Goal: Check status: Check status

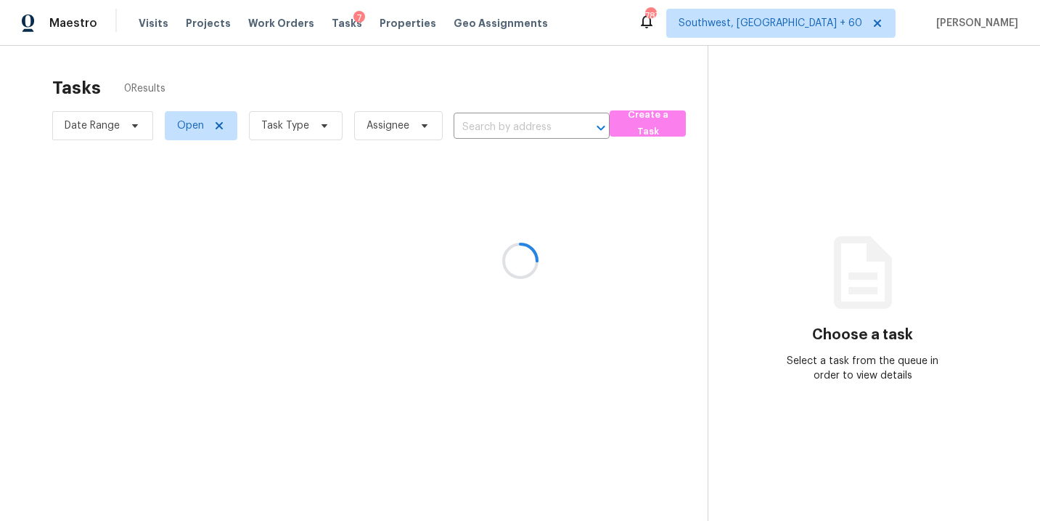
click at [152, 31] on div at bounding box center [520, 260] width 1040 height 521
click at [152, 27] on div at bounding box center [520, 260] width 1040 height 521
click at [152, 21] on div at bounding box center [520, 260] width 1040 height 521
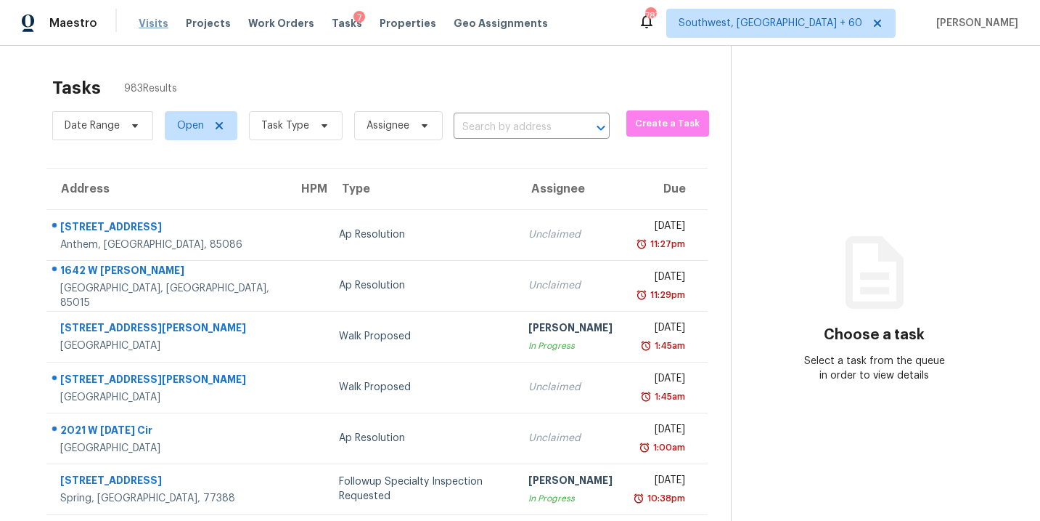
click at [139, 29] on span "Visits" at bounding box center [154, 23] width 30 height 15
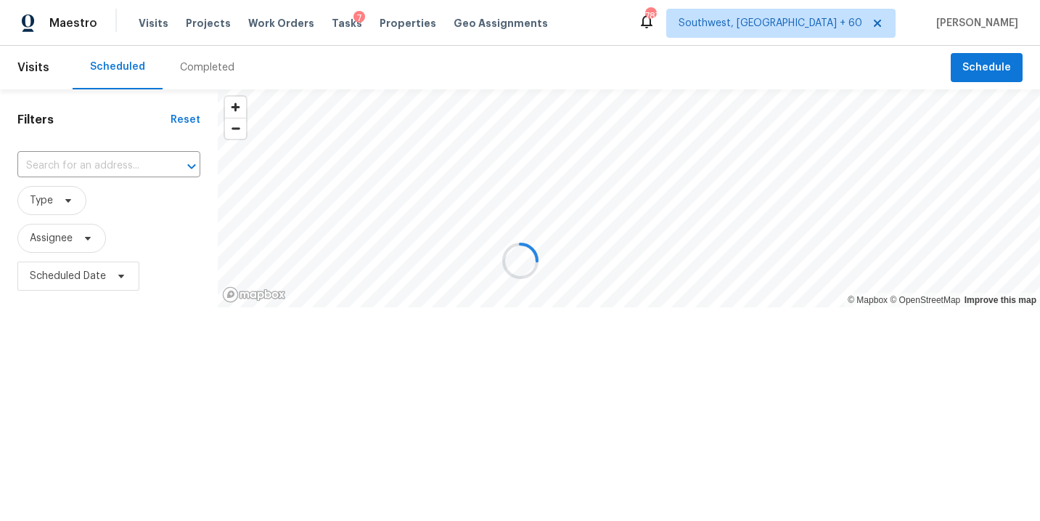
click at [203, 57] on div at bounding box center [520, 260] width 1040 height 521
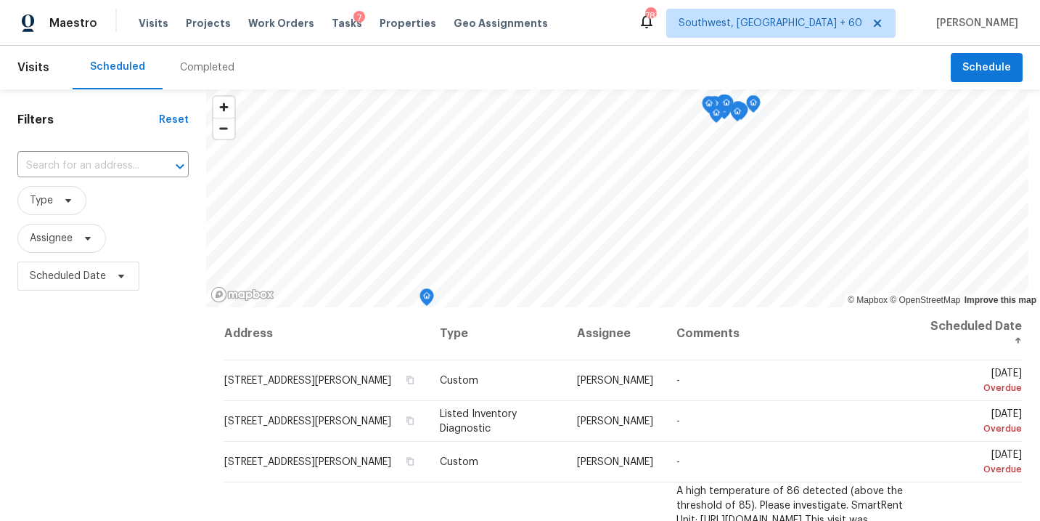
click at [197, 73] on div "Completed" at bounding box center [207, 67] width 54 height 15
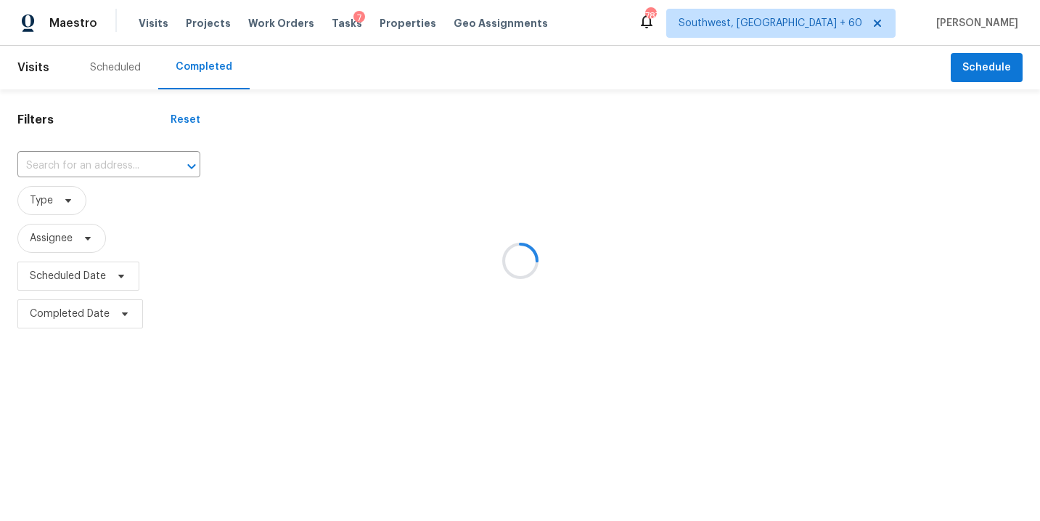
click at [121, 154] on div at bounding box center [520, 260] width 1040 height 521
click at [106, 164] on div at bounding box center [520, 260] width 1040 height 521
click at [101, 166] on div at bounding box center [520, 260] width 1040 height 521
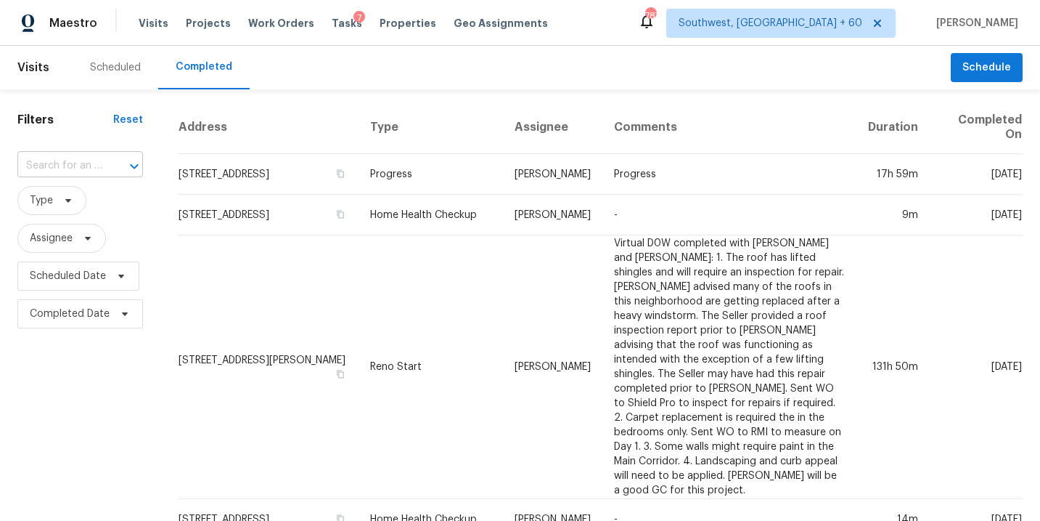
click at [100, 166] on div "​" at bounding box center [80, 166] width 126 height 23
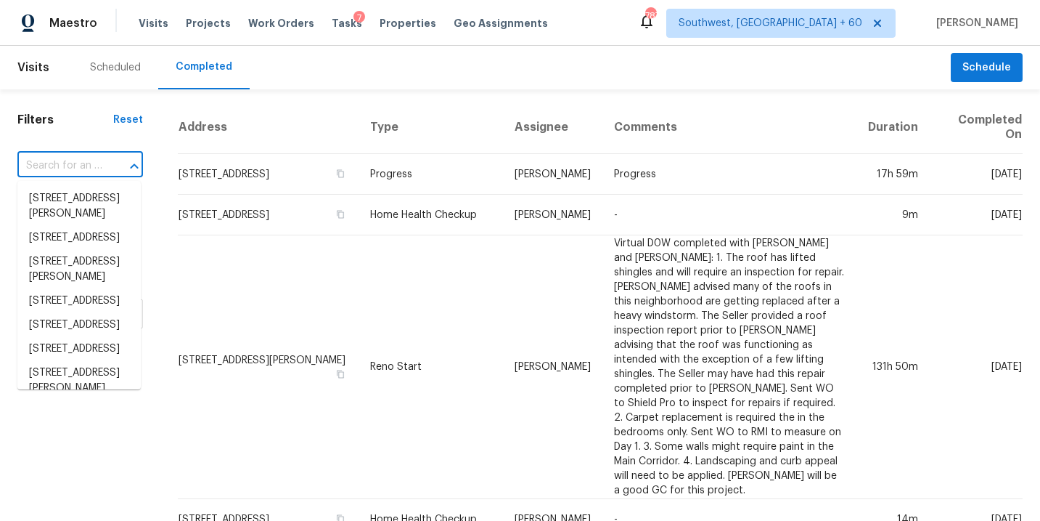
paste input "[STREET_ADDRESS]"
type input "[STREET_ADDRESS]"
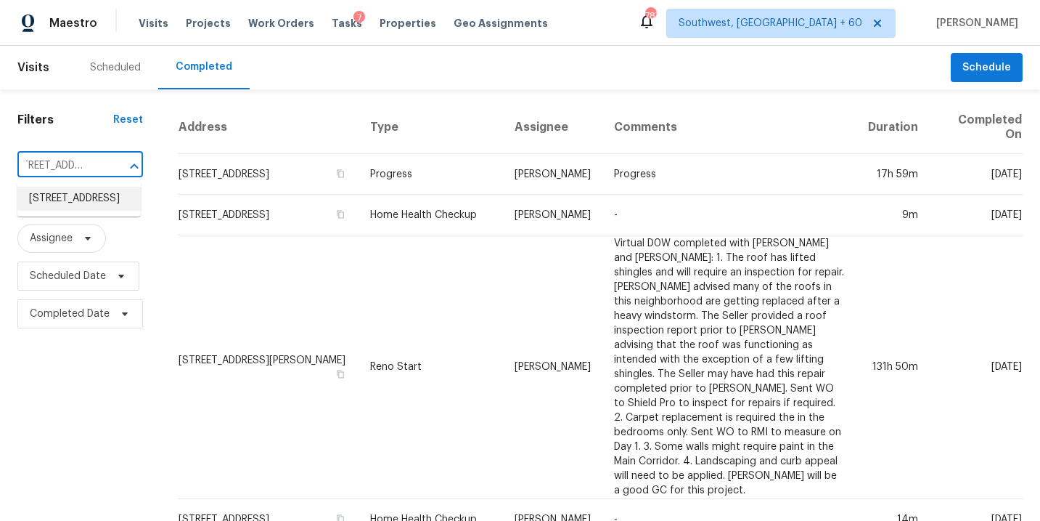
click at [94, 203] on li "[STREET_ADDRESS]" at bounding box center [78, 199] width 123 height 24
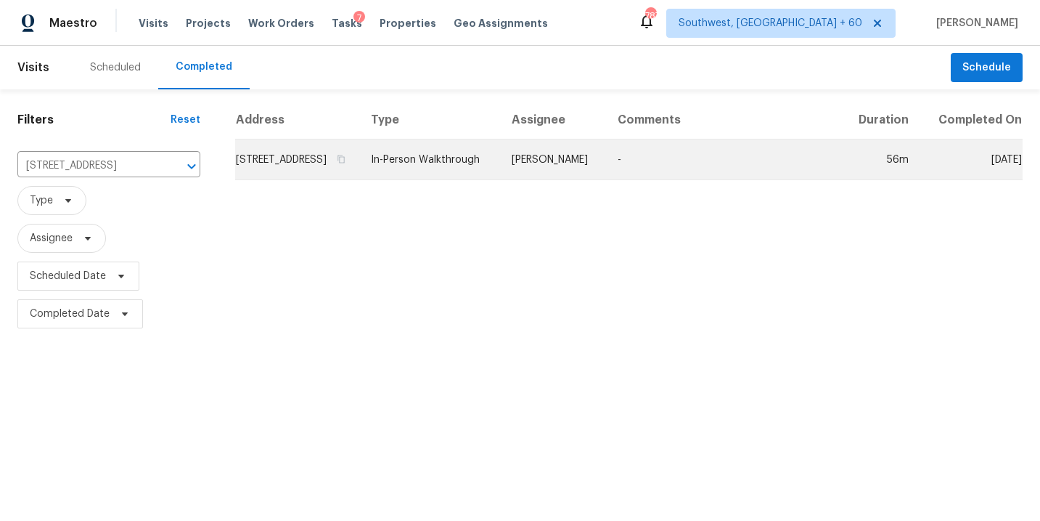
click at [576, 167] on td "[PERSON_NAME]" at bounding box center [553, 159] width 106 height 41
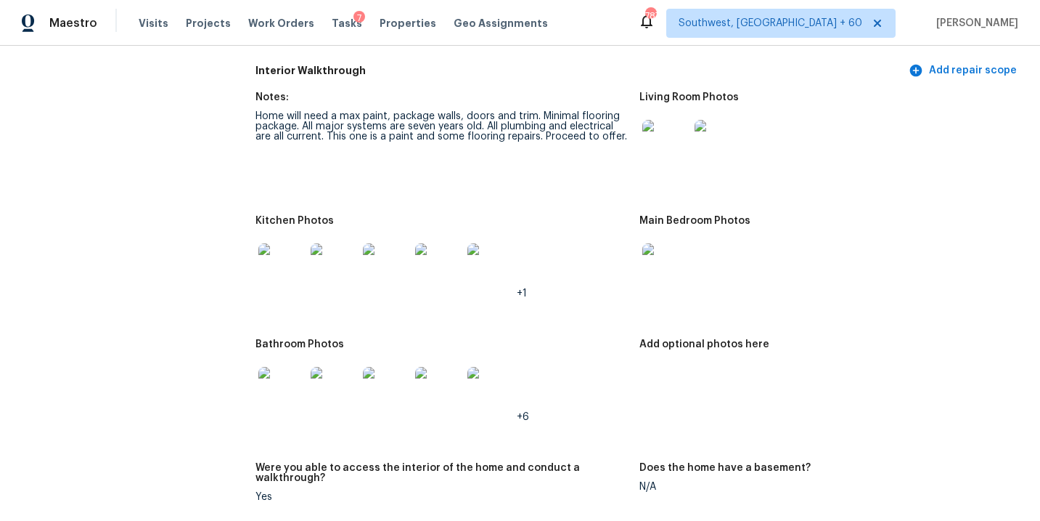
scroll to position [1758, 0]
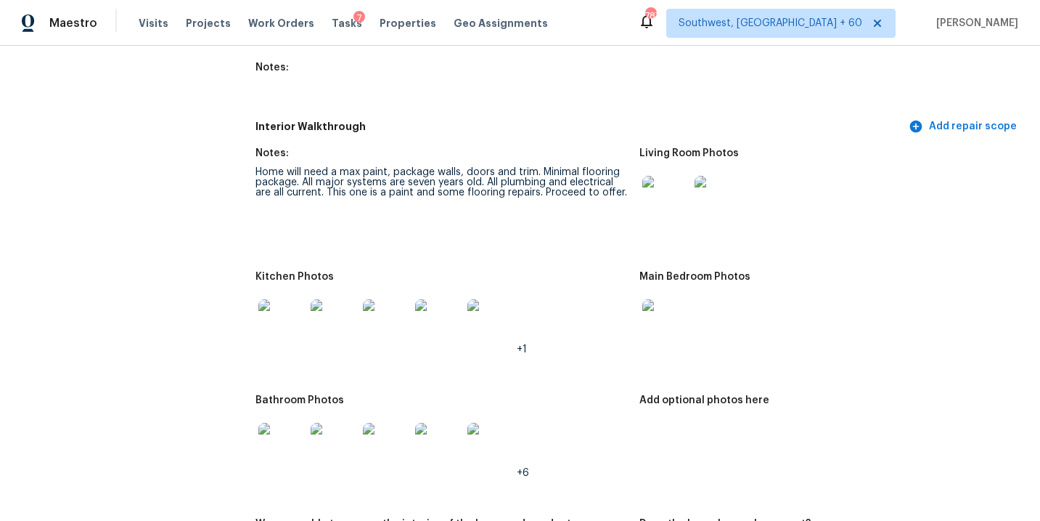
click at [680, 189] on img at bounding box center [666, 199] width 46 height 46
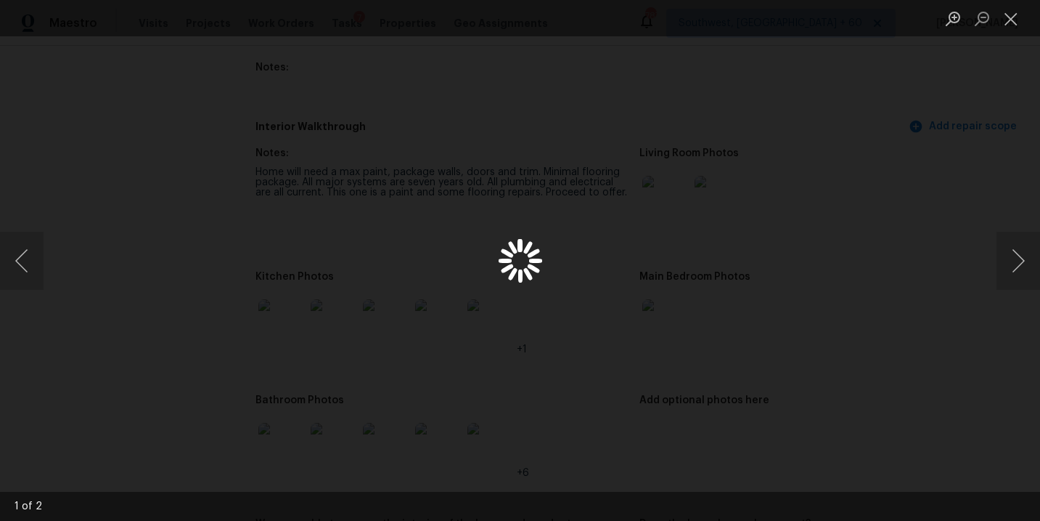
click at [807, 289] on div "Lightbox" at bounding box center [520, 260] width 1040 height 521
click at [798, 260] on div "Lightbox" at bounding box center [520, 260] width 1040 height 521
click at [915, 269] on div "Lightbox" at bounding box center [520, 260] width 1040 height 521
click at [1005, 16] on button "Close lightbox" at bounding box center [1011, 18] width 29 height 25
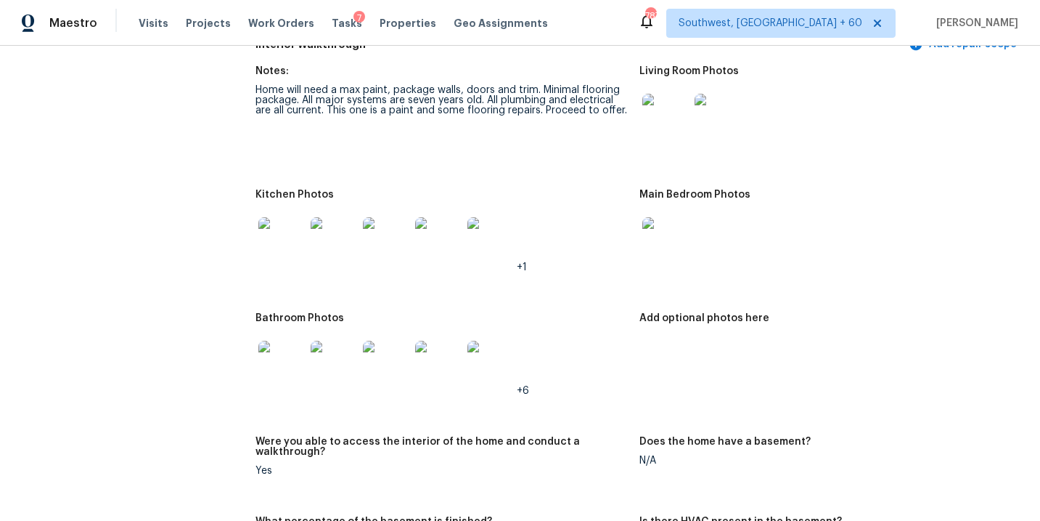
scroll to position [1818, 0]
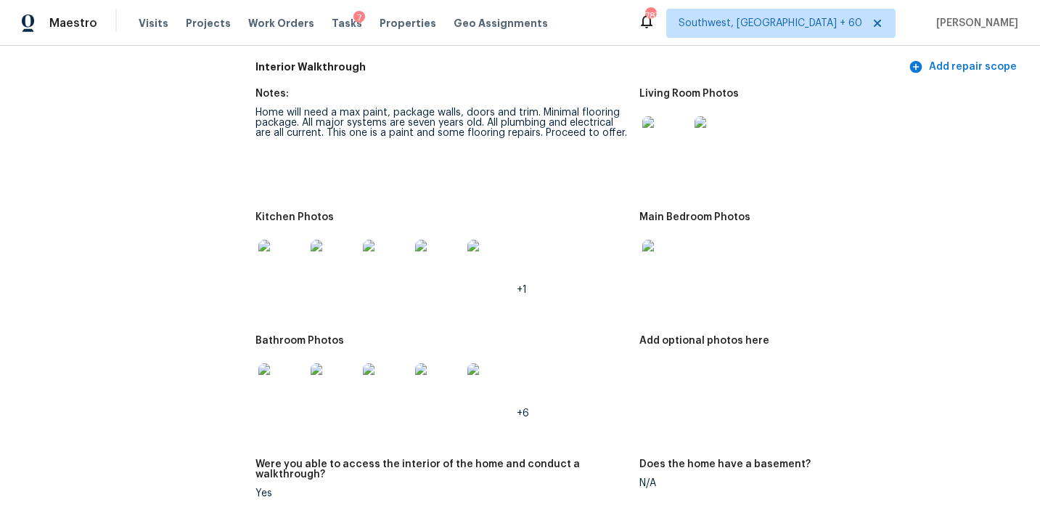
click at [664, 121] on img at bounding box center [666, 139] width 46 height 46
click at [653, 240] on img at bounding box center [666, 263] width 46 height 46
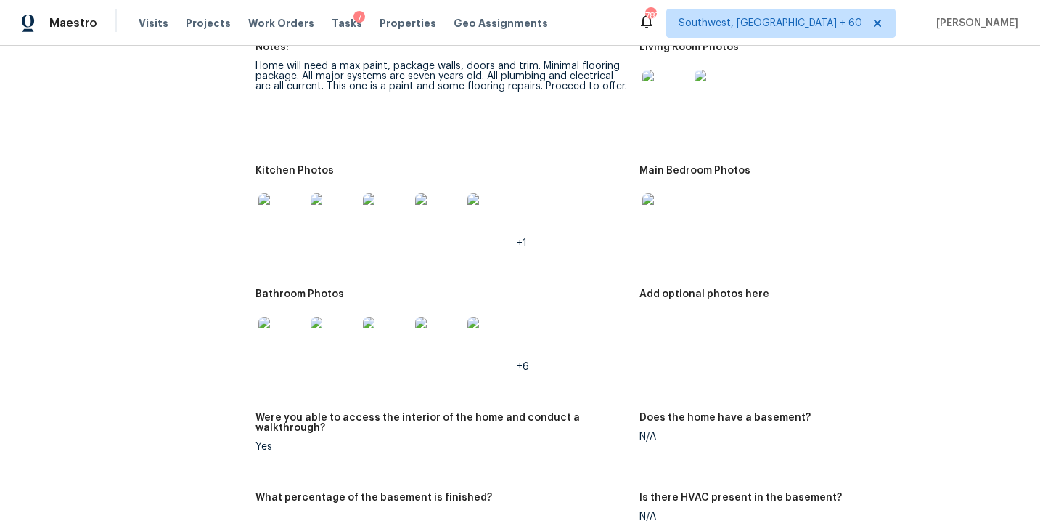
click at [280, 327] on img at bounding box center [281, 340] width 46 height 46
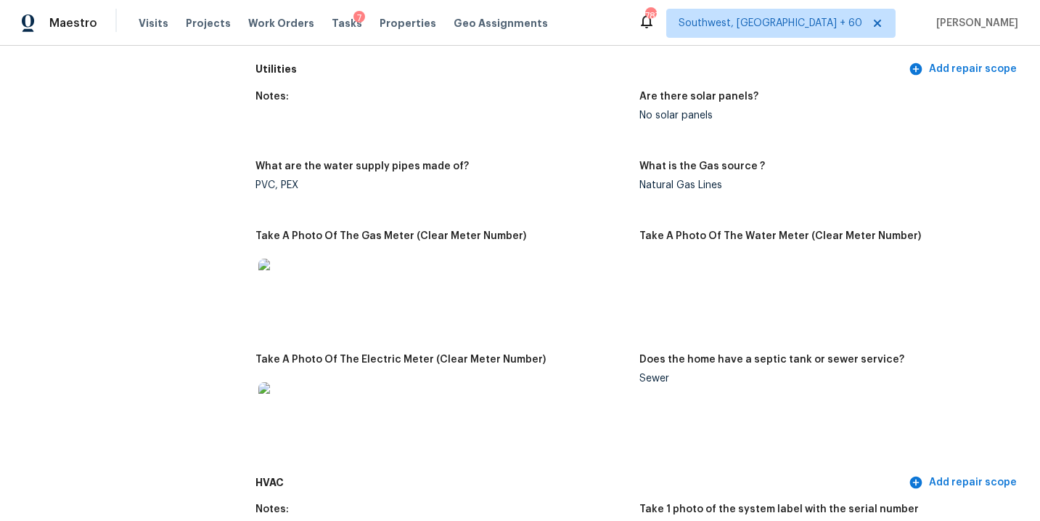
scroll to position [942, 0]
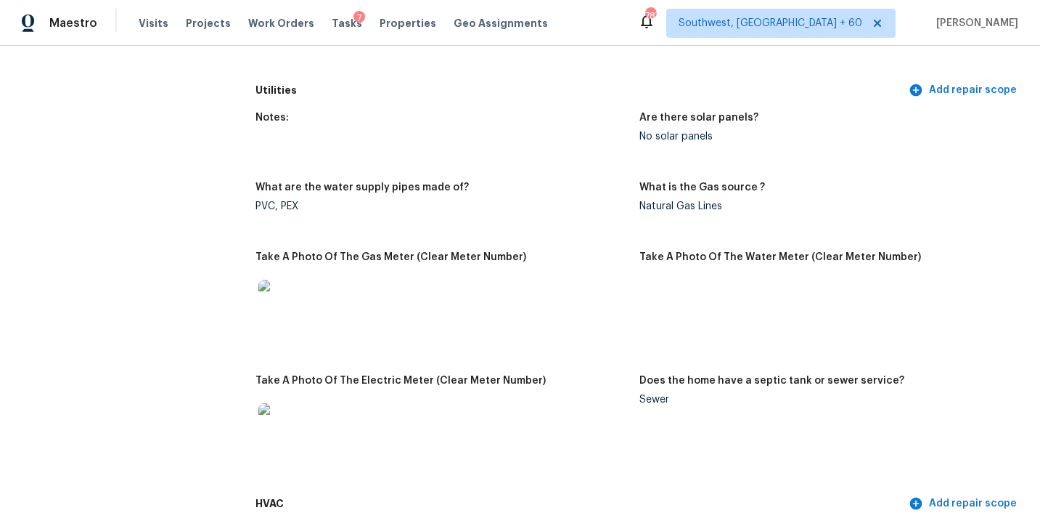
click at [437, 113] on div "Notes:" at bounding box center [442, 122] width 372 height 19
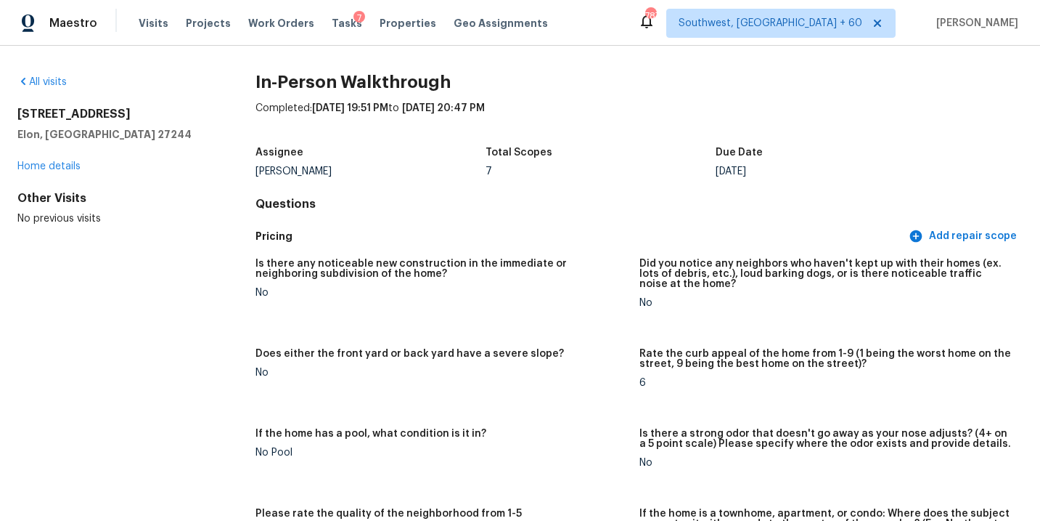
click at [46, 75] on div "All visits" at bounding box center [113, 82] width 192 height 15
click at [46, 79] on link "All visits" at bounding box center [41, 82] width 49 height 10
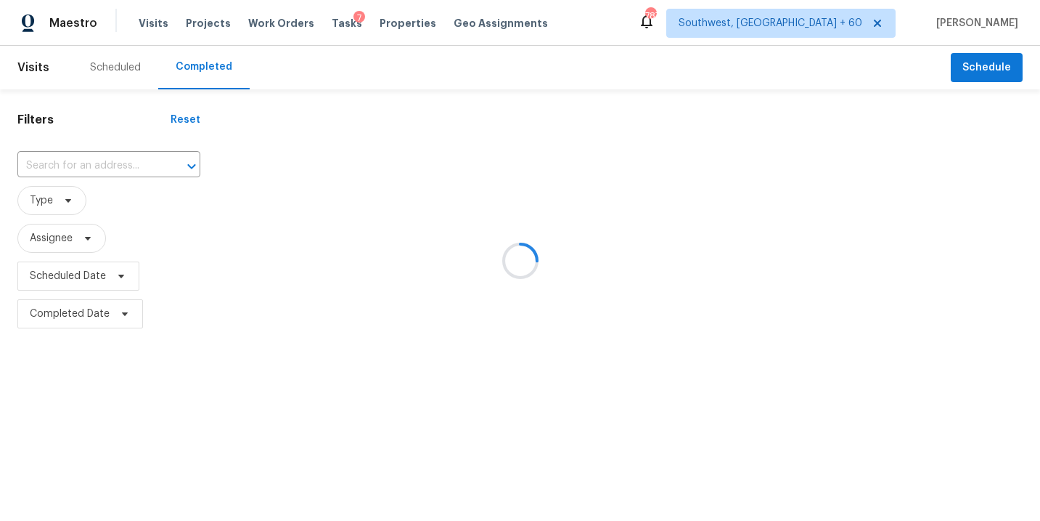
click at [39, 158] on div at bounding box center [520, 260] width 1040 height 521
click at [67, 175] on div at bounding box center [520, 260] width 1040 height 521
click at [107, 159] on div at bounding box center [520, 260] width 1040 height 521
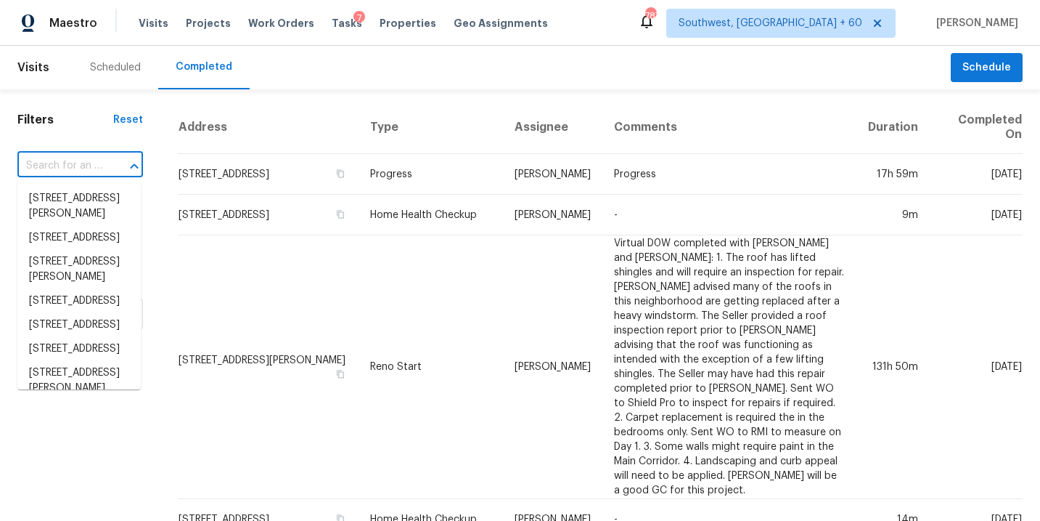
click at [90, 168] on input "text" at bounding box center [59, 166] width 85 height 23
paste input "39 Cook St, La Fayette, GA 30728"
type input "39 Cook St, La Fayette, GA 30728"
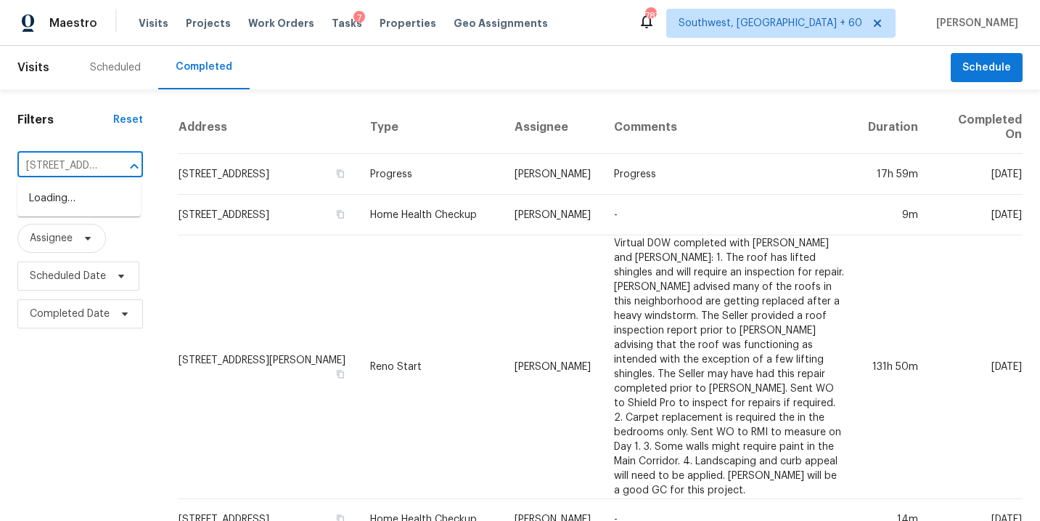
scroll to position [0, 84]
click at [100, 205] on li "39 Cook St, La Fayette, GA 30728" at bounding box center [78, 199] width 123 height 24
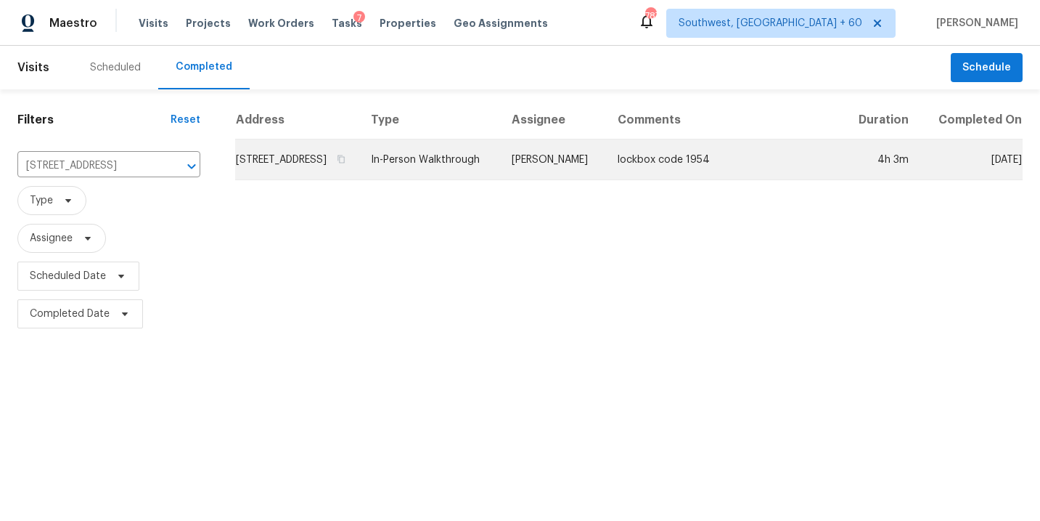
click at [635, 176] on td "lockbox code 1954" at bounding box center [724, 159] width 237 height 41
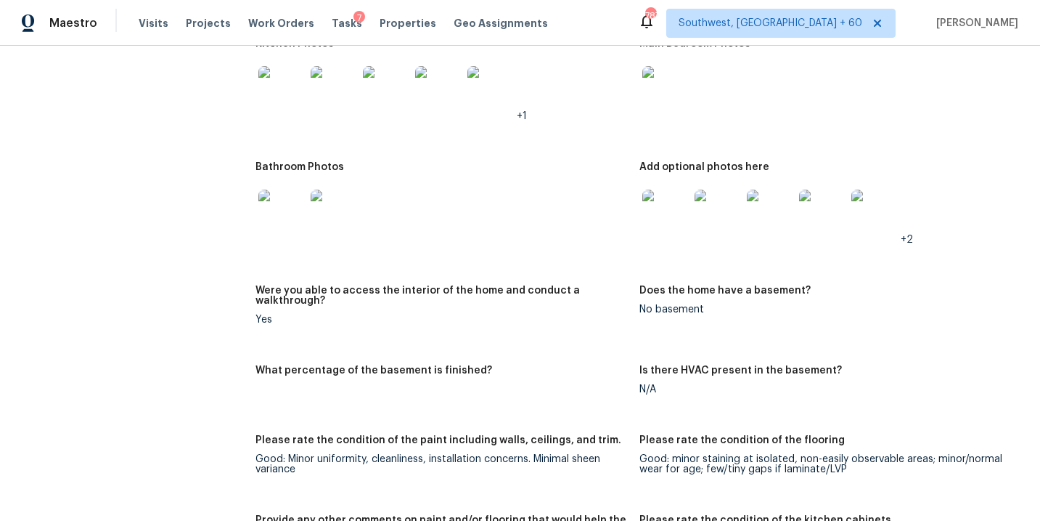
scroll to position [1499, 0]
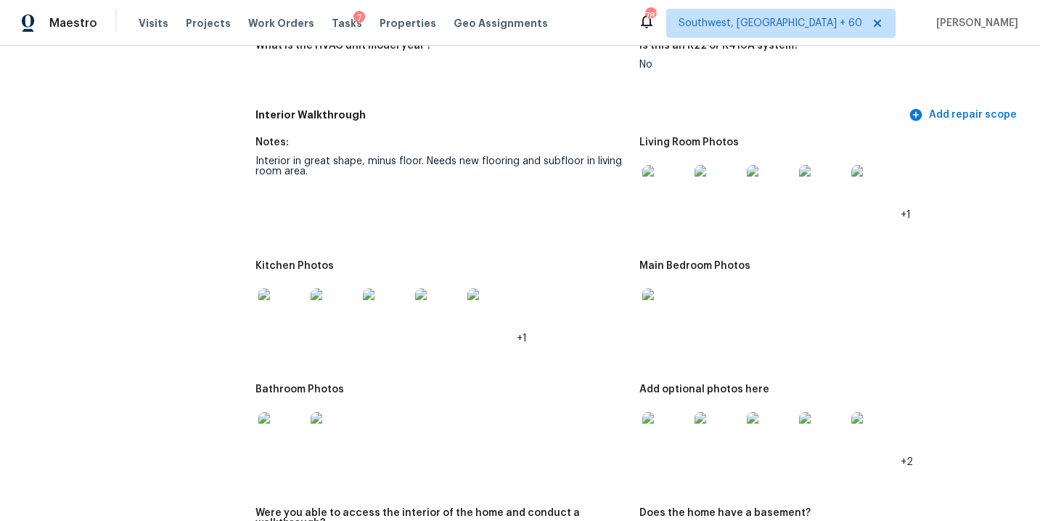
click at [659, 189] on img at bounding box center [666, 188] width 46 height 46
click at [674, 309] on img at bounding box center [666, 311] width 46 height 46
click at [658, 450] on div at bounding box center [666, 435] width 52 height 64
click at [669, 428] on img at bounding box center [666, 435] width 46 height 46
click at [292, 419] on img at bounding box center [281, 435] width 46 height 46
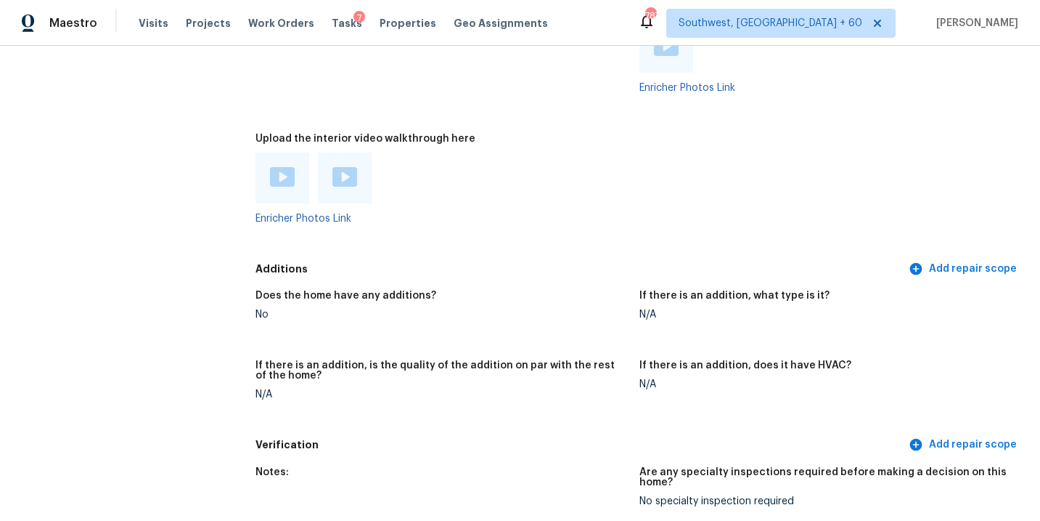
scroll to position [3075, 0]
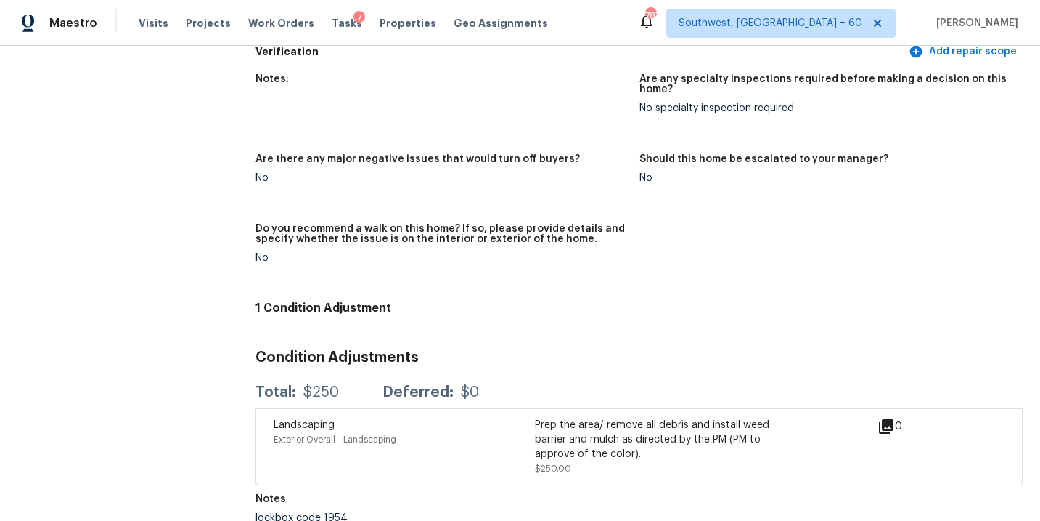
click at [417, 105] on figure "Notes:" at bounding box center [447, 105] width 383 height 62
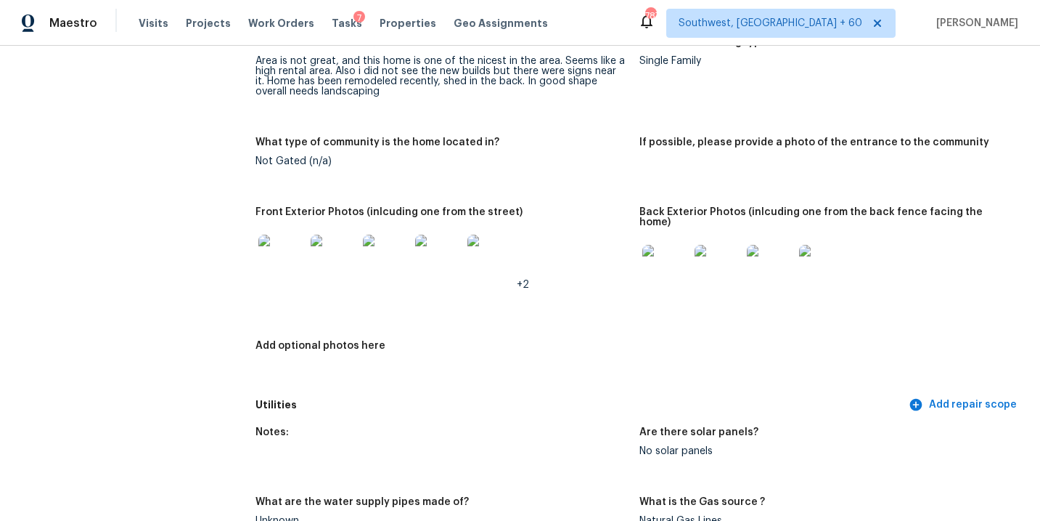
scroll to position [0, 0]
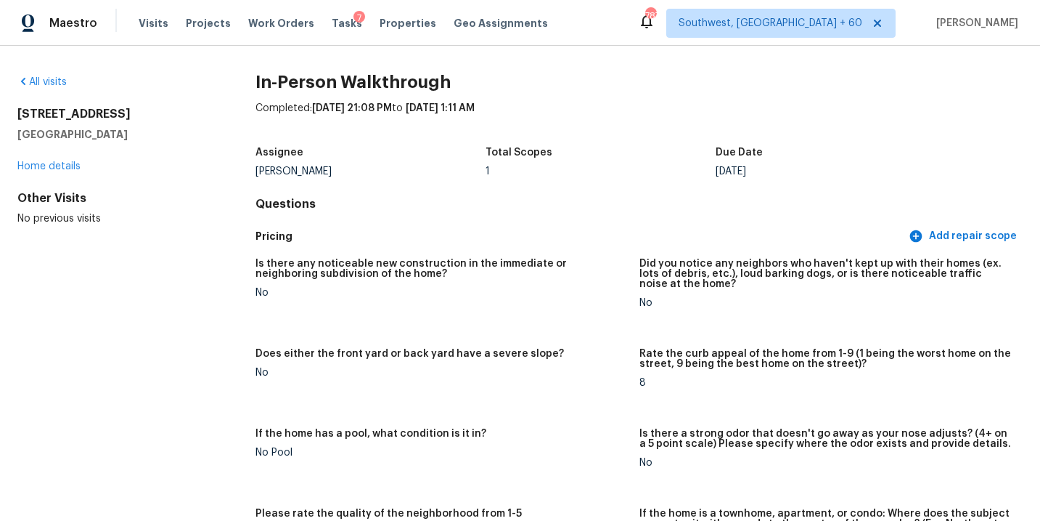
click at [42, 76] on div "All visits" at bounding box center [113, 82] width 192 height 15
click at [57, 89] on div "All visits 39 Cook St La Fayette, GA 30728 Home details Other Visits No previou…" at bounding box center [113, 150] width 192 height 151
click at [57, 84] on link "All visits" at bounding box center [41, 82] width 49 height 10
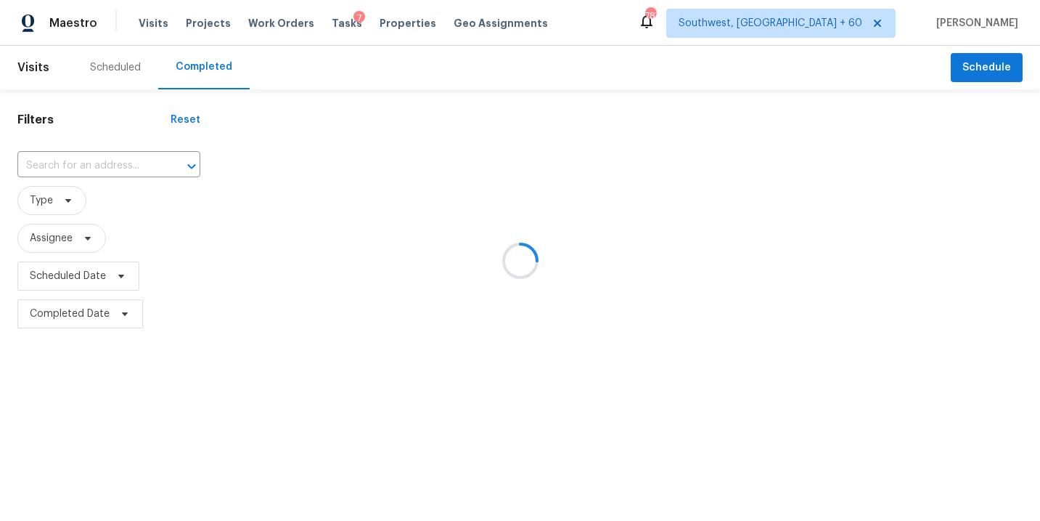
click at [81, 158] on div at bounding box center [520, 260] width 1040 height 521
click at [102, 160] on div at bounding box center [520, 260] width 1040 height 521
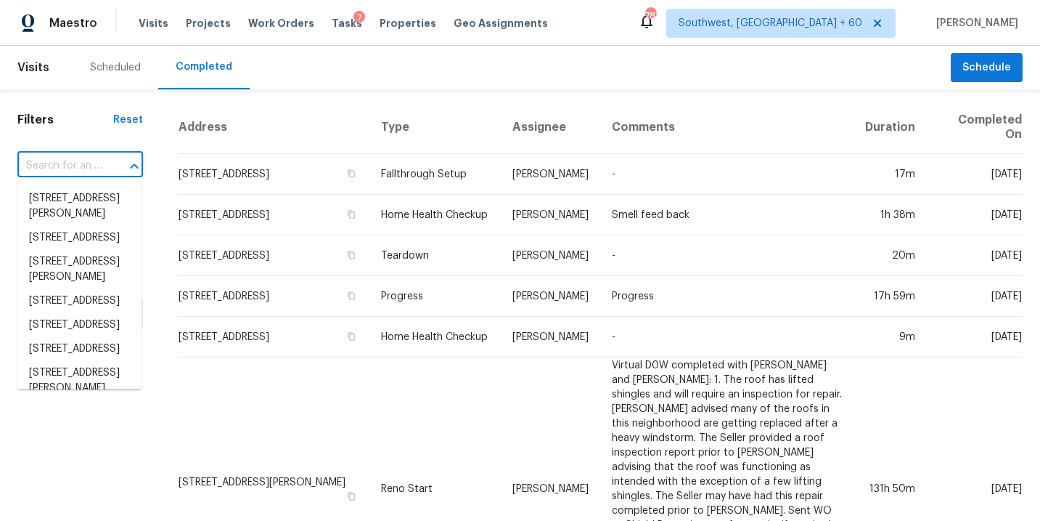
click at [95, 165] on input "text" at bounding box center [59, 166] width 85 height 23
paste input "2903 Chinkapin Oak Ln, Woodbridge, VA 22191"
type input "2903 Chinkapin Oak Ln, Woodbridge, VA 22191"
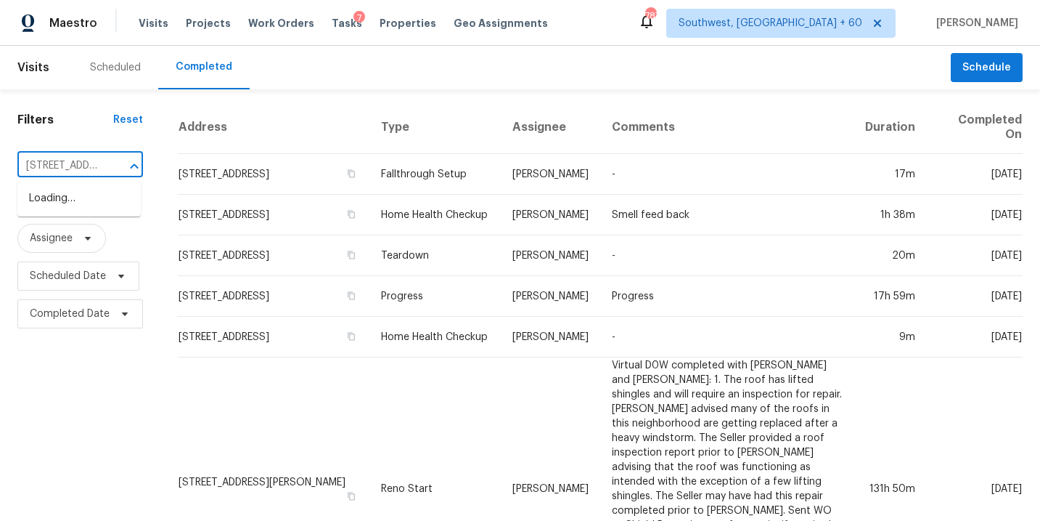
scroll to position [0, 148]
click at [83, 197] on li "2903 Chinkapin Oak Ln, Woodbridge, VA 22191" at bounding box center [78, 199] width 123 height 24
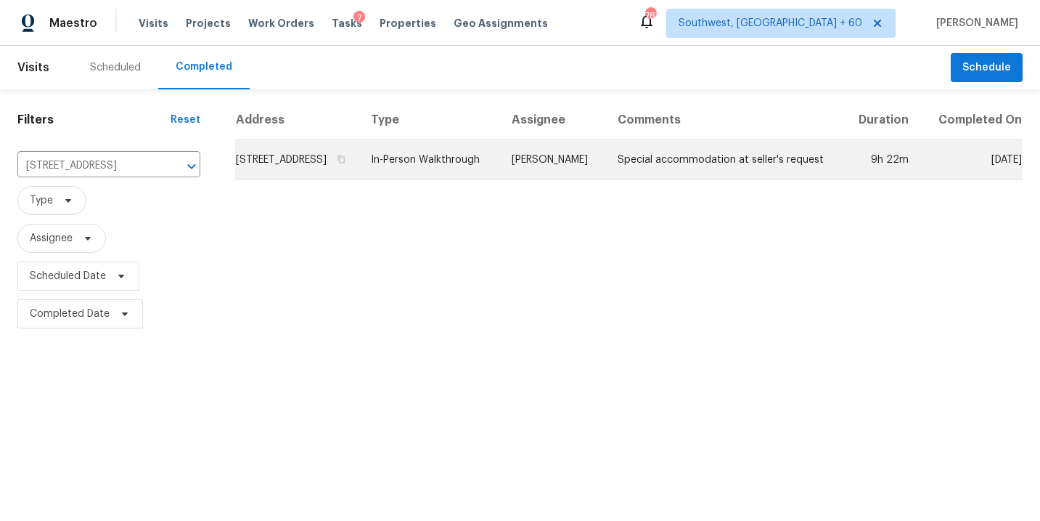
click at [606, 179] on td "Nelson Flores" at bounding box center [553, 159] width 106 height 41
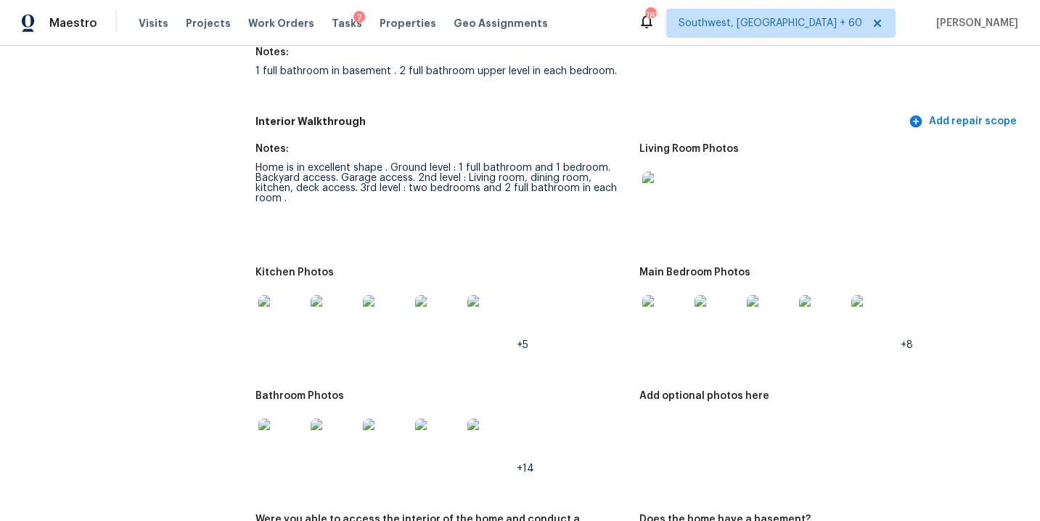
scroll to position [1949, 0]
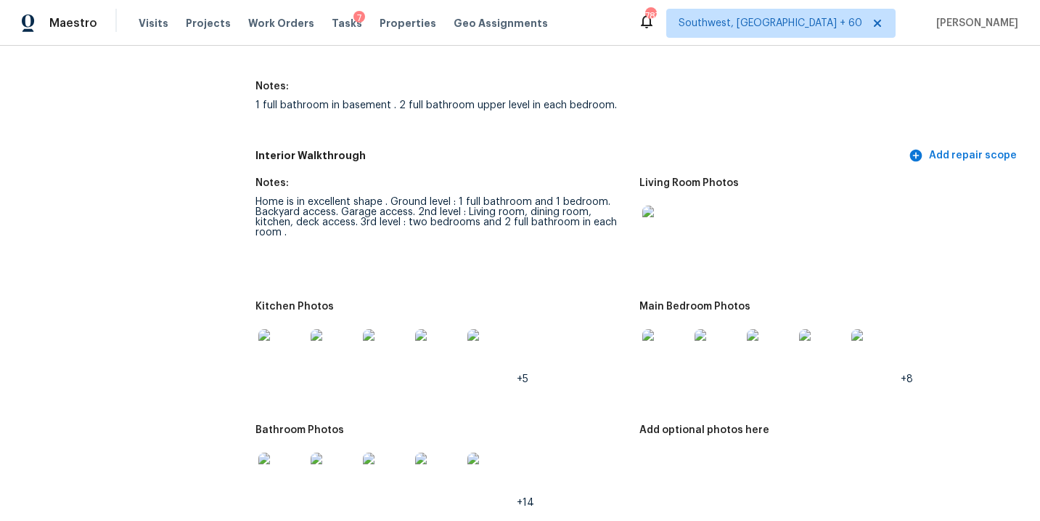
click at [650, 216] on img at bounding box center [666, 228] width 46 height 46
click at [670, 350] on img at bounding box center [666, 352] width 46 height 46
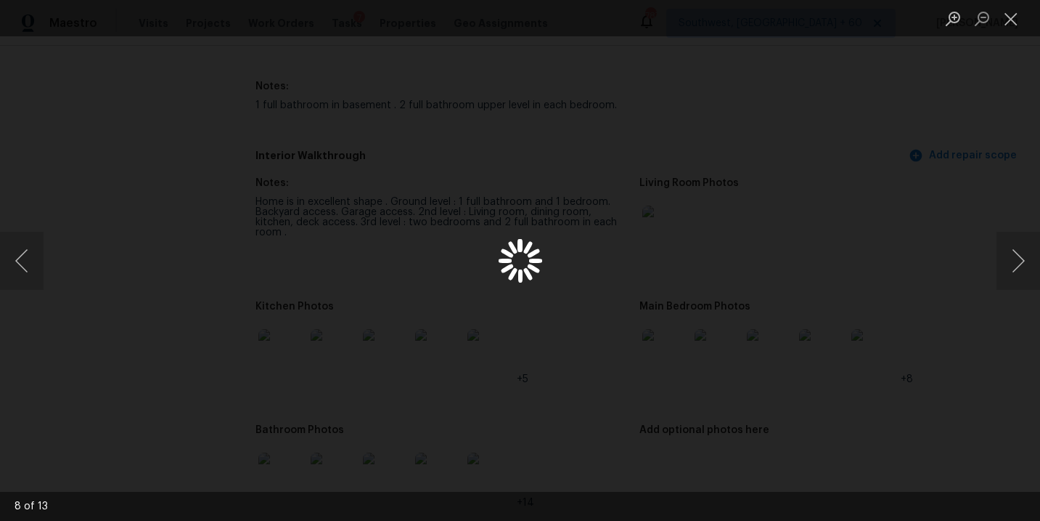
click at [989, 189] on div "Lightbox" at bounding box center [520, 260] width 1040 height 521
click at [777, 279] on div "Lightbox" at bounding box center [520, 260] width 1040 height 521
click at [1020, 17] on button "Close lightbox" at bounding box center [1011, 18] width 29 height 25
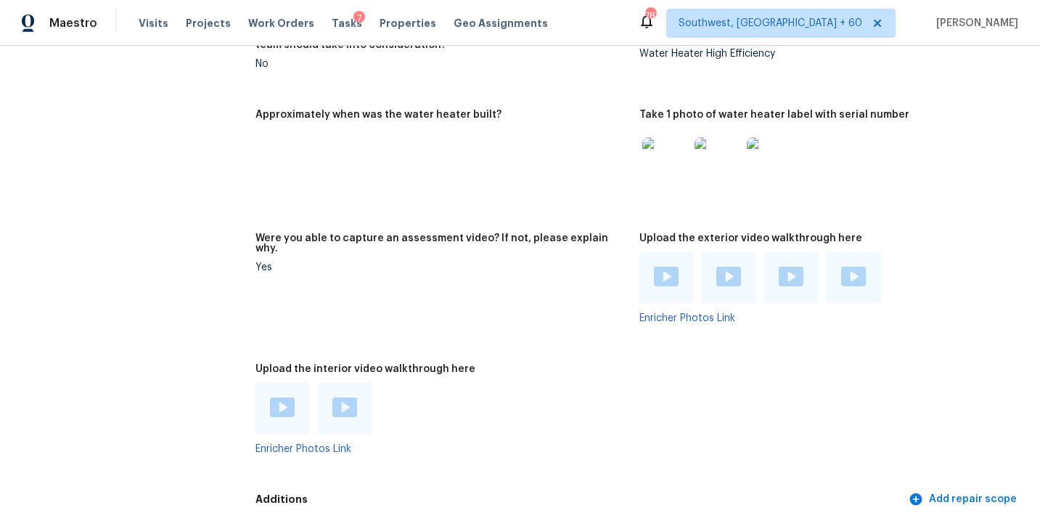
scroll to position [3077, 0]
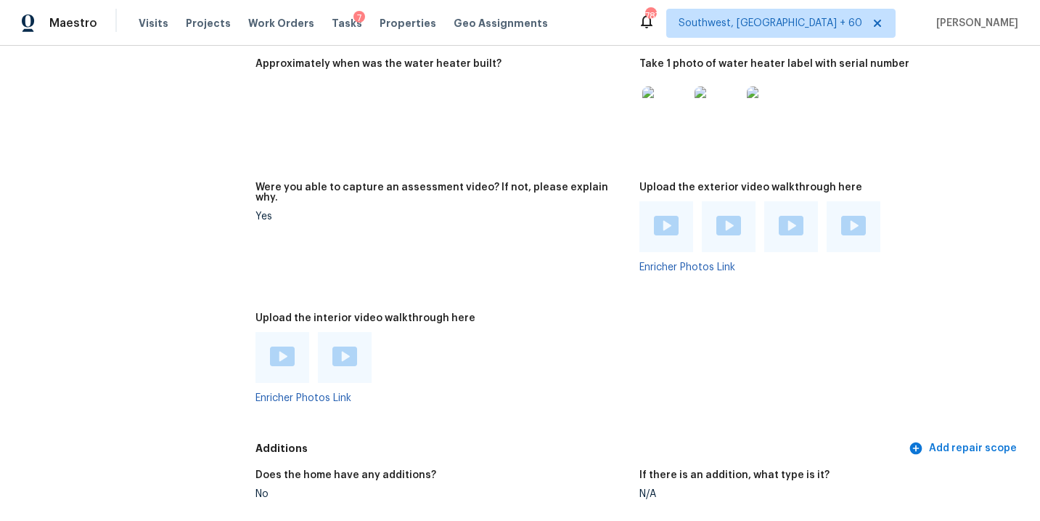
click at [281, 346] on img at bounding box center [282, 356] width 25 height 20
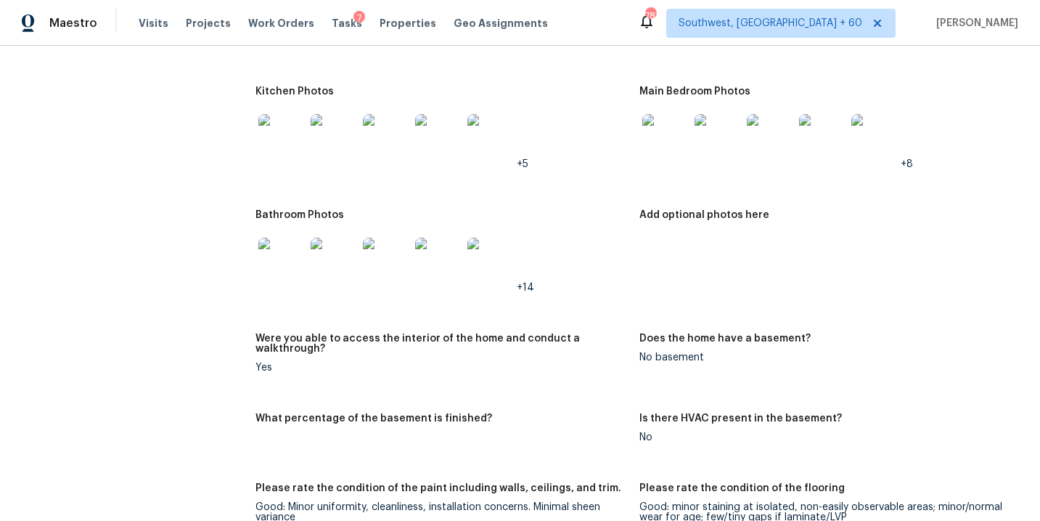
scroll to position [2053, 0]
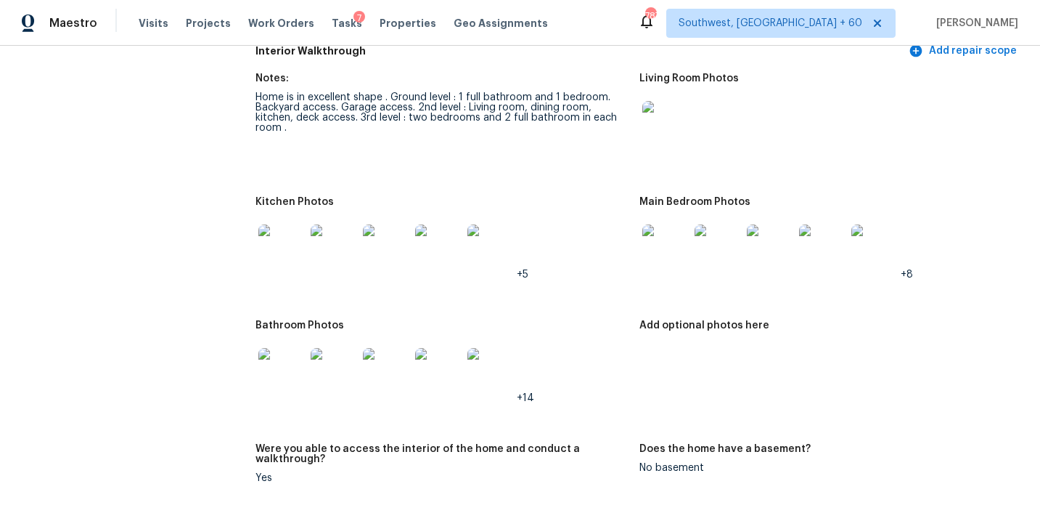
click at [670, 224] on img at bounding box center [666, 247] width 46 height 46
click at [277, 356] on img at bounding box center [281, 371] width 46 height 46
click at [269, 348] on img at bounding box center [281, 371] width 46 height 46
click at [284, 234] on img at bounding box center [281, 247] width 46 height 46
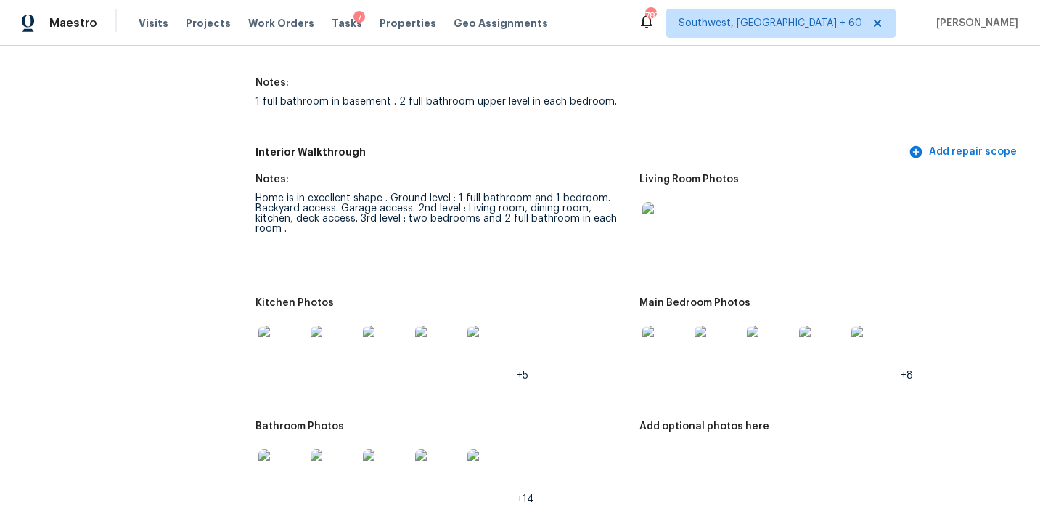
scroll to position [1886, 0]
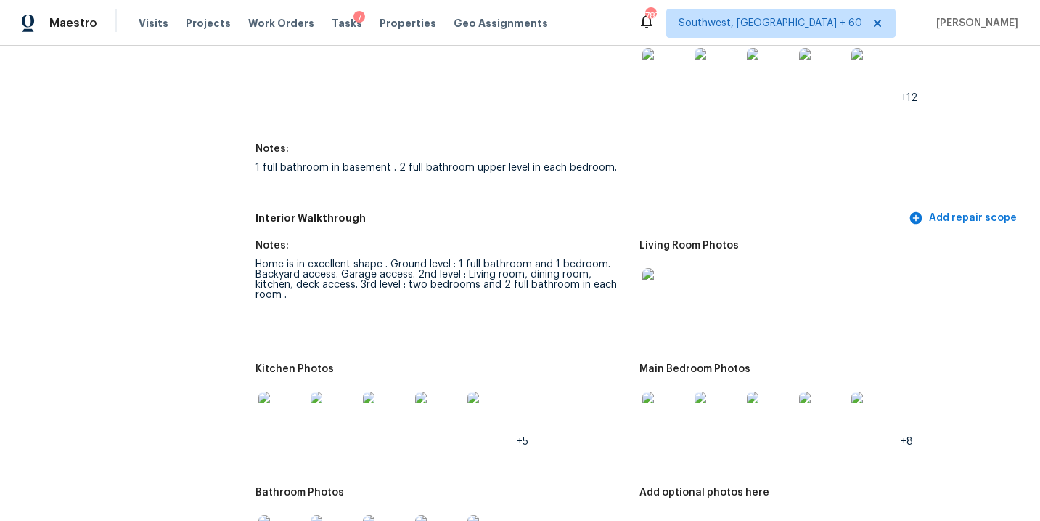
click at [604, 364] on div "Kitchen Photos" at bounding box center [442, 373] width 372 height 19
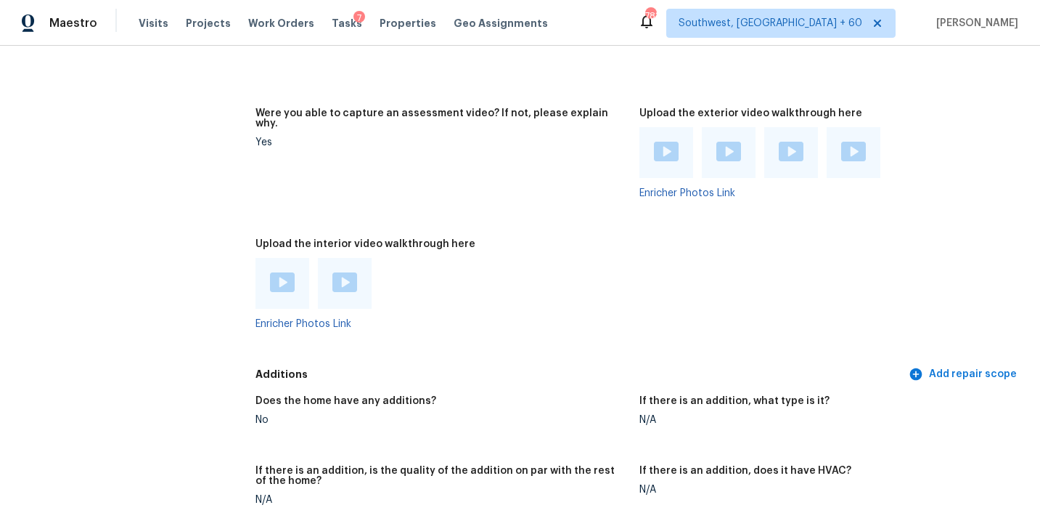
scroll to position [3186, 0]
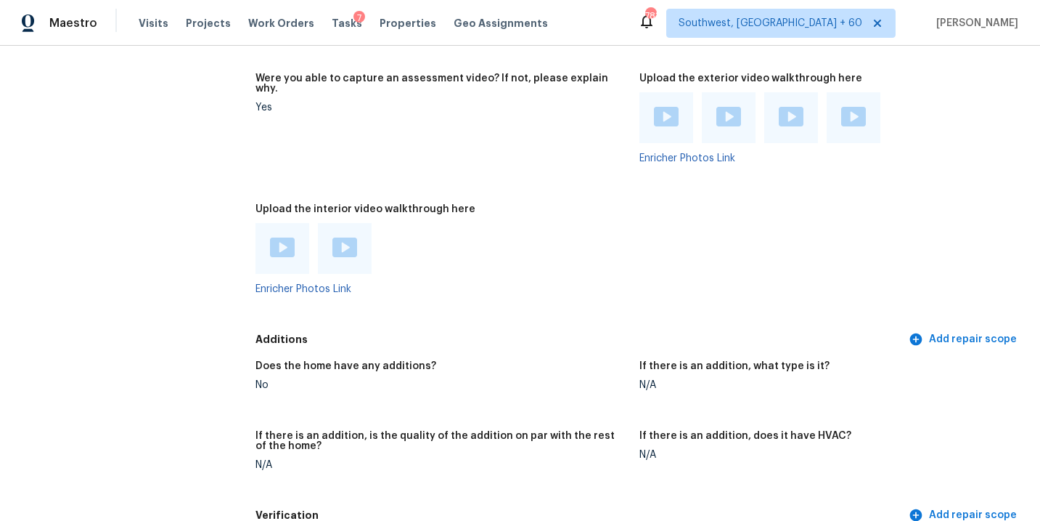
click at [277, 237] on img at bounding box center [282, 247] width 25 height 20
click at [344, 237] on img at bounding box center [345, 247] width 25 height 20
click at [427, 204] on div "Upload the interior video walkthrough here" at bounding box center [442, 213] width 372 height 19
click at [481, 93] on figure "Were you able to capture an assessment video? If not, please explain why. Yes" at bounding box center [447, 129] width 383 height 113
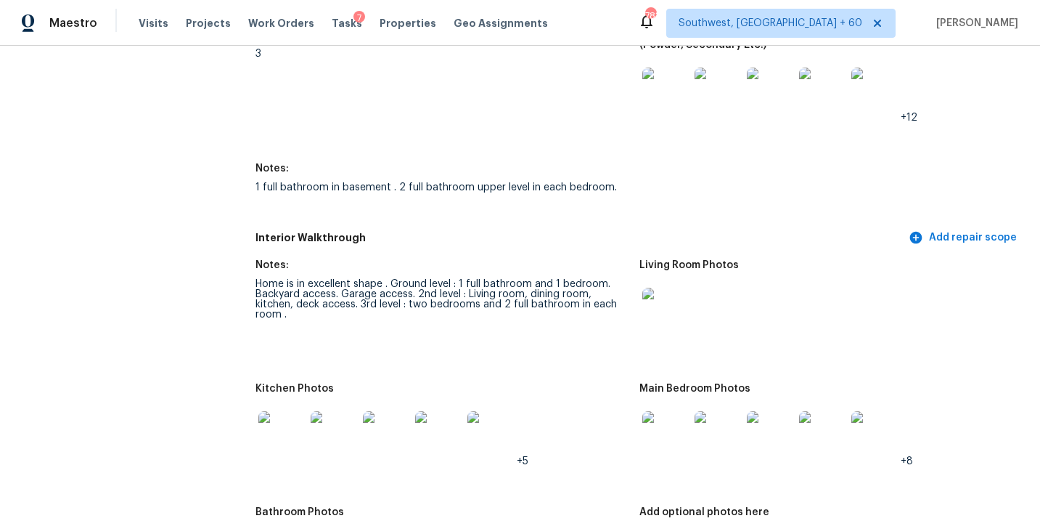
scroll to position [1853, 0]
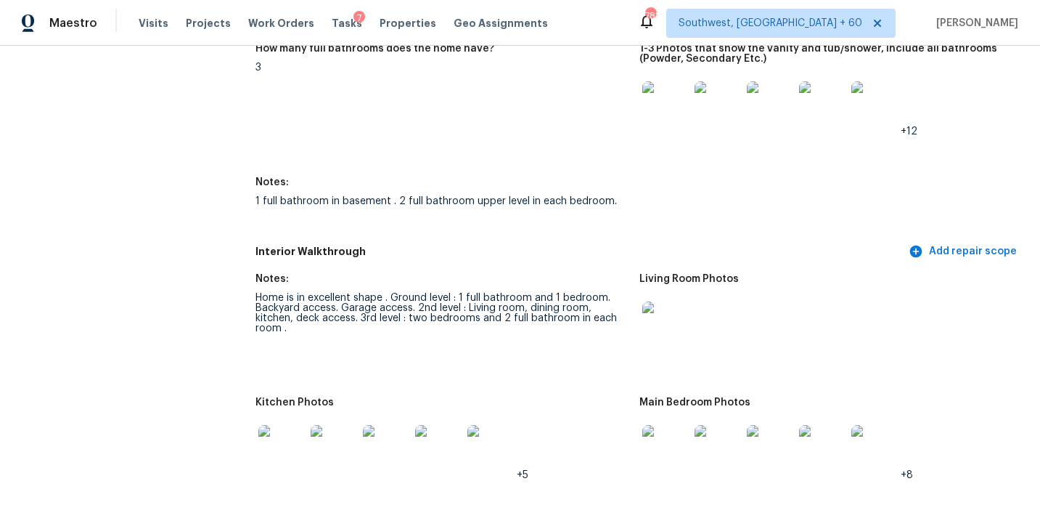
click at [653, 301] on img at bounding box center [666, 324] width 46 height 46
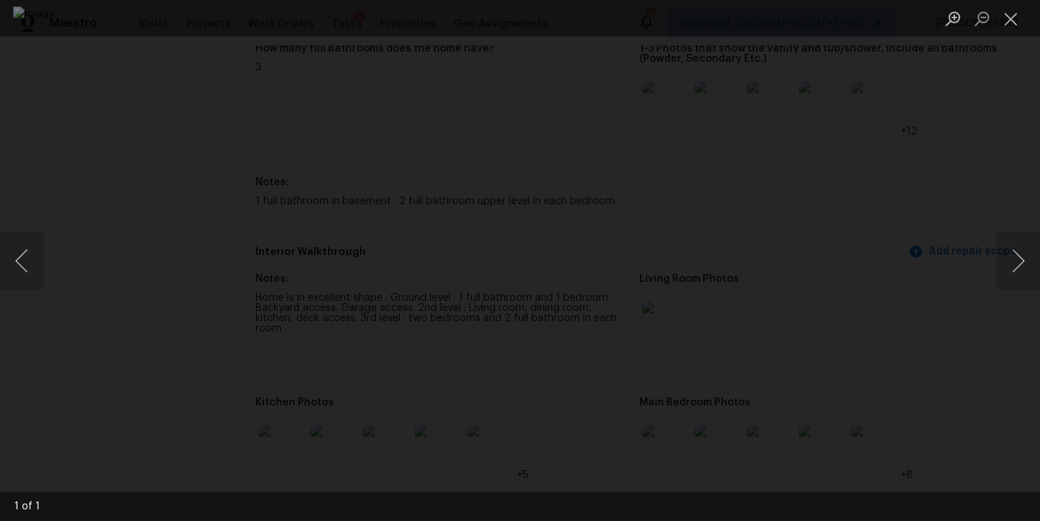
click at [937, 363] on div "Lightbox" at bounding box center [520, 260] width 1040 height 521
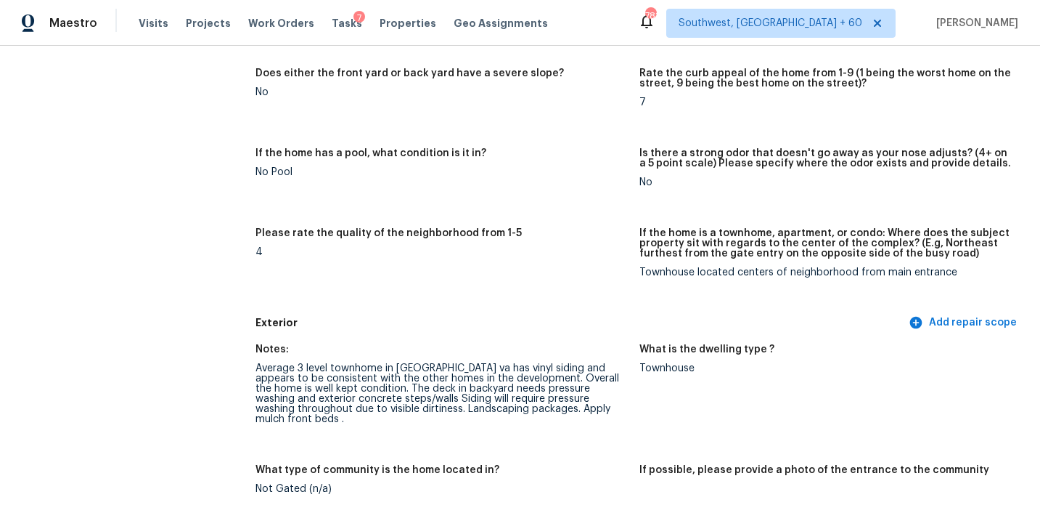
scroll to position [0, 0]
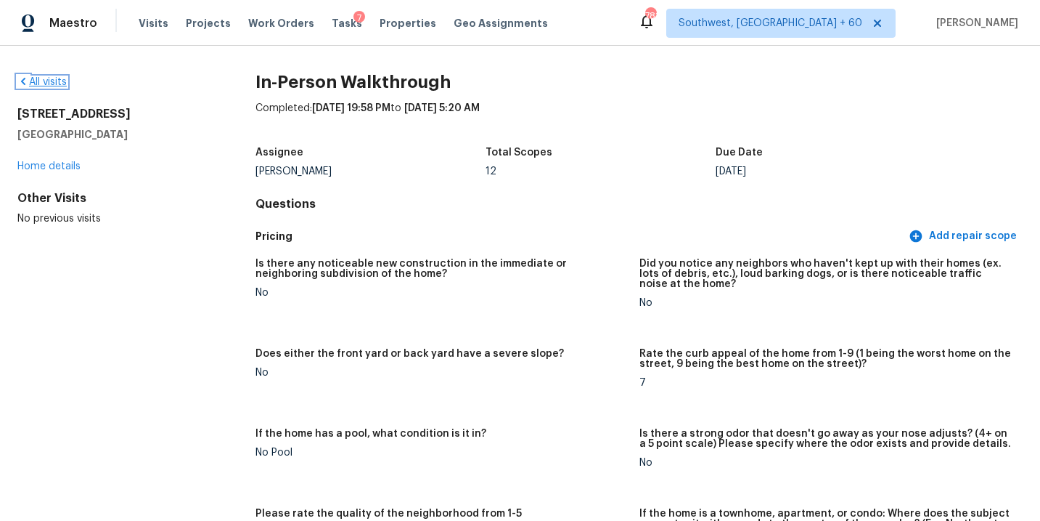
click at [47, 81] on link "All visits" at bounding box center [41, 82] width 49 height 10
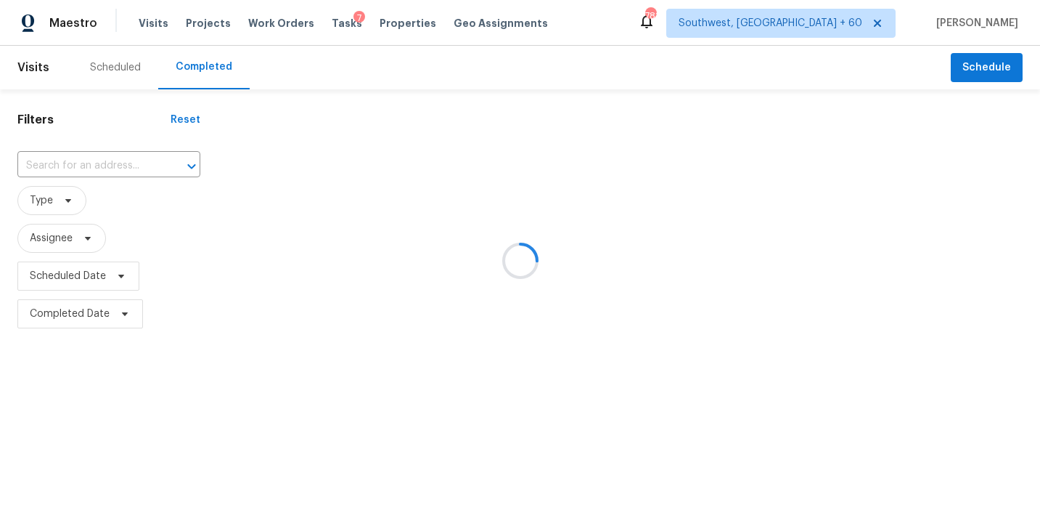
click at [89, 174] on div at bounding box center [520, 260] width 1040 height 521
click at [99, 167] on div at bounding box center [520, 260] width 1040 height 521
click at [127, 160] on div at bounding box center [520, 260] width 1040 height 521
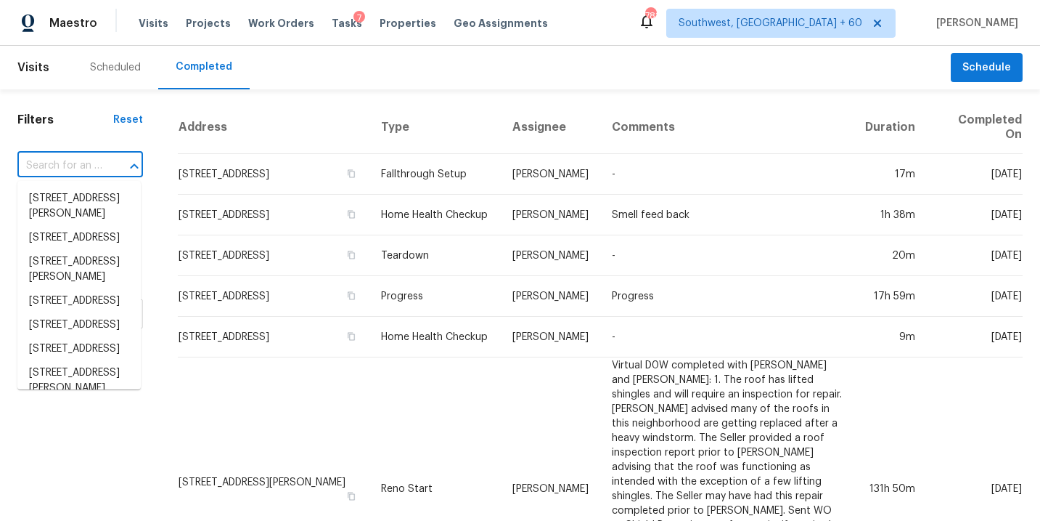
click at [99, 174] on input "text" at bounding box center [59, 166] width 85 height 23
paste input "25518 Hazy Holw San Antonio, TX, 78255"
type input "25518 Hazy Holw San Antonio, TX, 78255"
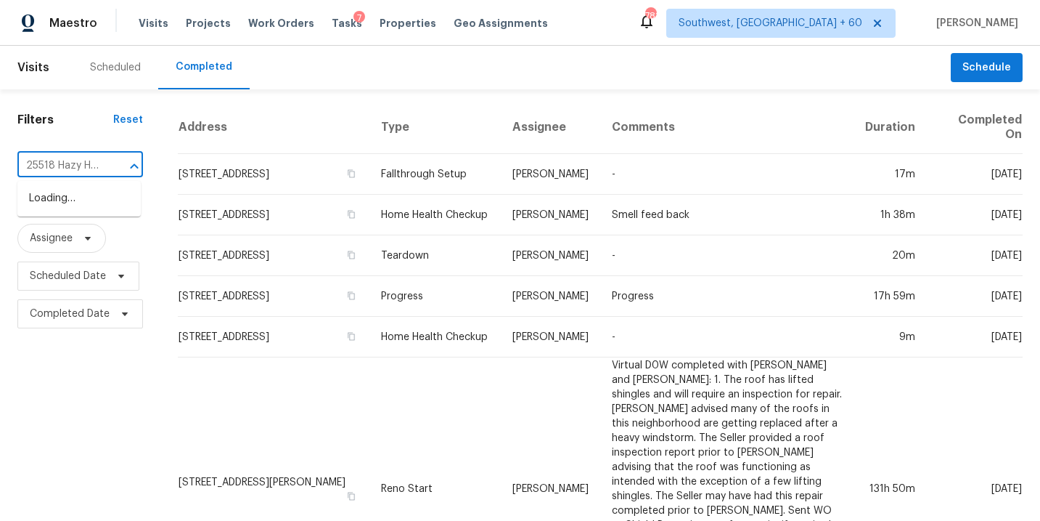
scroll to position [0, 121]
click at [91, 205] on li "25518 Hazy Holw, San Antonio, TX 78255" at bounding box center [78, 206] width 123 height 39
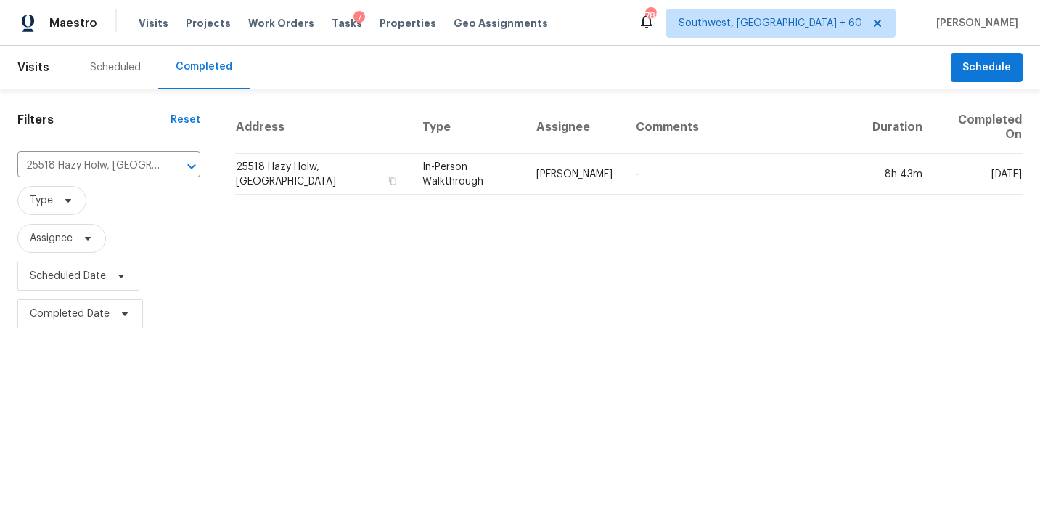
click at [542, 195] on div "Address Type Assignee Comments Duration Completed On 25518 Hazy Holw, San Anton…" at bounding box center [629, 217] width 823 height 232
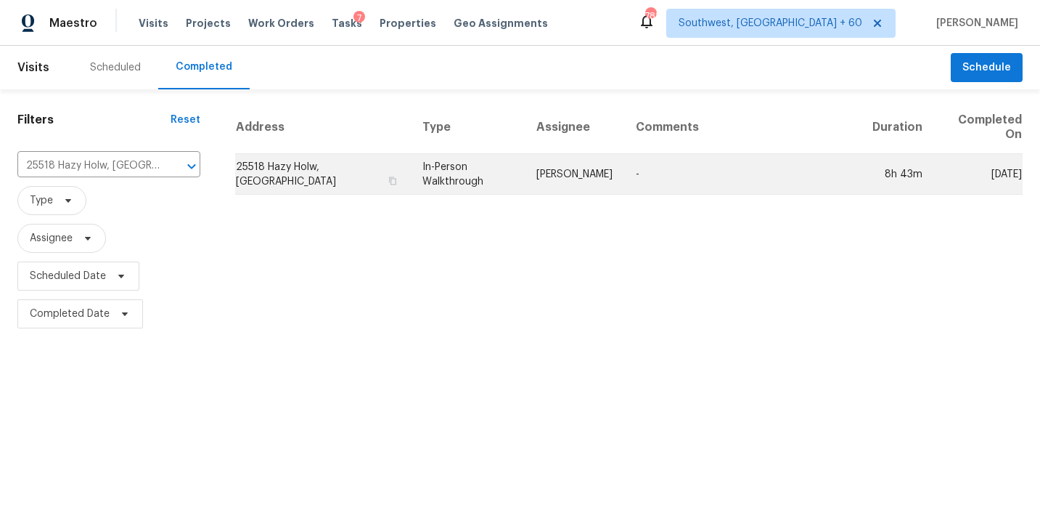
click at [550, 188] on td "Felix Ramos" at bounding box center [574, 174] width 99 height 41
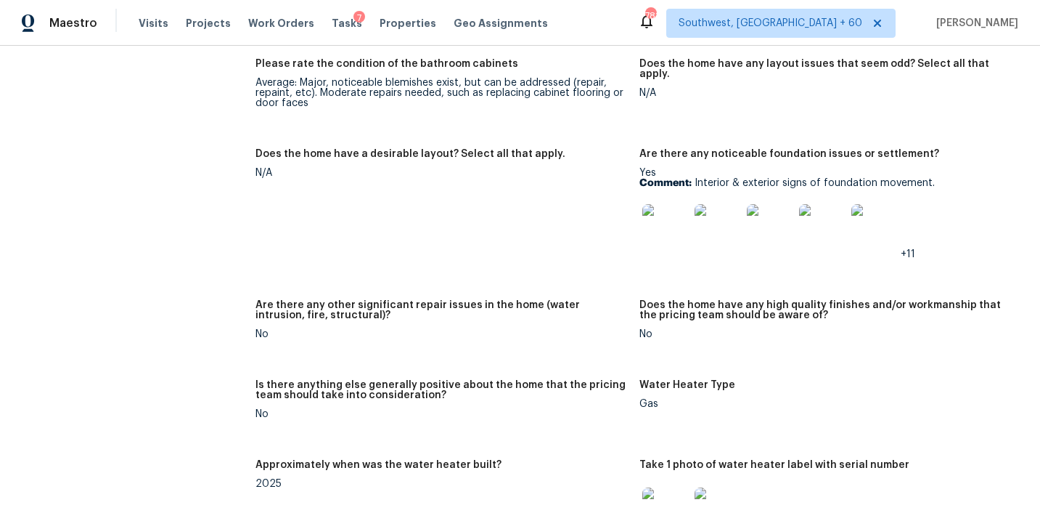
scroll to position [2255, 0]
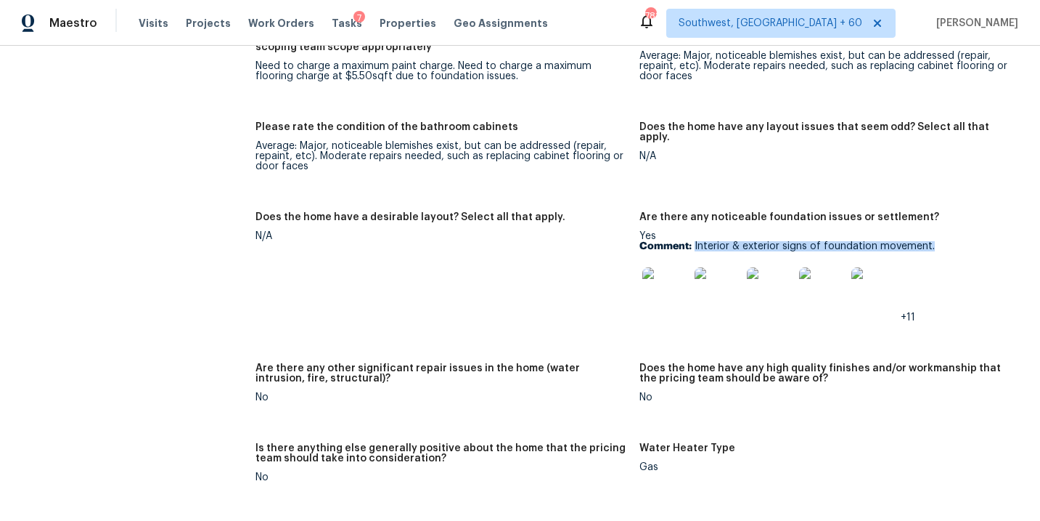
drag, startPoint x: 694, startPoint y: 237, endPoint x: 954, endPoint y: 237, distance: 259.9
click at [954, 241] on p "Comment: Interior & exterior signs of foundation movement." at bounding box center [826, 246] width 372 height 10
copy p "Interior & exterior signs of foundation movement."
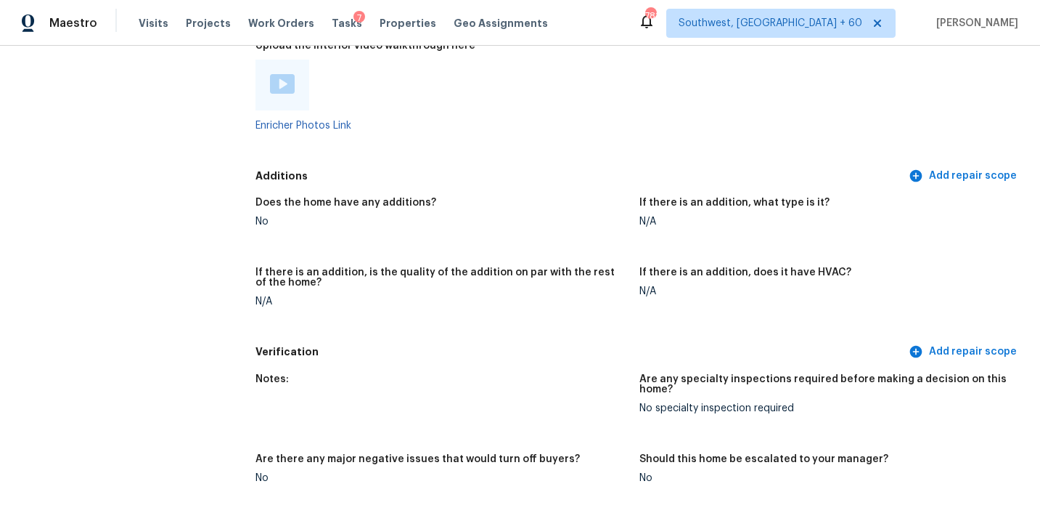
scroll to position [2819, 0]
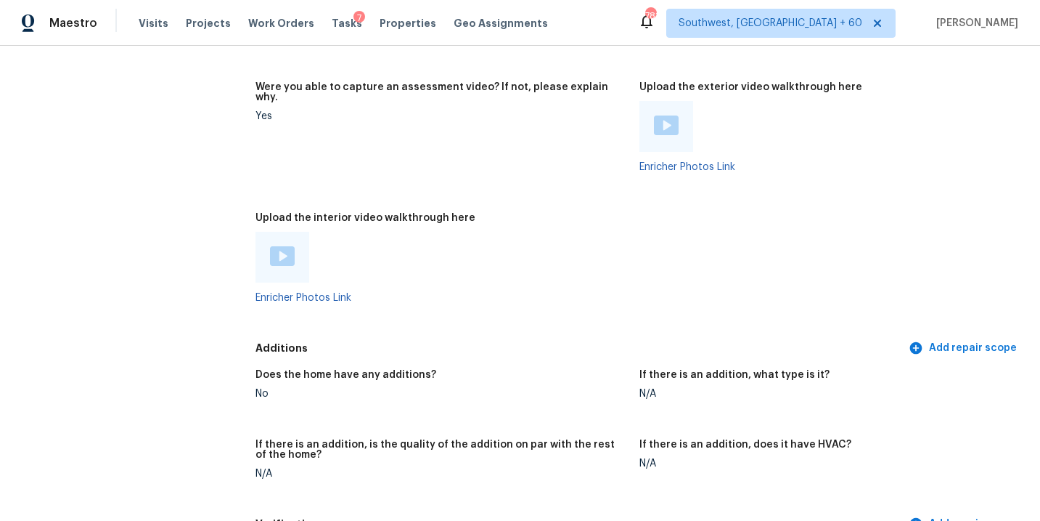
click at [280, 246] on img at bounding box center [282, 256] width 25 height 20
click at [547, 264] on div at bounding box center [442, 257] width 372 height 51
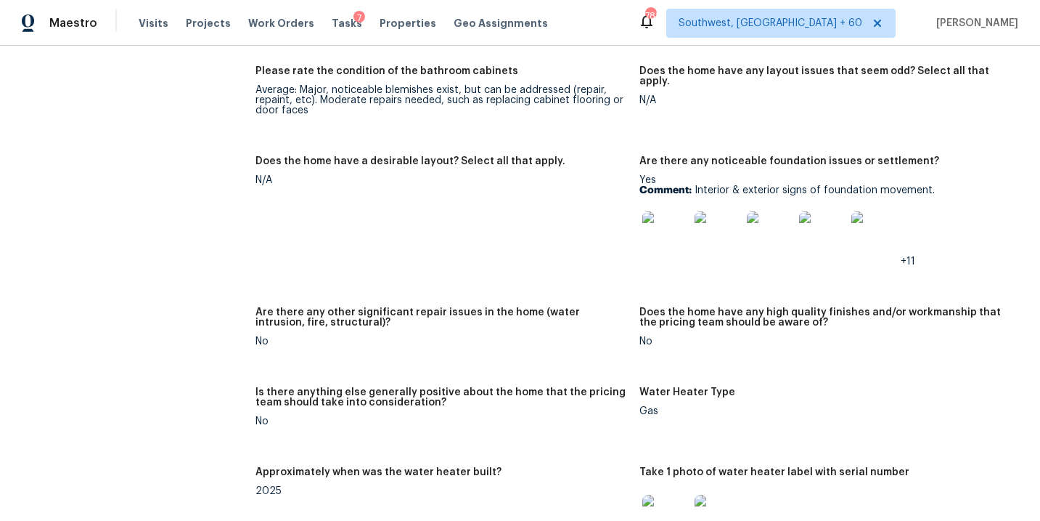
scroll to position [2362, 0]
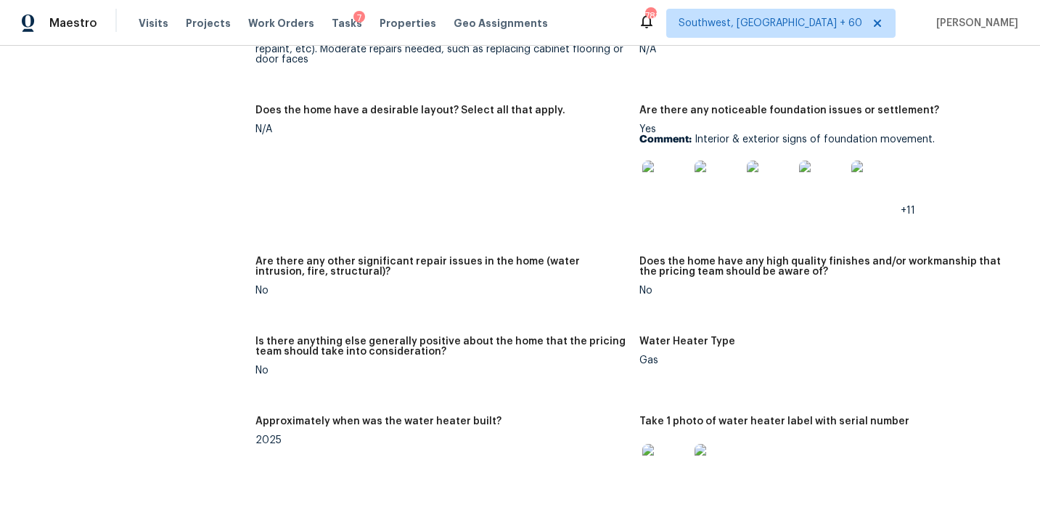
click at [669, 170] on img at bounding box center [666, 183] width 46 height 46
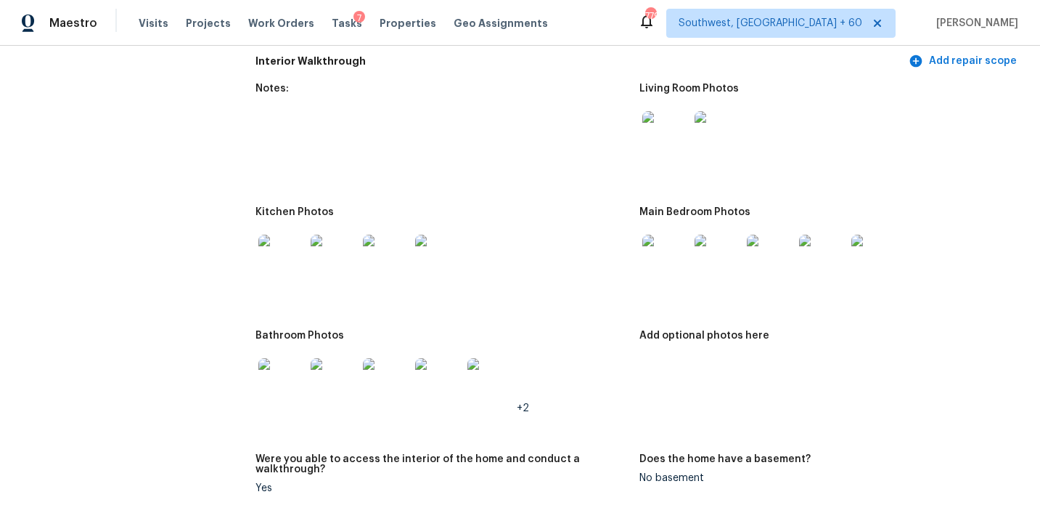
scroll to position [1496, 0]
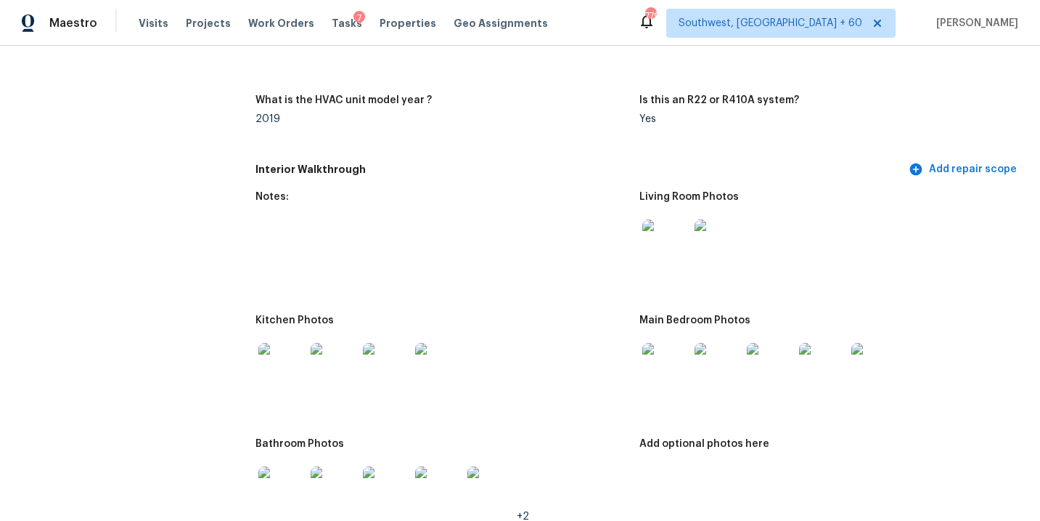
click at [648, 241] on img at bounding box center [666, 242] width 46 height 46
click at [665, 346] on img at bounding box center [666, 366] width 46 height 46
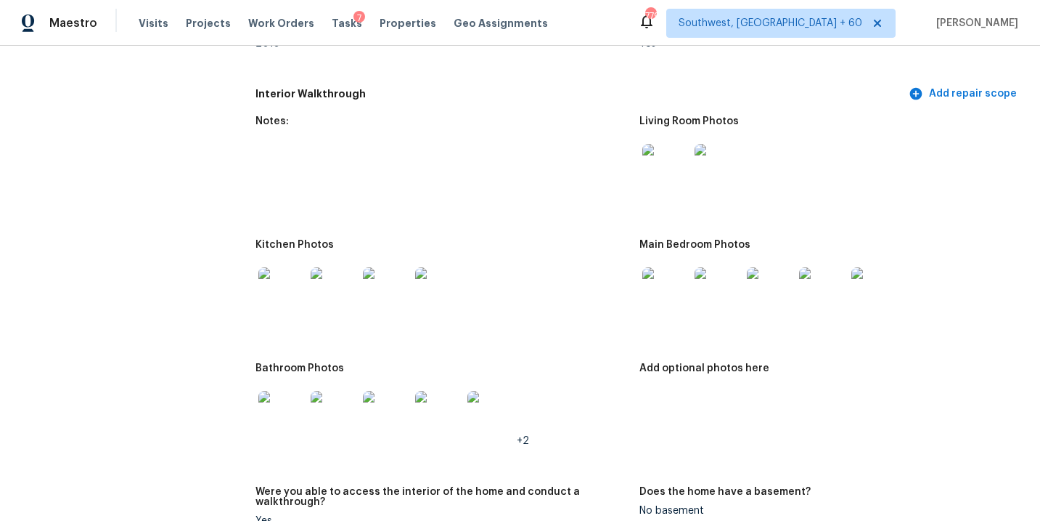
scroll to position [1614, 0]
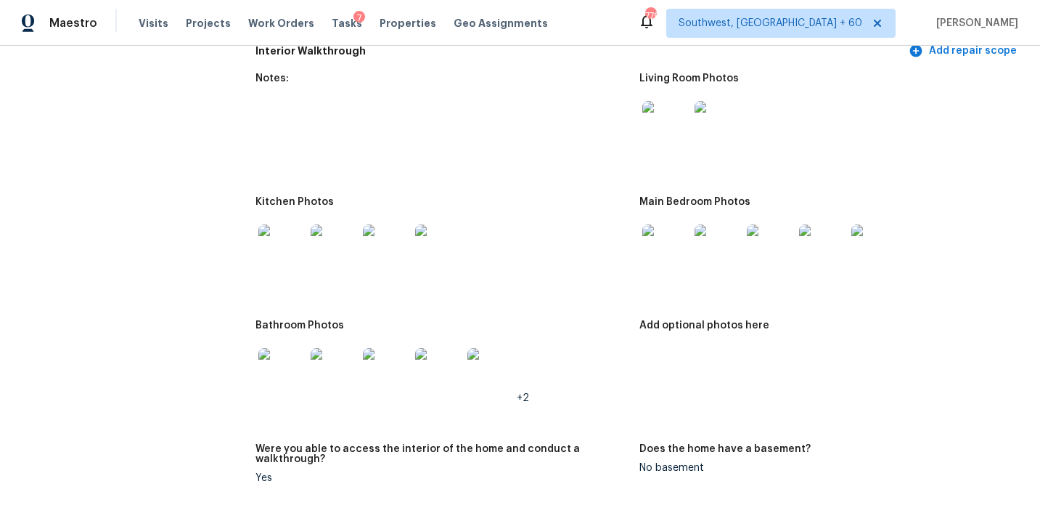
click at [280, 359] on img at bounding box center [281, 371] width 46 height 46
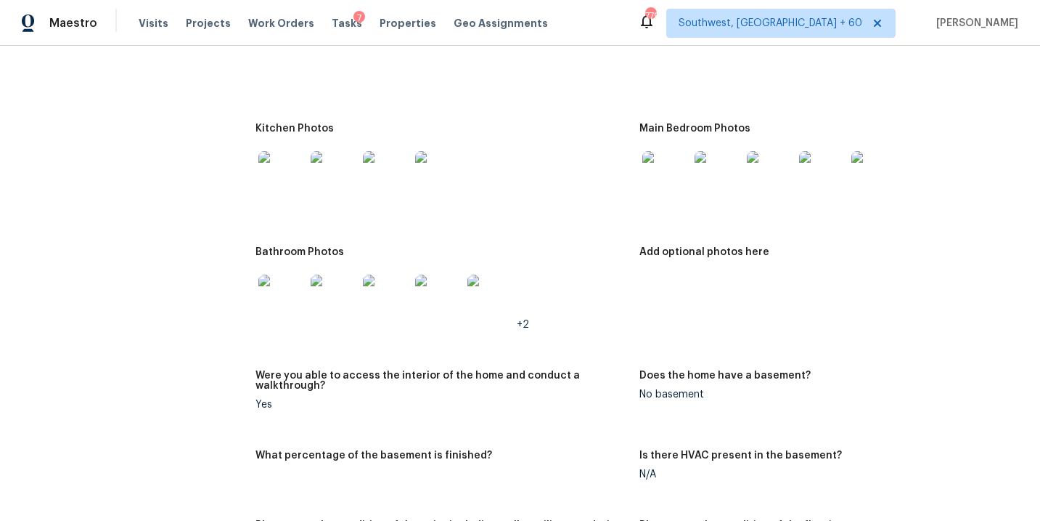
scroll to position [2121, 0]
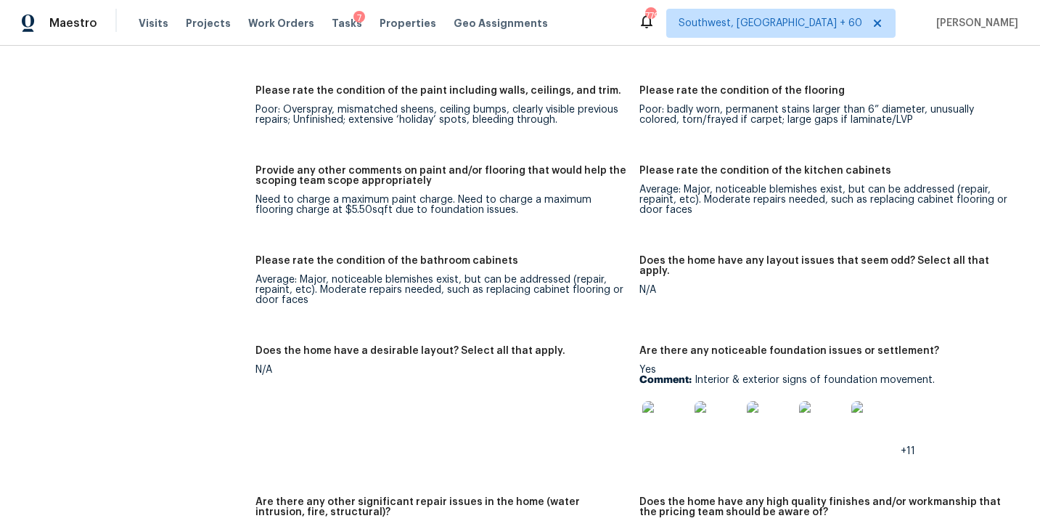
click at [484, 119] on figure "Please rate the condition of the paint including walls, ceilings, and trim. Poo…" at bounding box center [447, 117] width 383 height 62
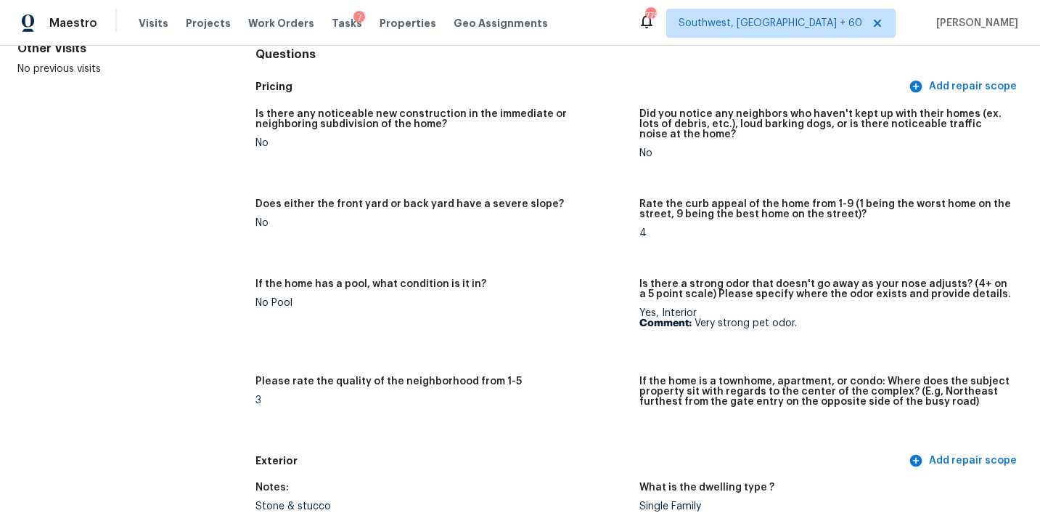
scroll to position [0, 0]
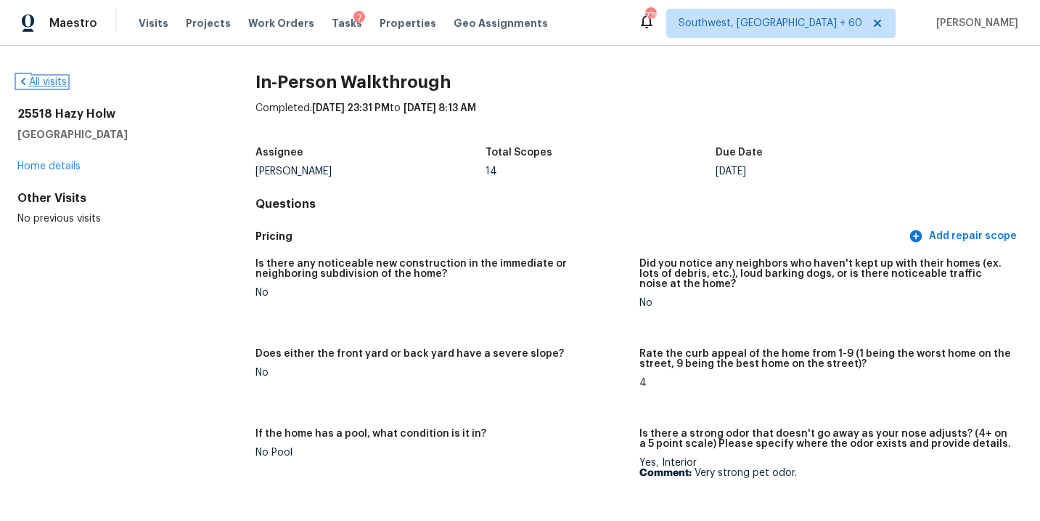
click at [38, 83] on link "All visits" at bounding box center [41, 82] width 49 height 10
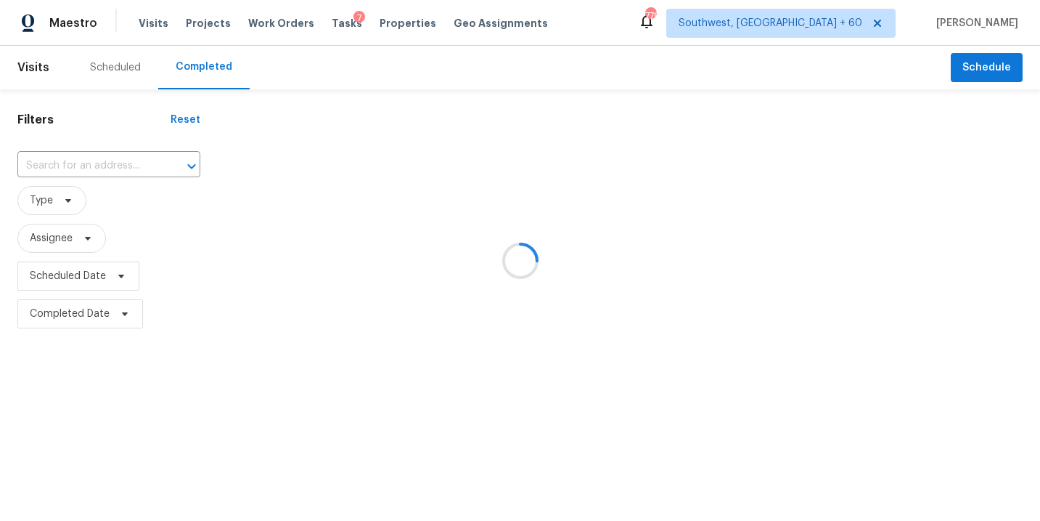
click at [109, 164] on div at bounding box center [520, 260] width 1040 height 521
click at [94, 170] on div at bounding box center [520, 260] width 1040 height 521
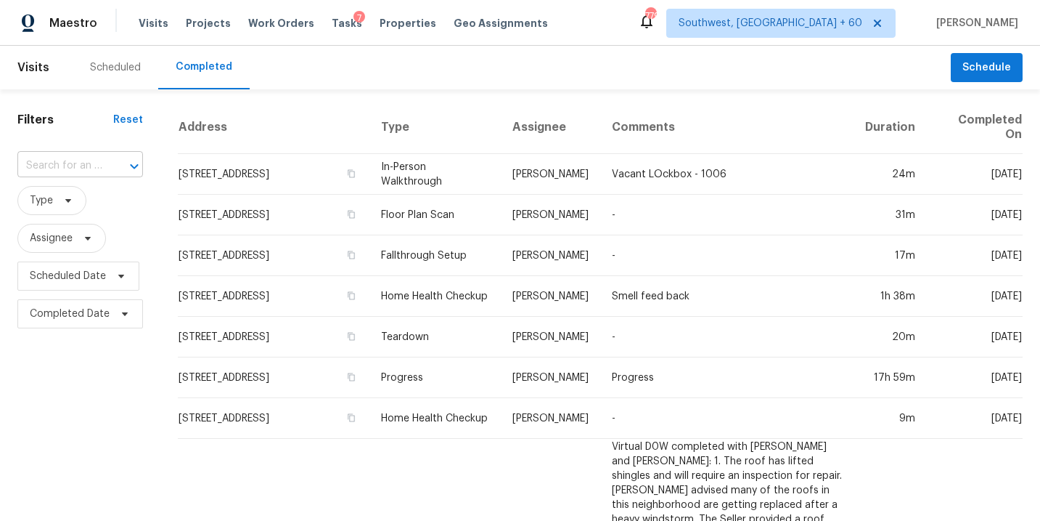
click at [105, 162] on div at bounding box center [124, 166] width 38 height 20
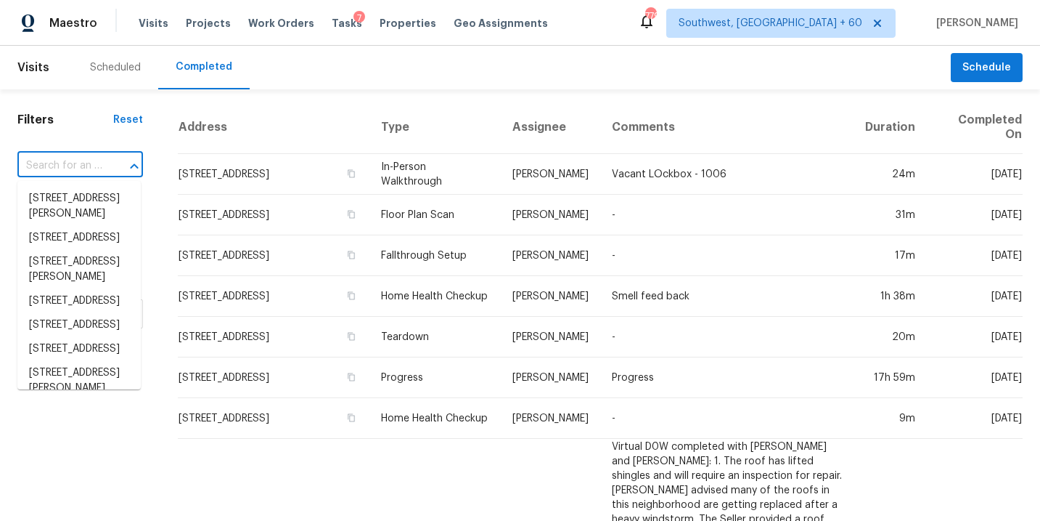
paste input "3450 Pinehurst Rd, Cumming, GA 30040"
type input "3450 Pinehurst Rd, Cumming, GA 30040"
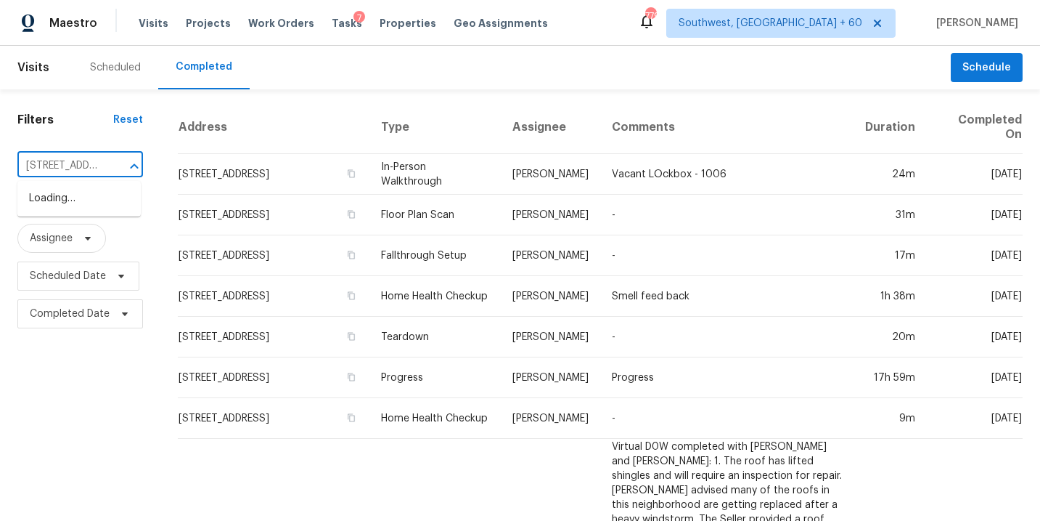
scroll to position [0, 121]
click at [88, 205] on li "3450 Pinehurst Rd, Cumming, GA 30040" at bounding box center [78, 199] width 123 height 24
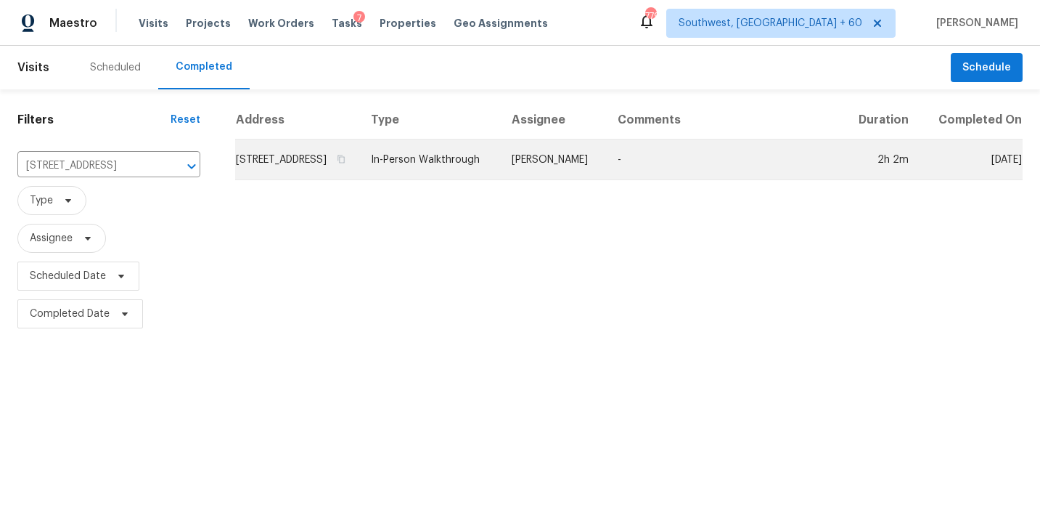
click at [500, 180] on td "In-Person Walkthrough" at bounding box center [429, 159] width 141 height 41
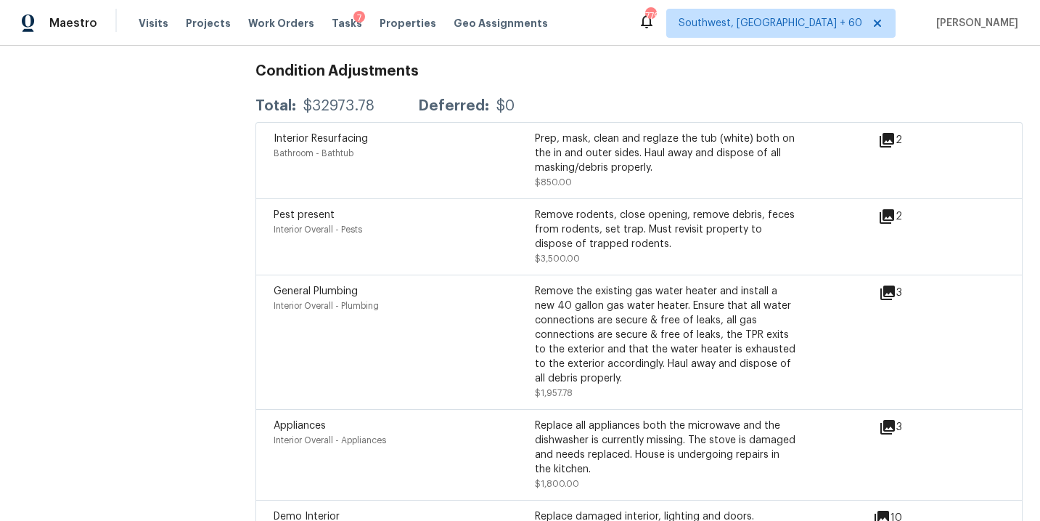
scroll to position [3830, 0]
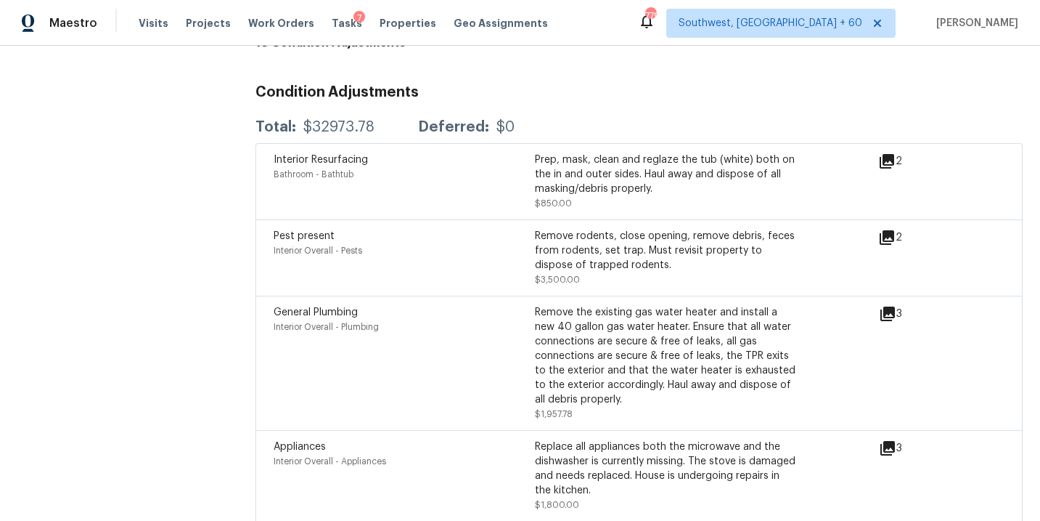
click at [891, 154] on icon at bounding box center [887, 161] width 15 height 15
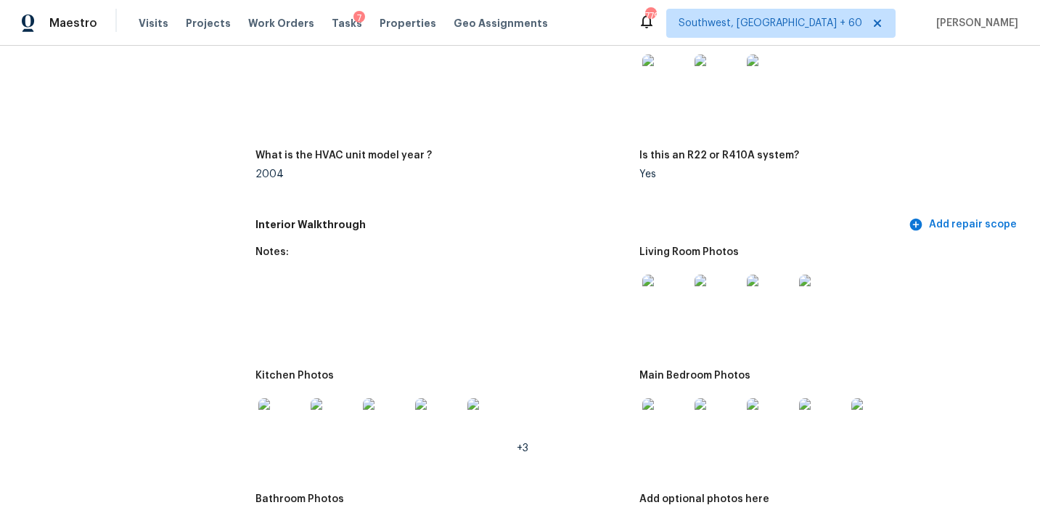
scroll to position [1571, 0]
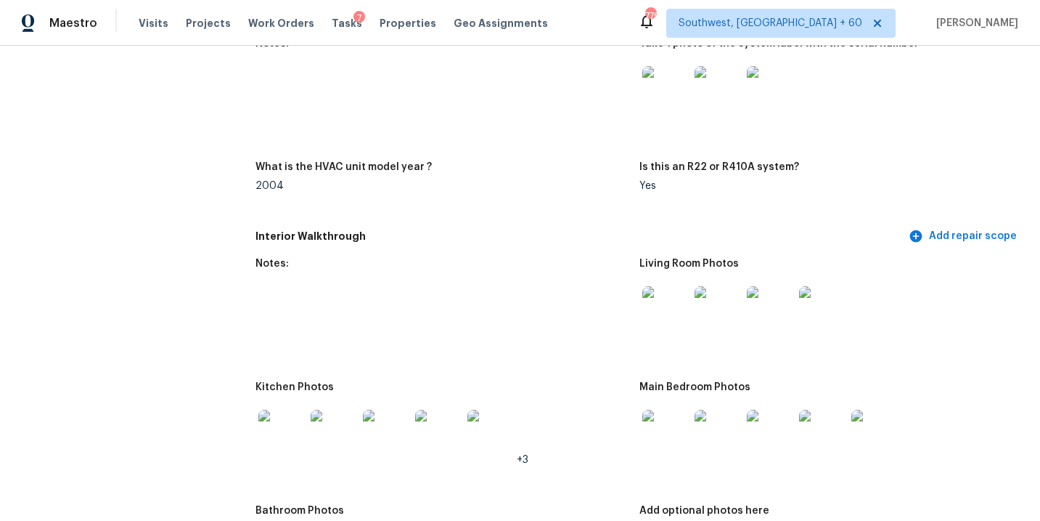
click at [672, 298] on img at bounding box center [666, 309] width 46 height 46
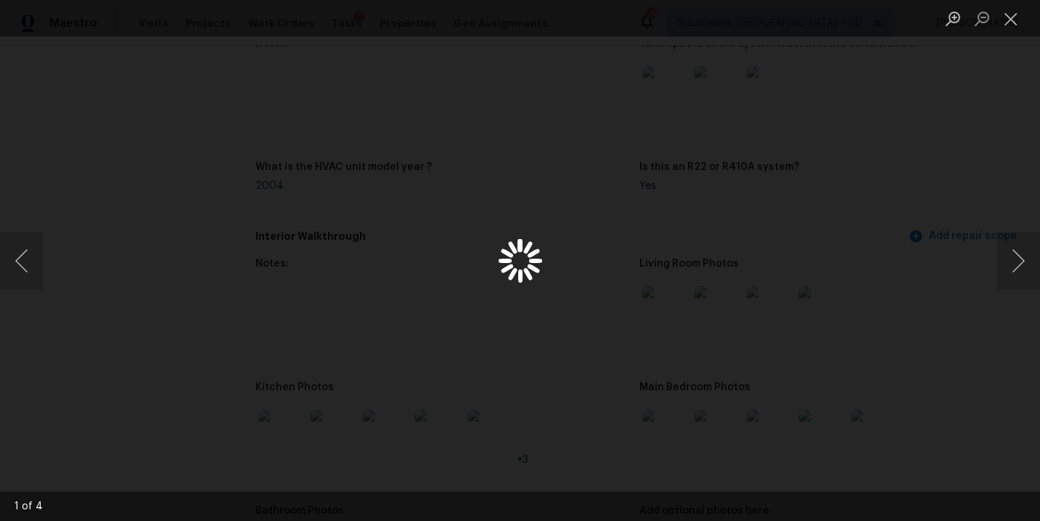
click at [868, 248] on div "Lightbox" at bounding box center [520, 260] width 1040 height 521
click at [918, 324] on div "Lightbox" at bounding box center [520, 260] width 1040 height 521
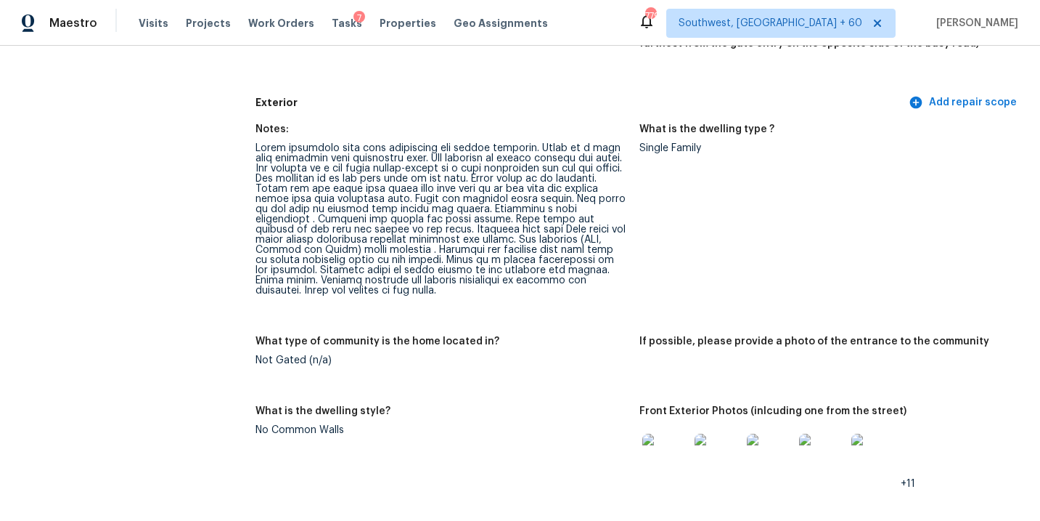
scroll to position [500, 0]
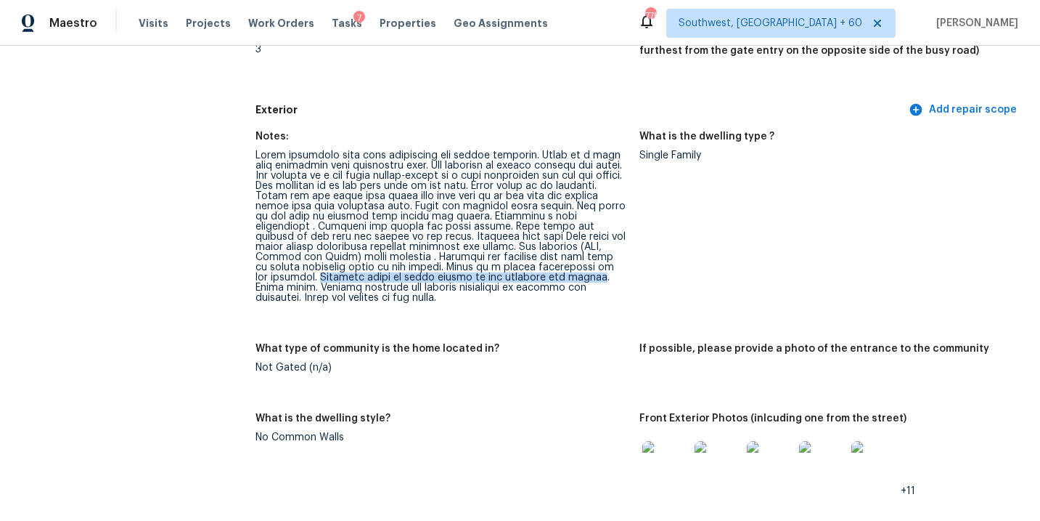
drag, startPoint x: 256, startPoint y: 277, endPoint x: 526, endPoint y: 277, distance: 270.1
click at [526, 277] on div at bounding box center [442, 226] width 372 height 152
copy div "Multiple areas of water damage on the ceilings and floors"
click at [519, 349] on div "What type of community is the home located in?" at bounding box center [442, 352] width 372 height 19
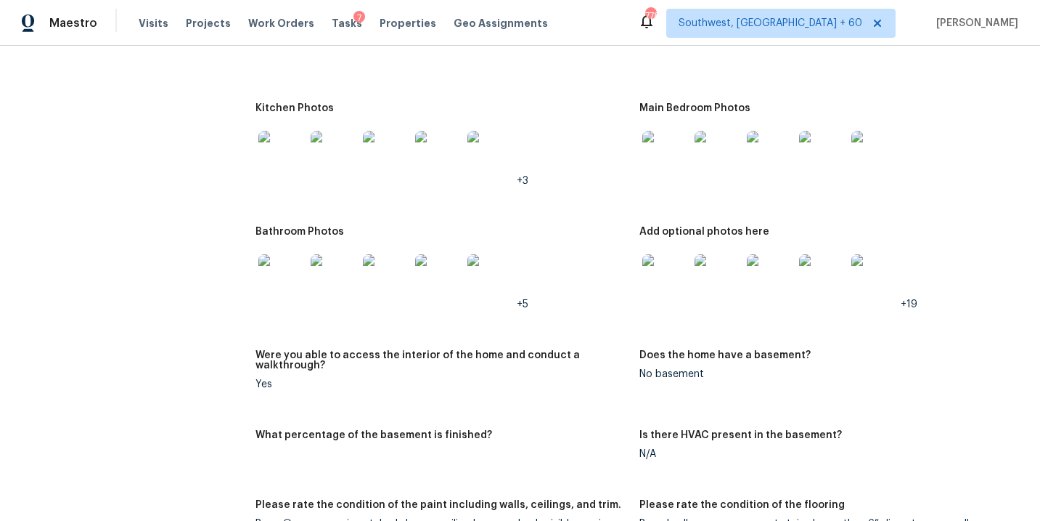
scroll to position [1750, 0]
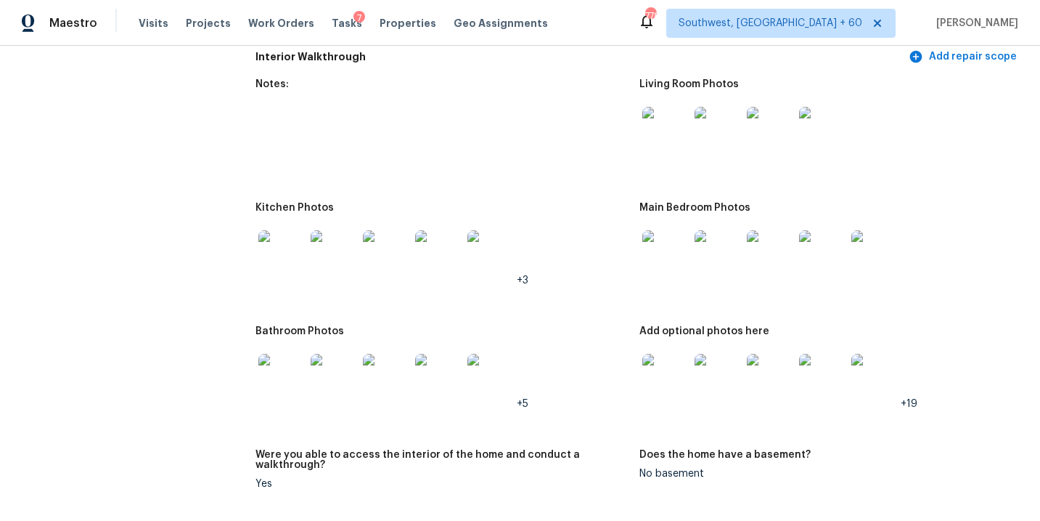
click at [669, 117] on img at bounding box center [666, 130] width 46 height 46
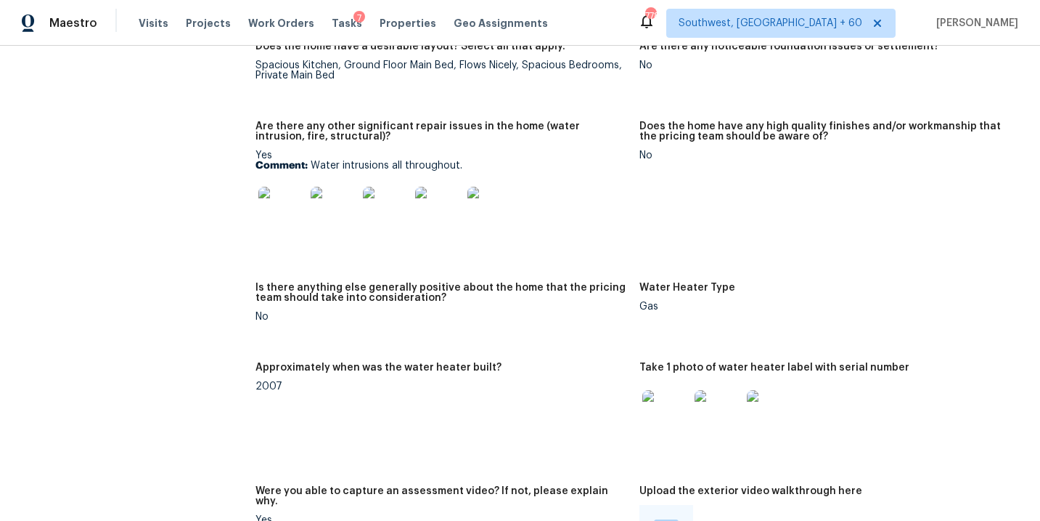
scroll to position [2515, 0]
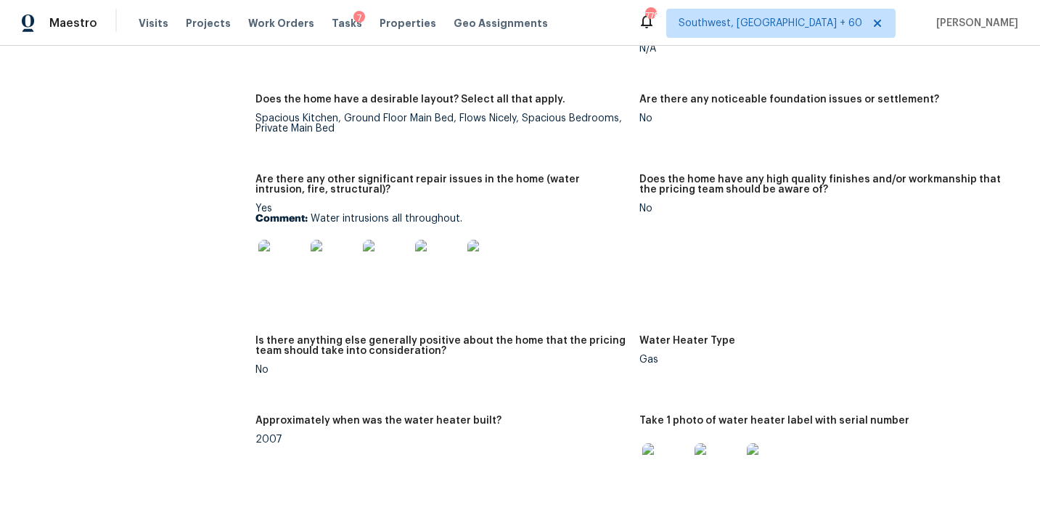
click at [279, 251] on img at bounding box center [281, 263] width 46 height 46
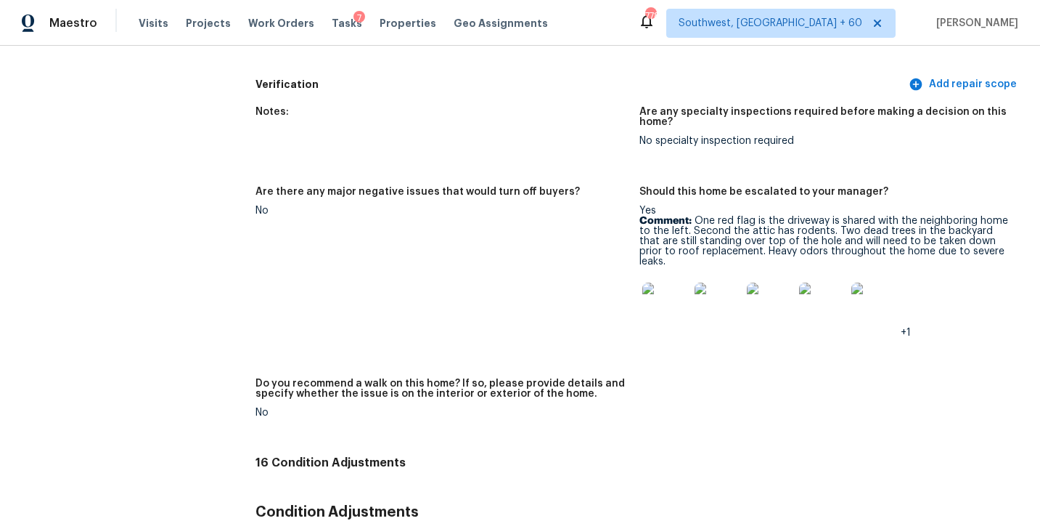
scroll to position [3462, 0]
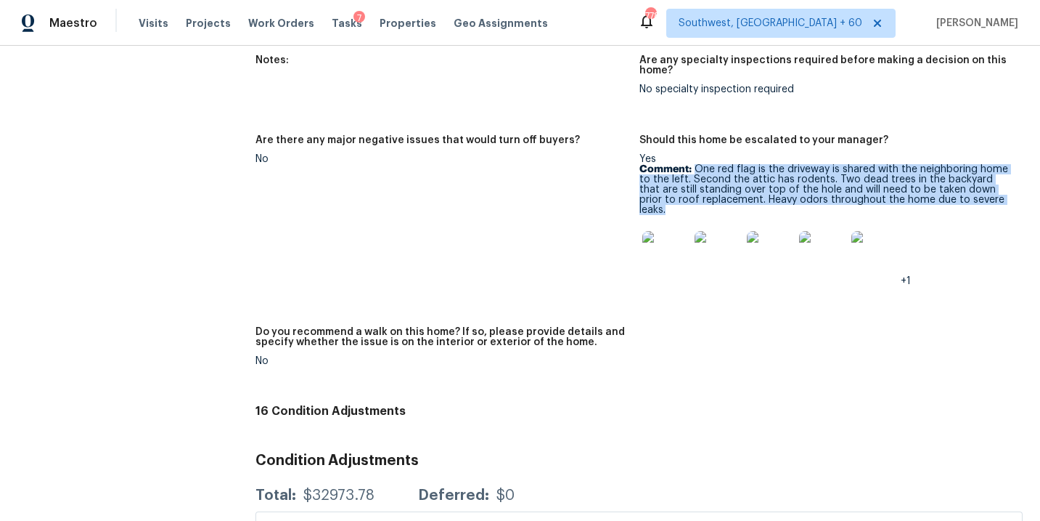
drag, startPoint x: 696, startPoint y: 145, endPoint x: 989, endPoint y: 176, distance: 294.2
click at [989, 176] on p "Comment: One red flag is the driveway is shared with the neighboring home to th…" at bounding box center [826, 189] width 372 height 51
copy p "One red flag is the driveway is shared with the neighboring home to the left. S…"
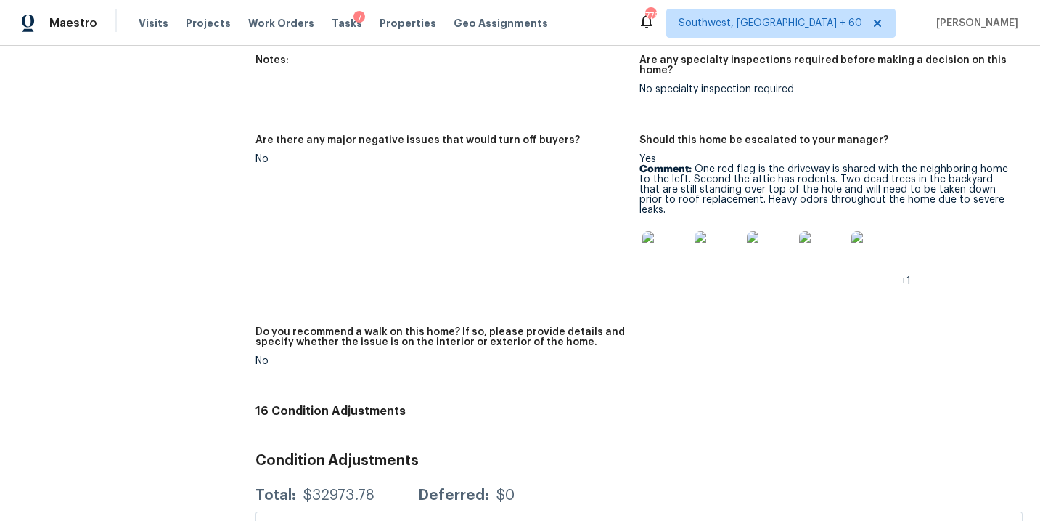
click at [722, 324] on div "Notes: Are any specialty inspections required before making a decision on this …" at bounding box center [639, 221] width 767 height 351
click at [644, 231] on img at bounding box center [666, 254] width 46 height 46
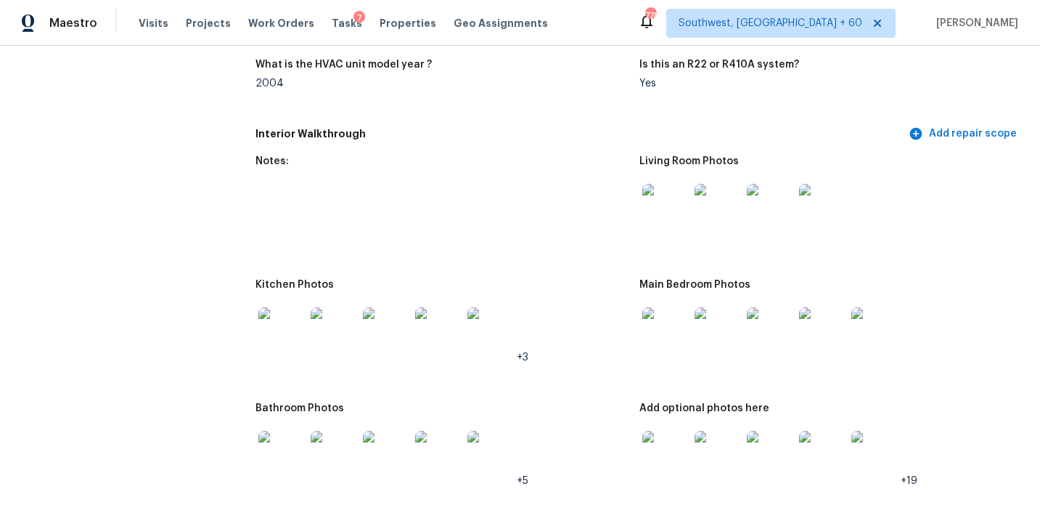
scroll to position [1660, 0]
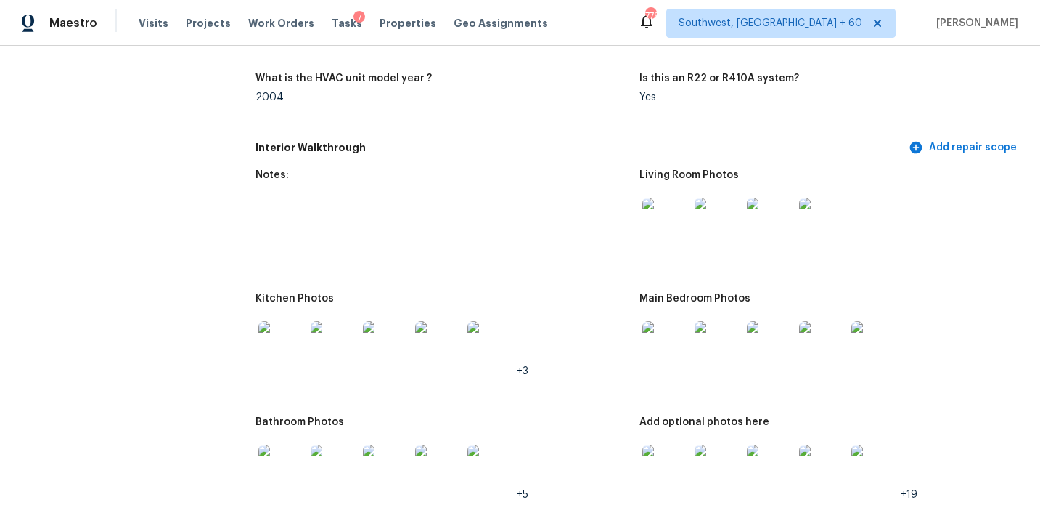
click at [669, 222] on img at bounding box center [666, 220] width 46 height 46
click at [738, 343] on img at bounding box center [718, 344] width 46 height 46
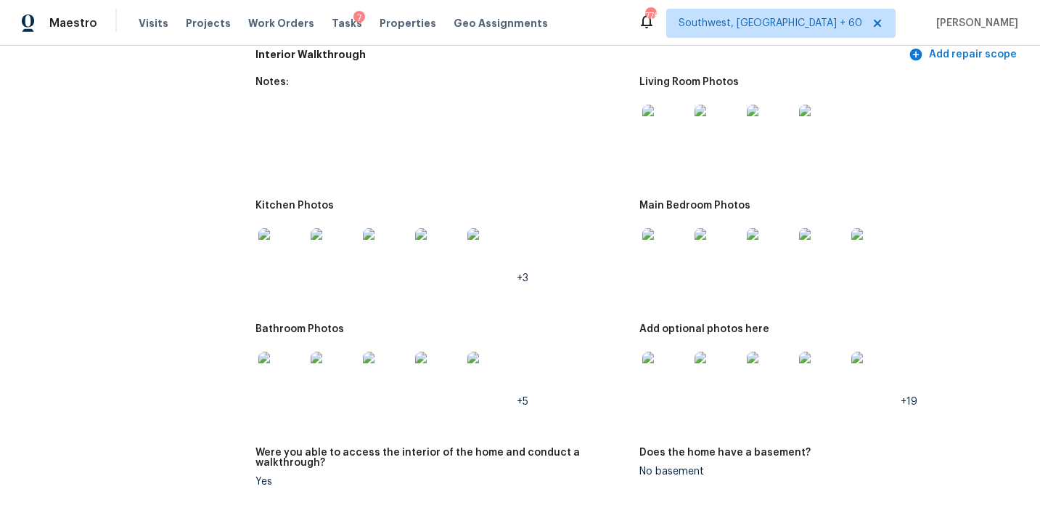
click at [648, 366] on img at bounding box center [666, 374] width 46 height 46
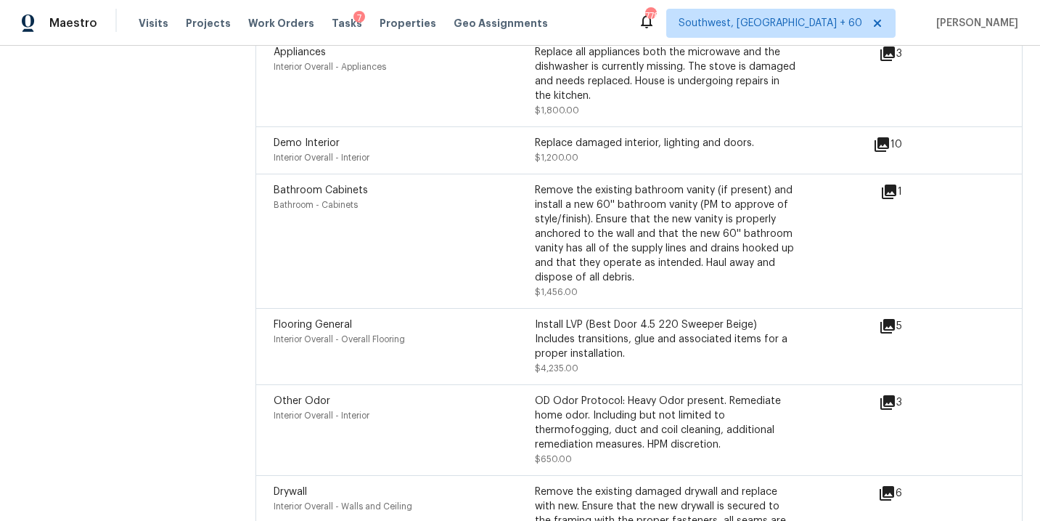
scroll to position [4268, 0]
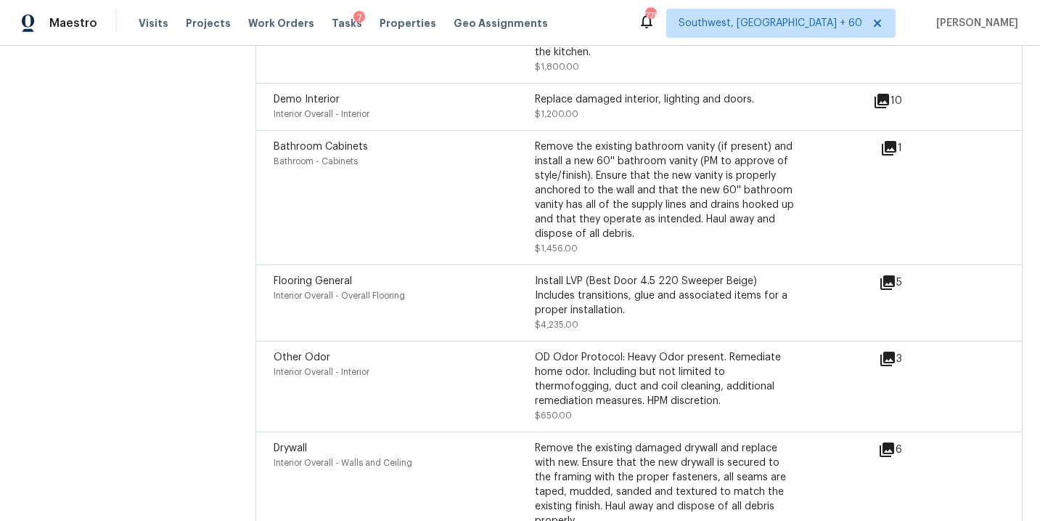
click at [889, 275] on icon at bounding box center [888, 282] width 15 height 15
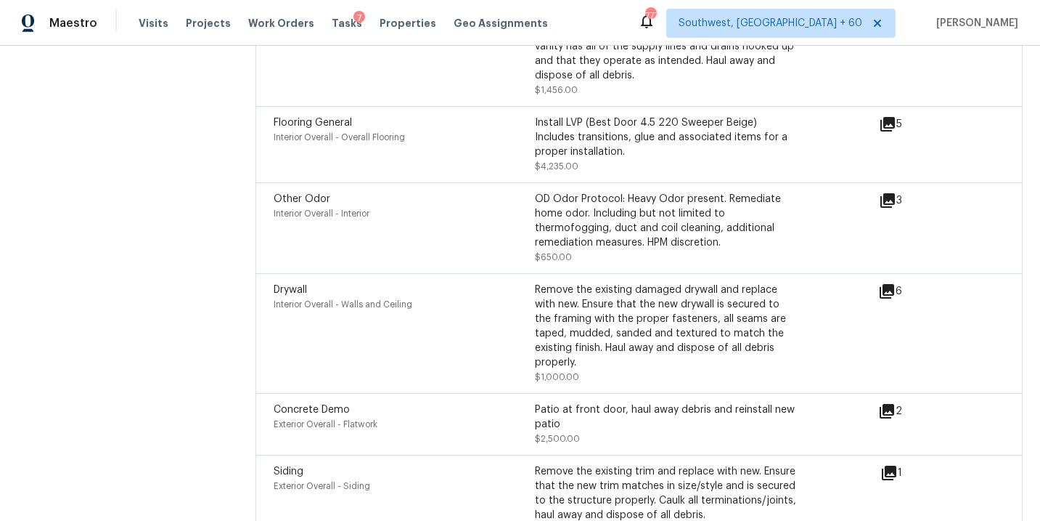
scroll to position [3856, 0]
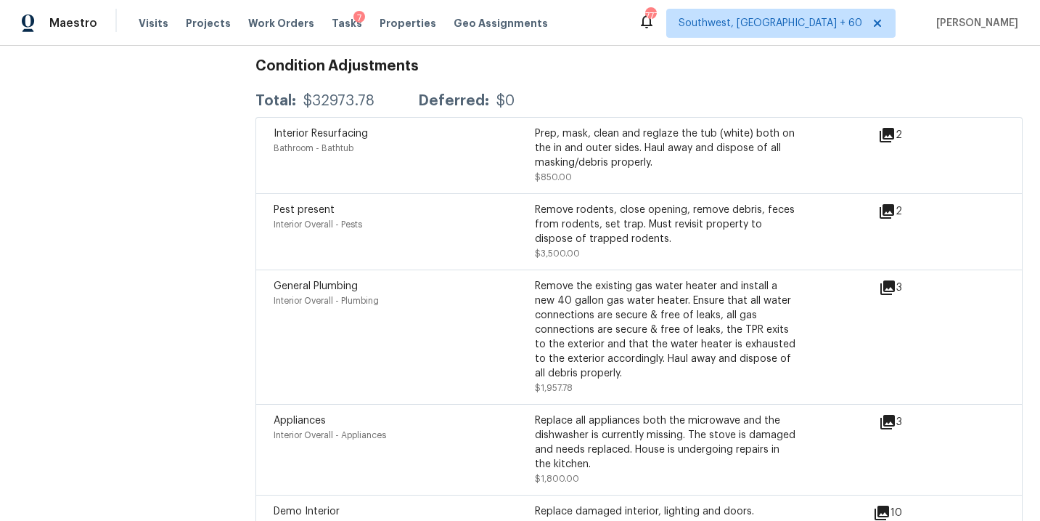
click at [465, 217] on div "Interior Overall - Pests" at bounding box center [404, 224] width 261 height 15
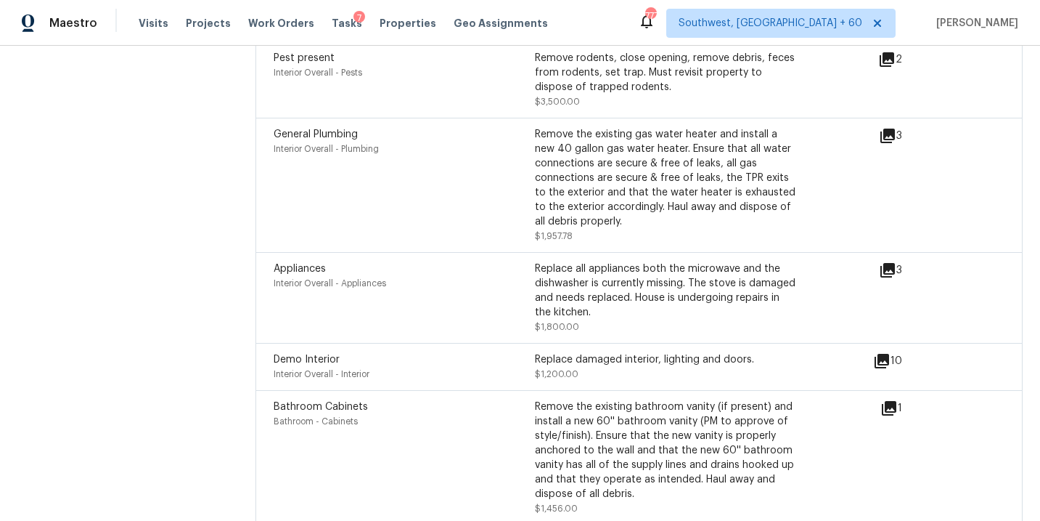
scroll to position [4013, 0]
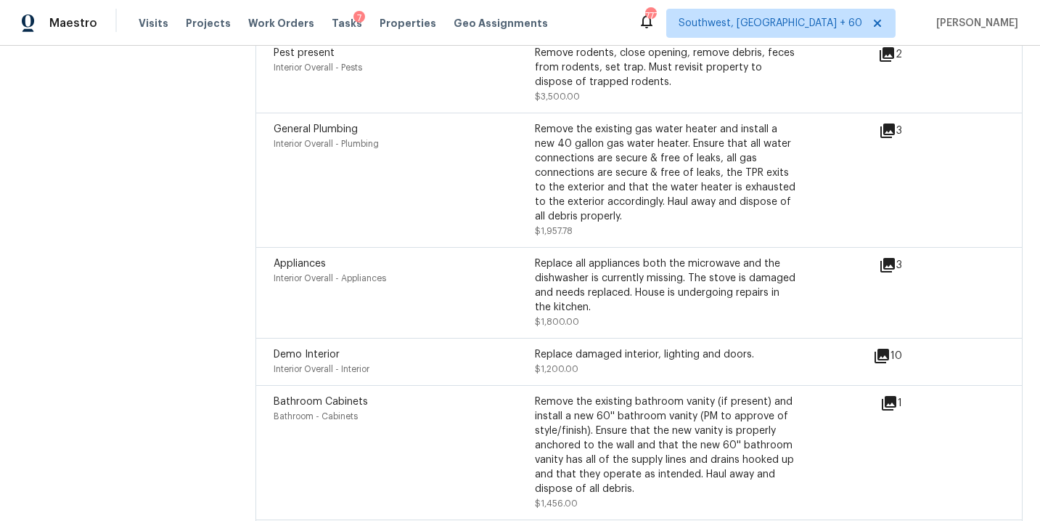
click at [884, 347] on icon at bounding box center [881, 355] width 17 height 17
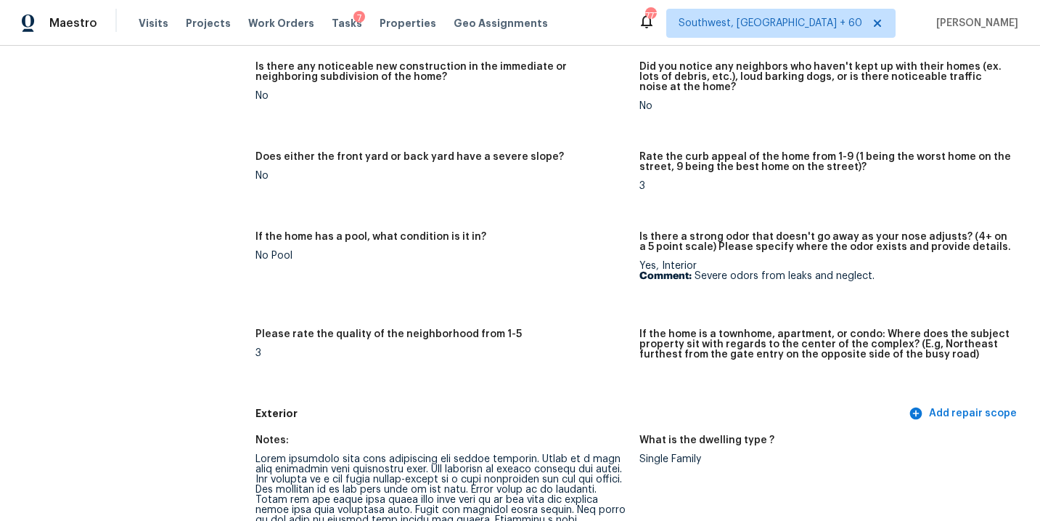
scroll to position [0, 0]
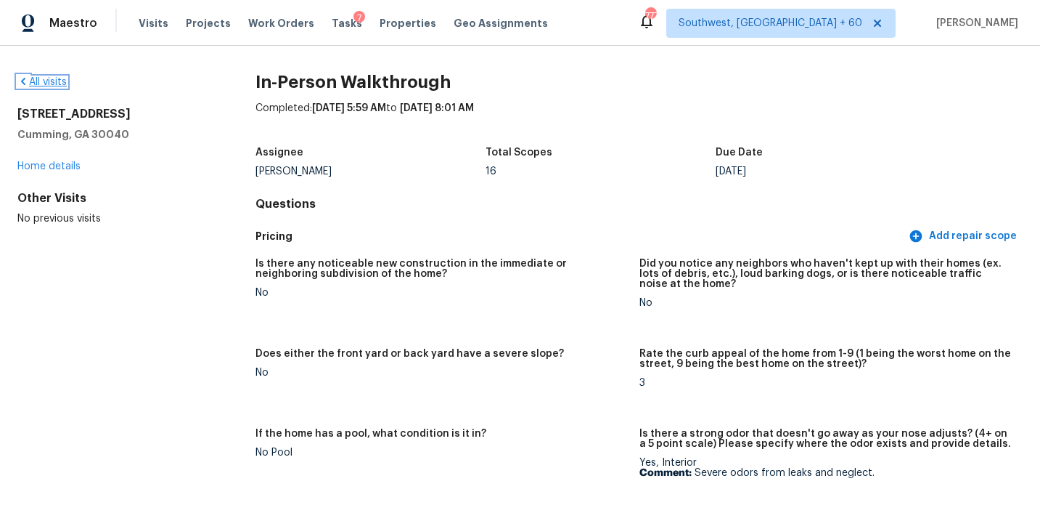
click at [51, 81] on link "All visits" at bounding box center [41, 82] width 49 height 10
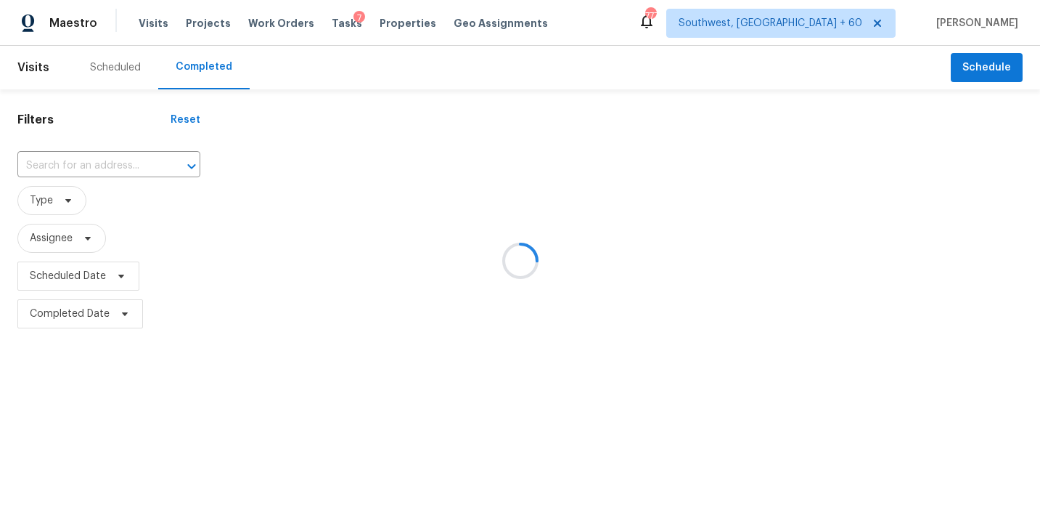
click at [86, 163] on div at bounding box center [520, 260] width 1040 height 521
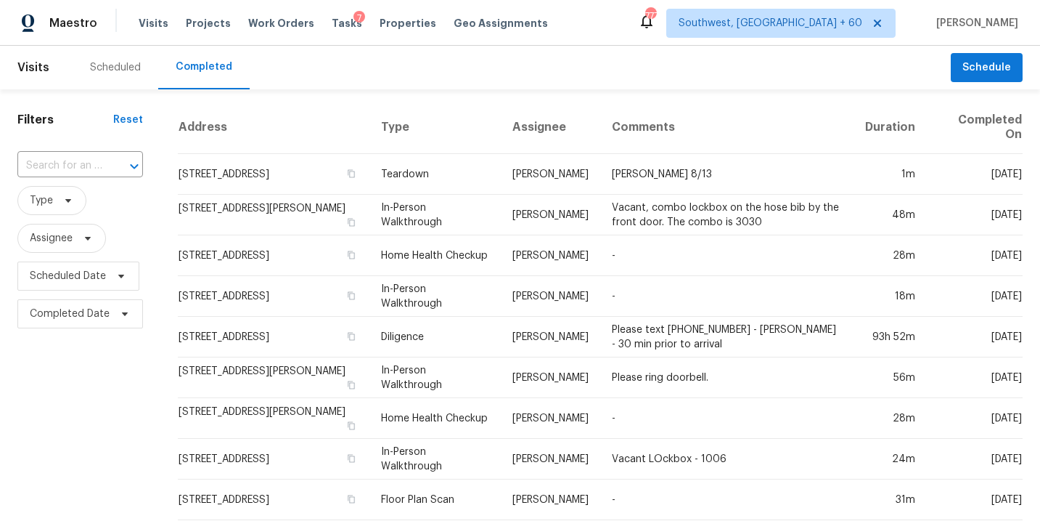
click at [81, 160] on input "text" at bounding box center [59, 166] width 85 height 23
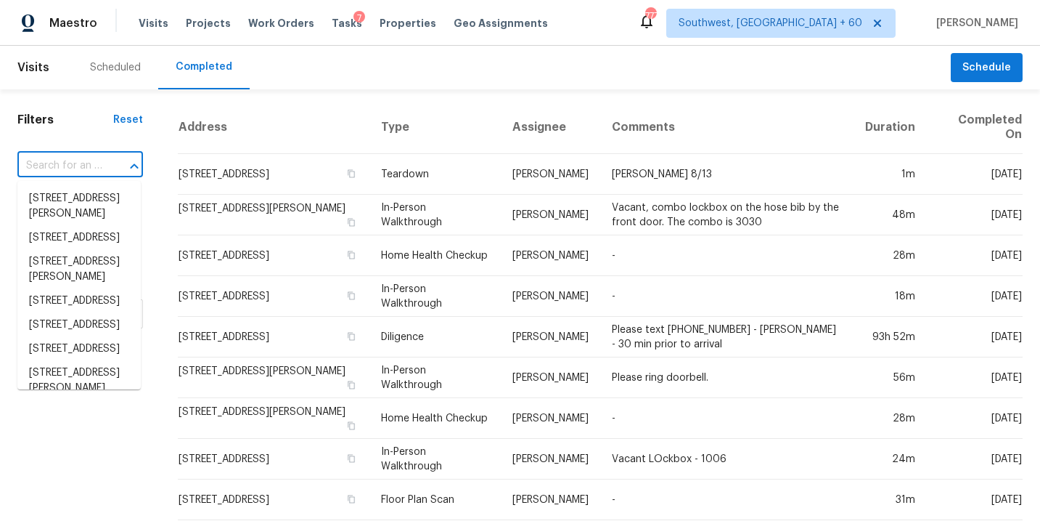
paste input "5891 Rambler Rose Way, West Palm Beach, FL 33415"
type input "5891 Rambler Rose Way, West Palm Beach, FL 33415"
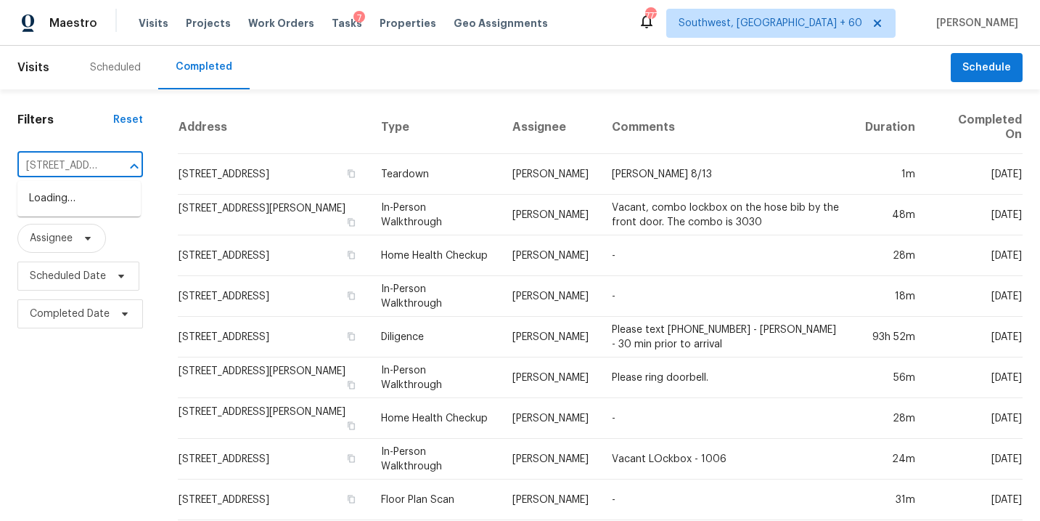
scroll to position [0, 172]
click at [71, 204] on li "5891 Rambler Rose Way, West Palm Beach, FL 33415" at bounding box center [78, 199] width 123 height 24
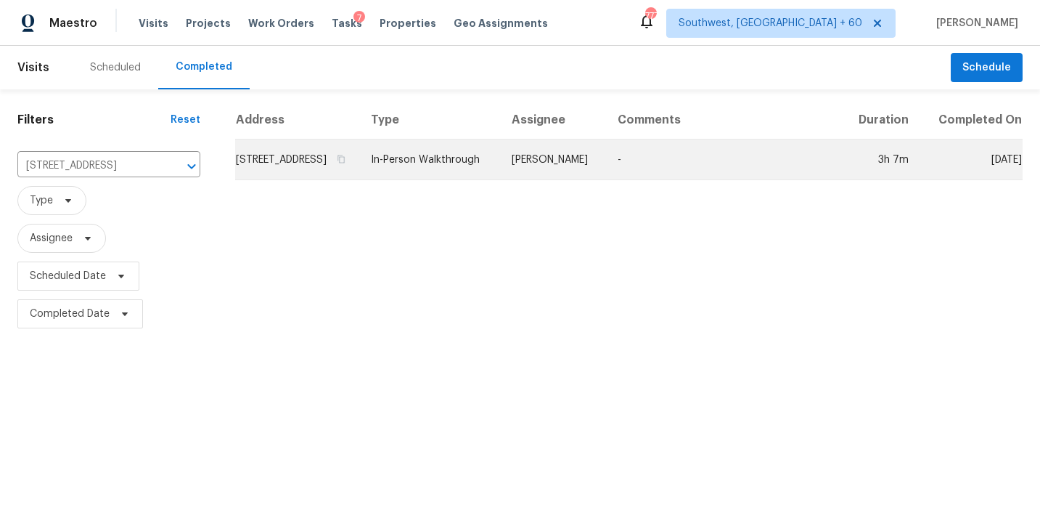
click at [606, 180] on td "Jeff Aniello" at bounding box center [553, 159] width 106 height 41
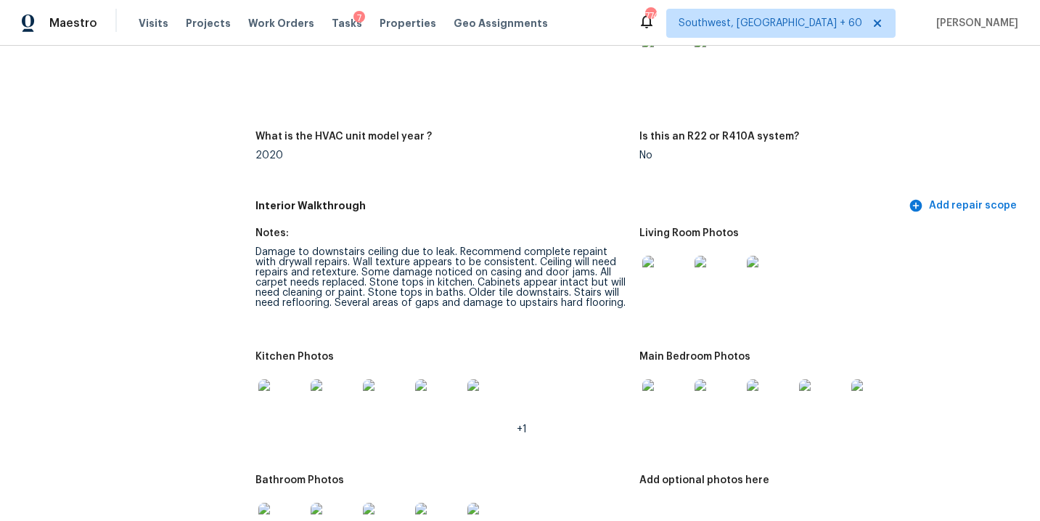
scroll to position [1337, 0]
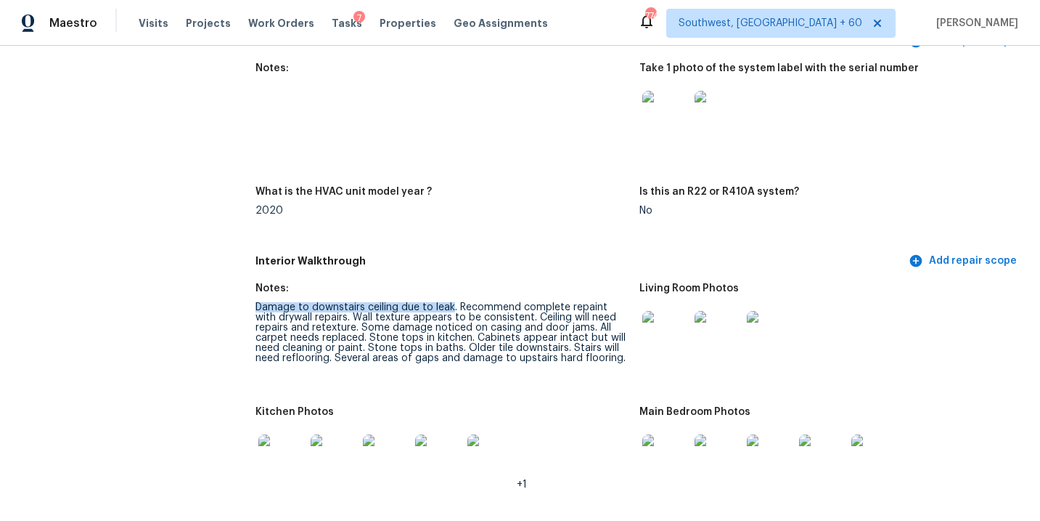
drag, startPoint x: 256, startPoint y: 296, endPoint x: 451, endPoint y: 297, distance: 195.3
click at [451, 302] on div "Damage to downstairs ceiling due to leak. Recommend complete repaint with drywa…" at bounding box center [442, 332] width 372 height 61
copy div "Damage to downstairs ceiling due to leak"
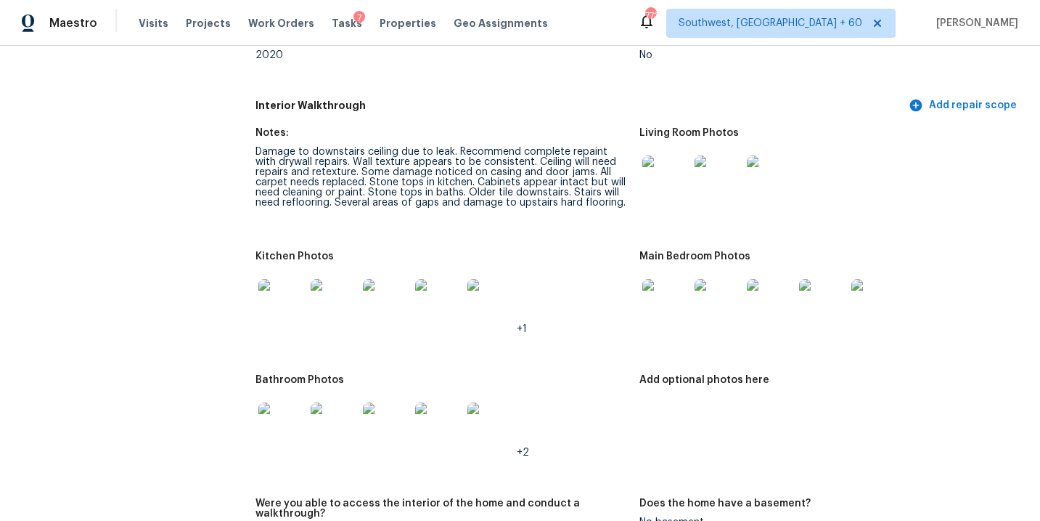
click at [668, 378] on div "Add optional photos here" at bounding box center [826, 384] width 372 height 19
click at [658, 163] on img at bounding box center [666, 178] width 46 height 46
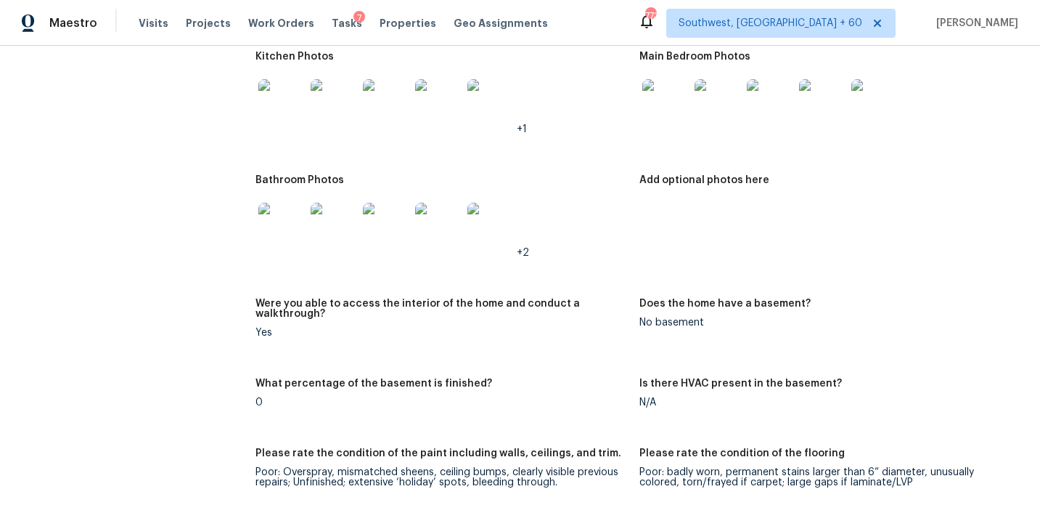
scroll to position [1583, 0]
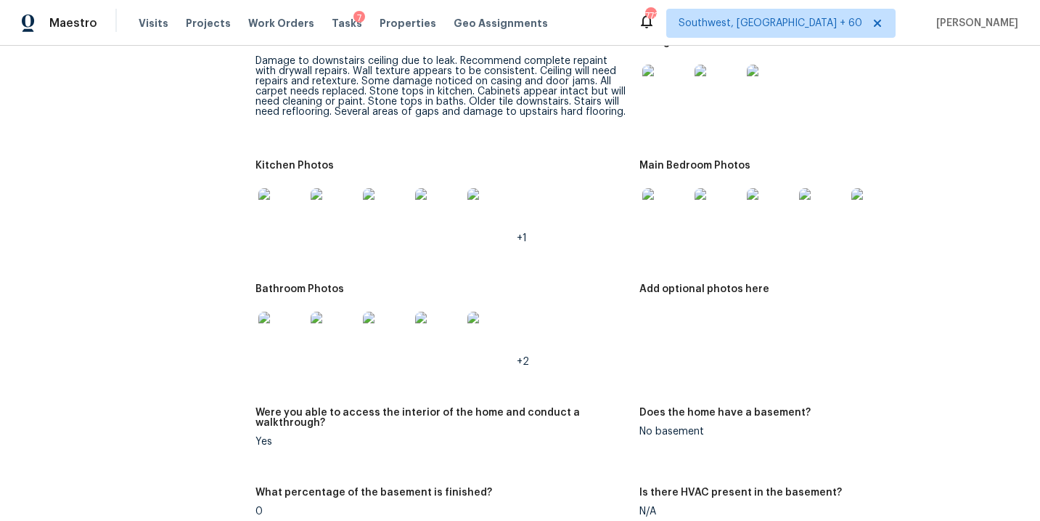
click at [283, 208] on img at bounding box center [281, 211] width 46 height 46
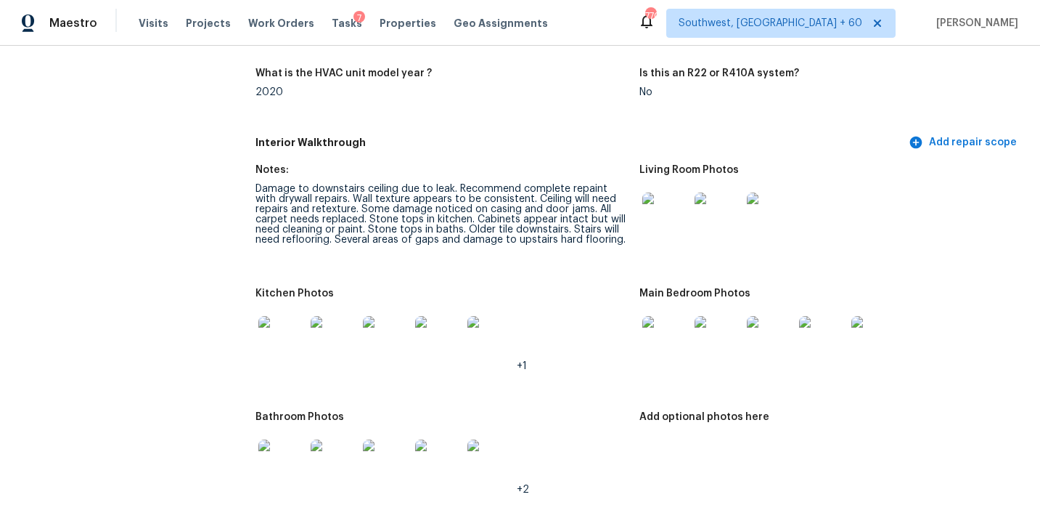
scroll to position [1535, 0]
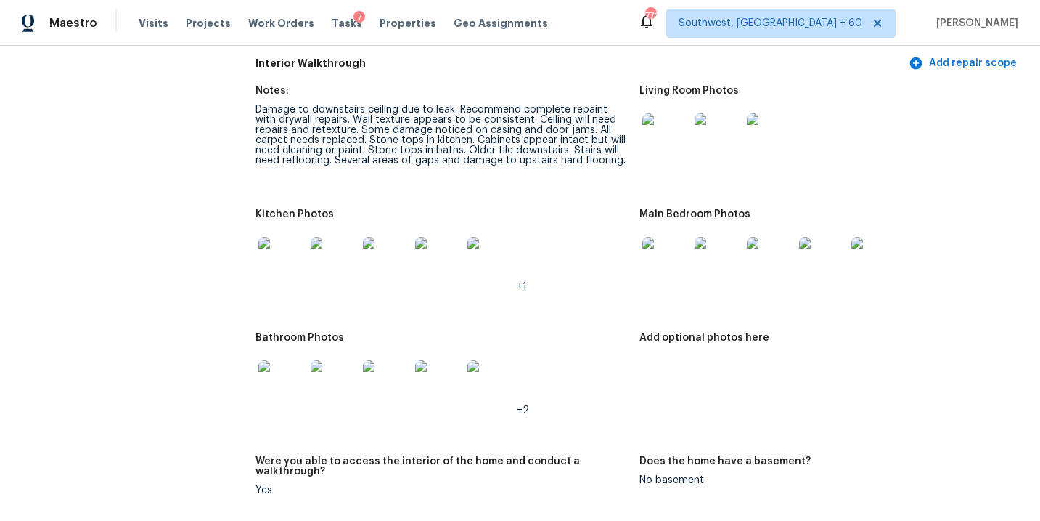
click at [635, 120] on figure "Notes: Damage to downstairs ceiling due to leak. Recommend complete repaint wit…" at bounding box center [447, 139] width 383 height 106
click at [650, 126] on img at bounding box center [666, 136] width 46 height 46
click at [667, 256] on img at bounding box center [666, 260] width 46 height 46
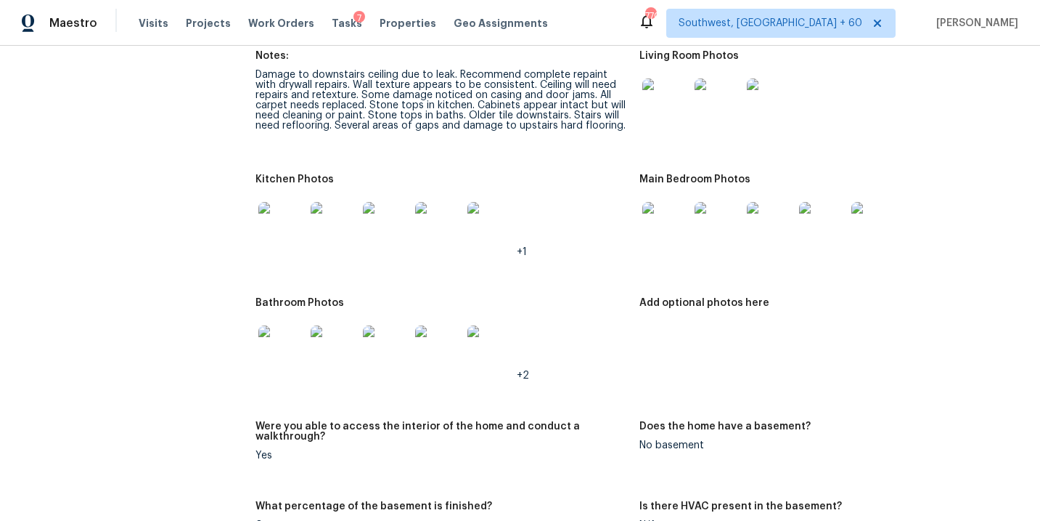
scroll to position [1618, 0]
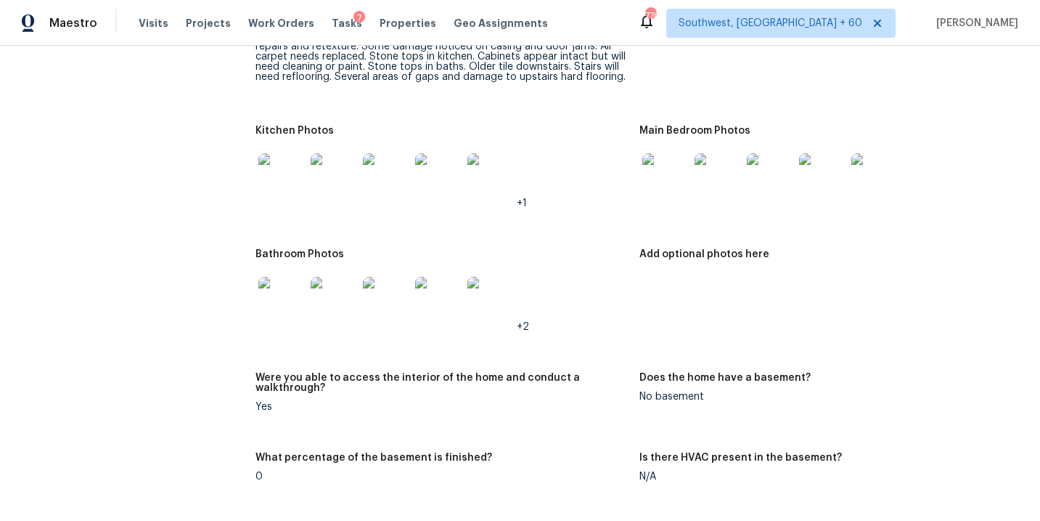
click at [284, 287] on img at bounding box center [281, 300] width 46 height 46
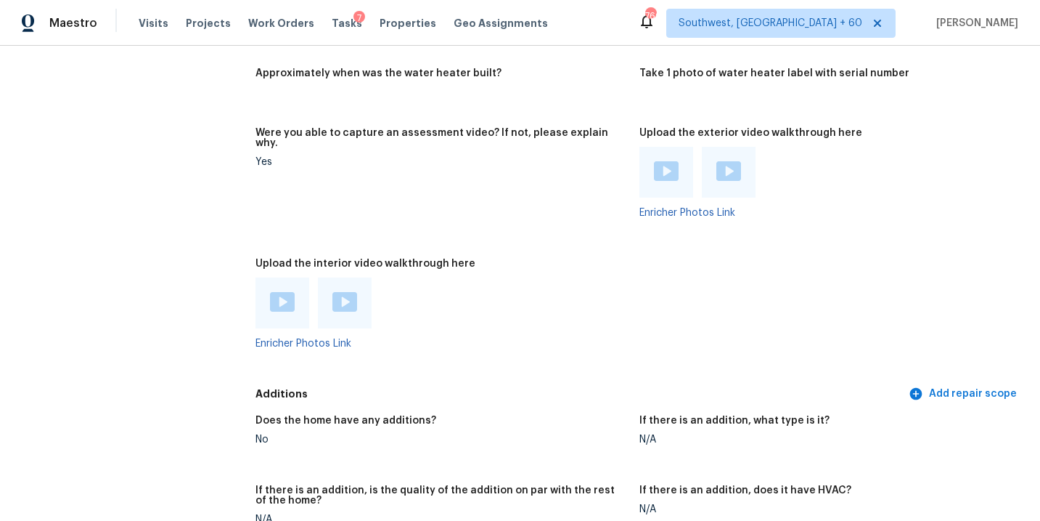
scroll to position [2567, 0]
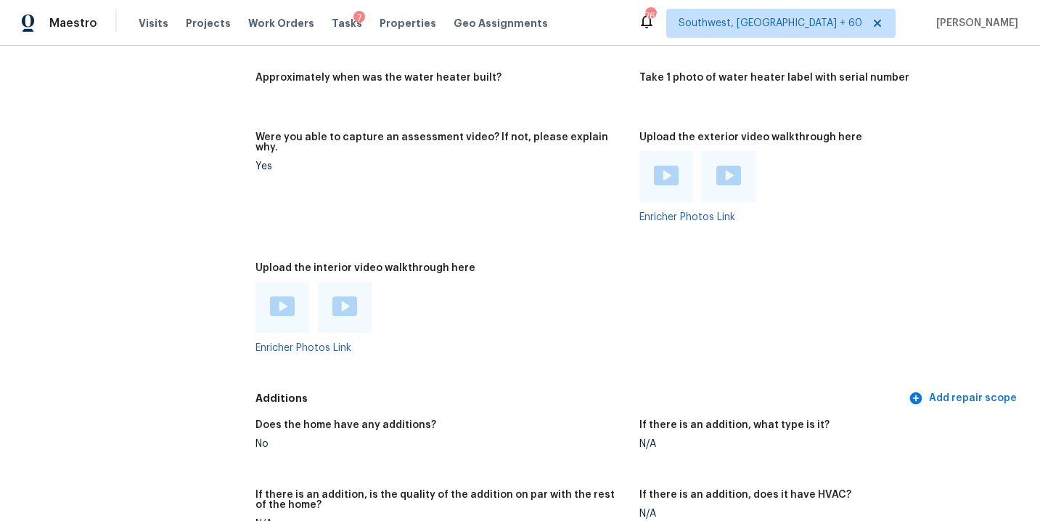
click at [287, 296] on img at bounding box center [282, 306] width 25 height 20
click at [343, 299] on img at bounding box center [345, 306] width 25 height 20
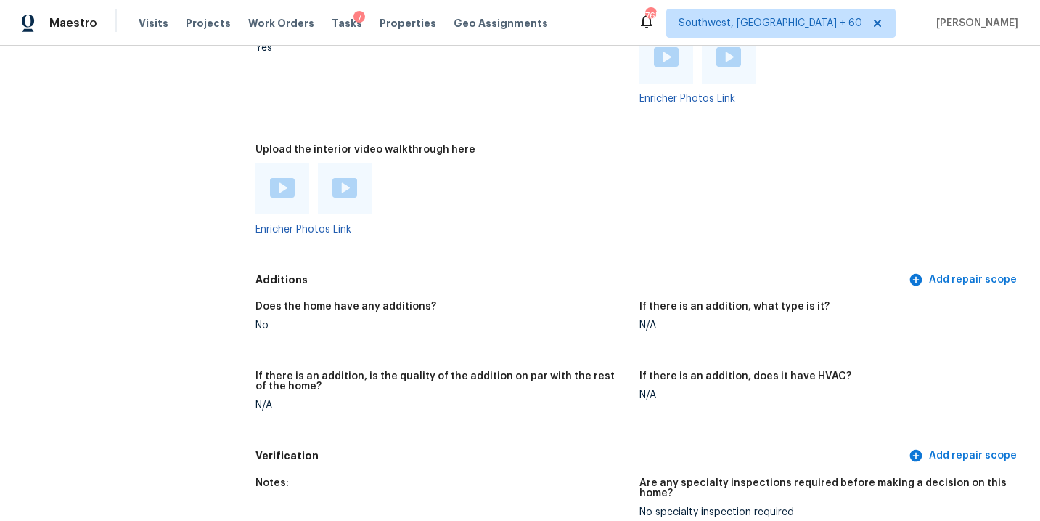
scroll to position [2909, 0]
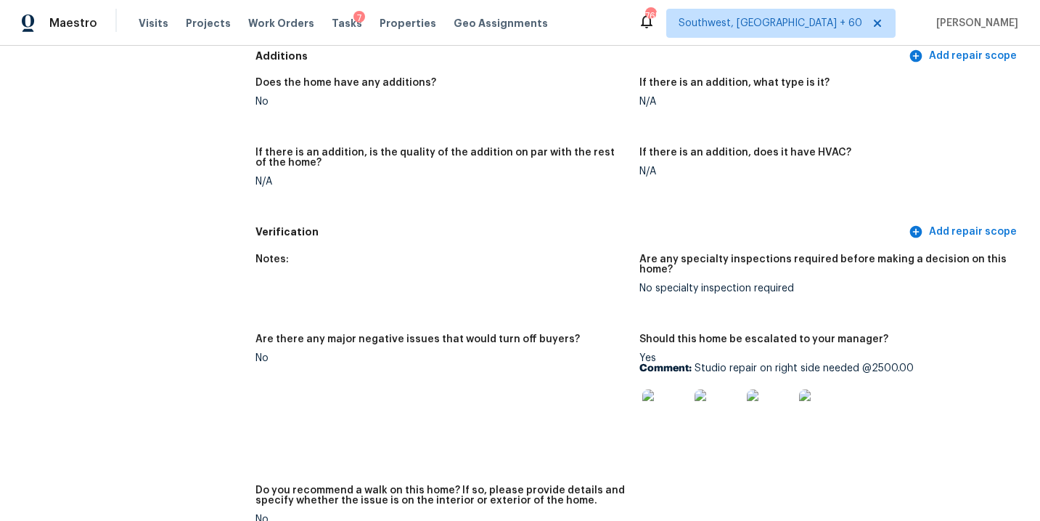
click at [380, 1] on div "Maestro Visits Projects Work Orders Tasks 7 Properties Geo Assignments 765 Sout…" at bounding box center [520, 23] width 1040 height 46
click at [457, 147] on h5 "If there is an addition, is the quality of the addition on par with the rest of…" at bounding box center [442, 157] width 372 height 20
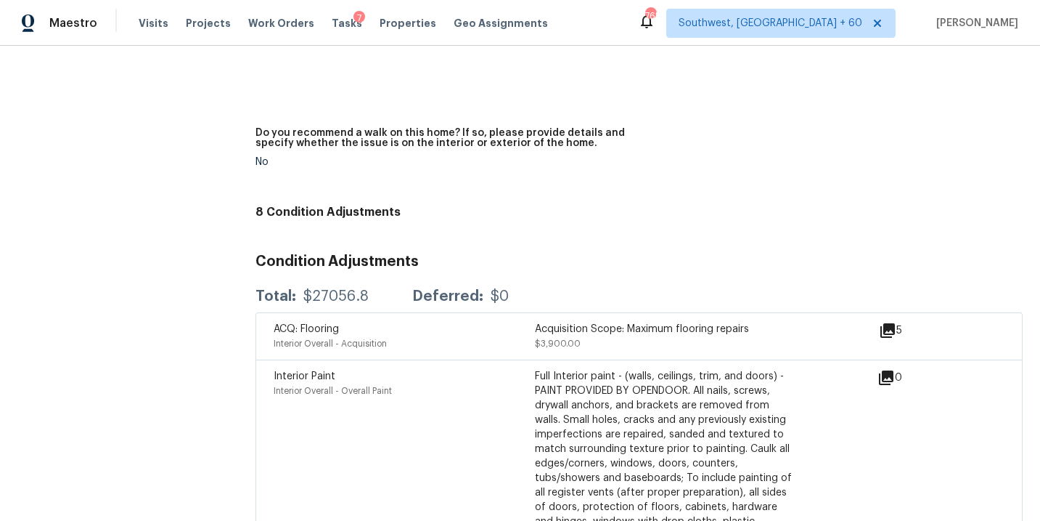
scroll to position [3258, 0]
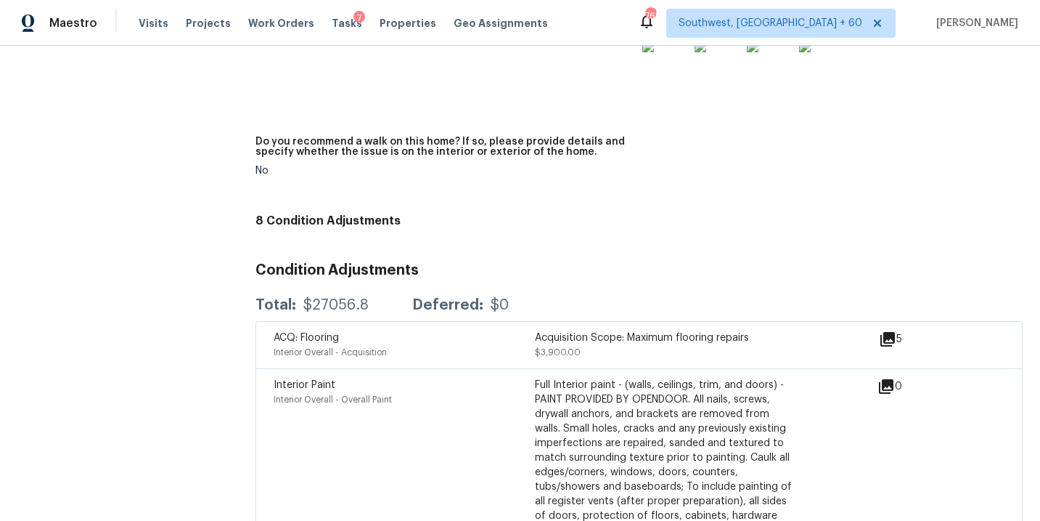
click at [487, 136] on h5 "Do you recommend a walk on this home? If so, please provide details and specify…" at bounding box center [442, 146] width 372 height 20
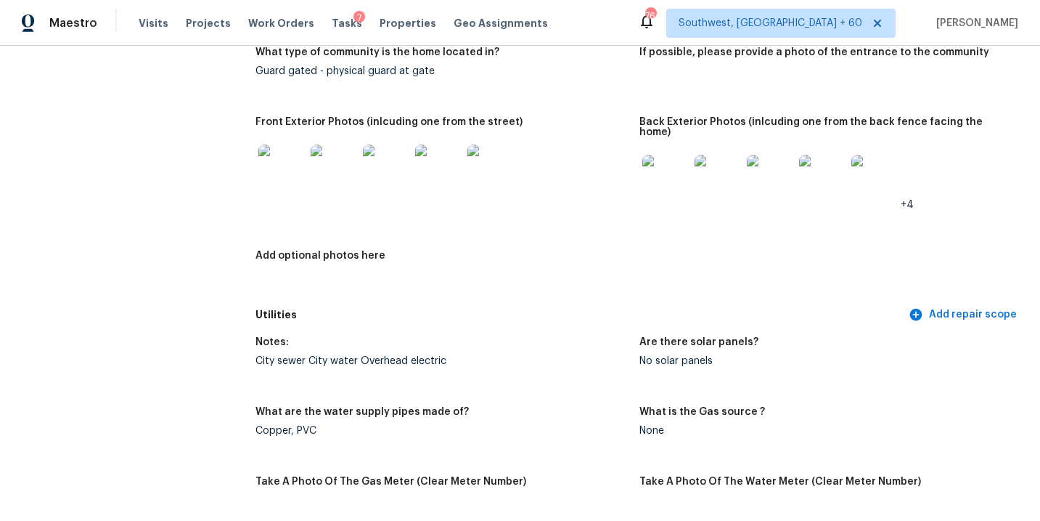
scroll to position [0, 0]
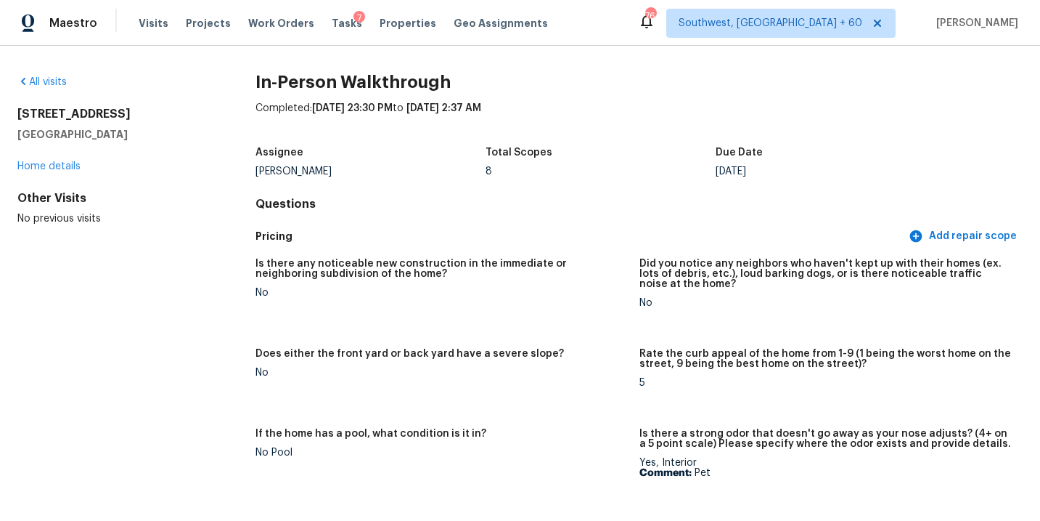
click at [50, 73] on div "All visits 5891 Rambler Rose Way West Palm Beach, FL 33415 Home details Other V…" at bounding box center [520, 283] width 1040 height 475
click at [50, 81] on link "All visits" at bounding box center [41, 82] width 49 height 10
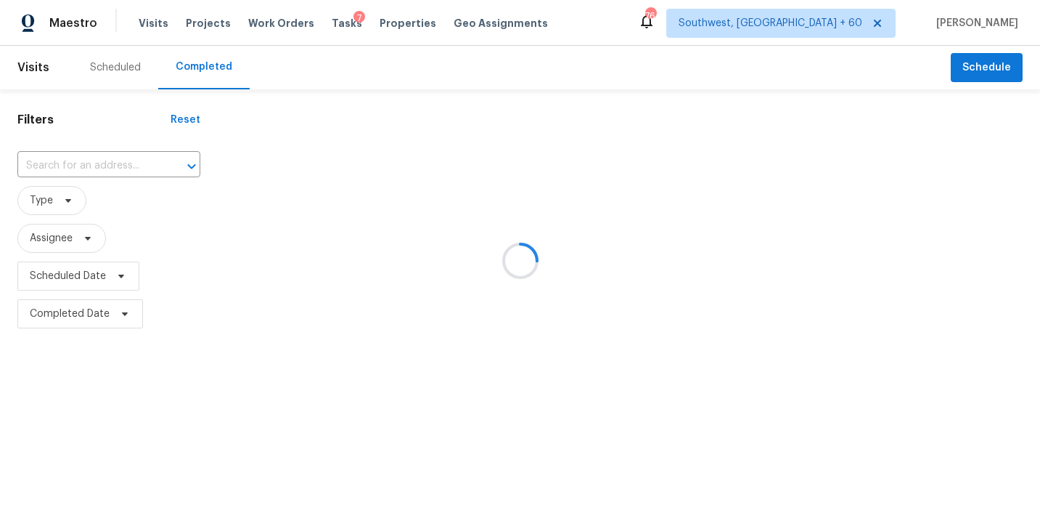
click at [94, 162] on div at bounding box center [520, 260] width 1040 height 521
click at [98, 163] on div at bounding box center [520, 260] width 1040 height 521
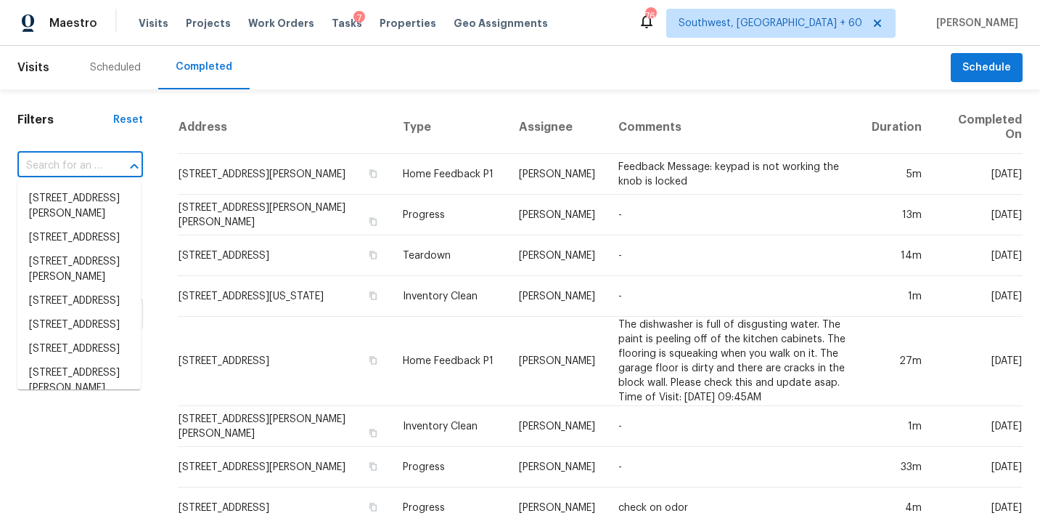
click at [97, 163] on input "text" at bounding box center [59, 166] width 85 height 23
paste input "925 Yancey Ct, Loganville, GA 30052"
type input "925 Yancey Ct, Loganville, GA 30052"
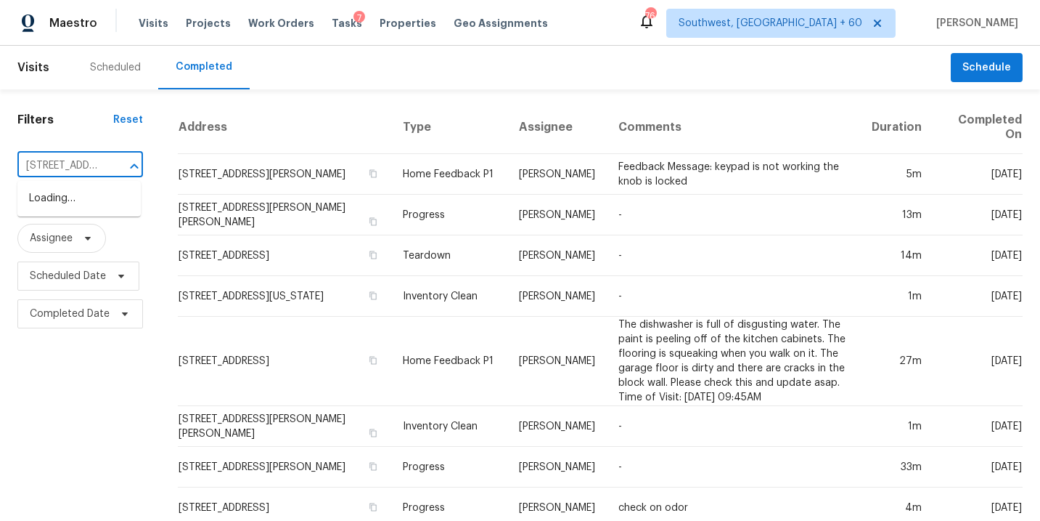
scroll to position [0, 102]
click at [89, 208] on li "925 Yancey Ct, Loganville, GA 30052" at bounding box center [78, 206] width 123 height 39
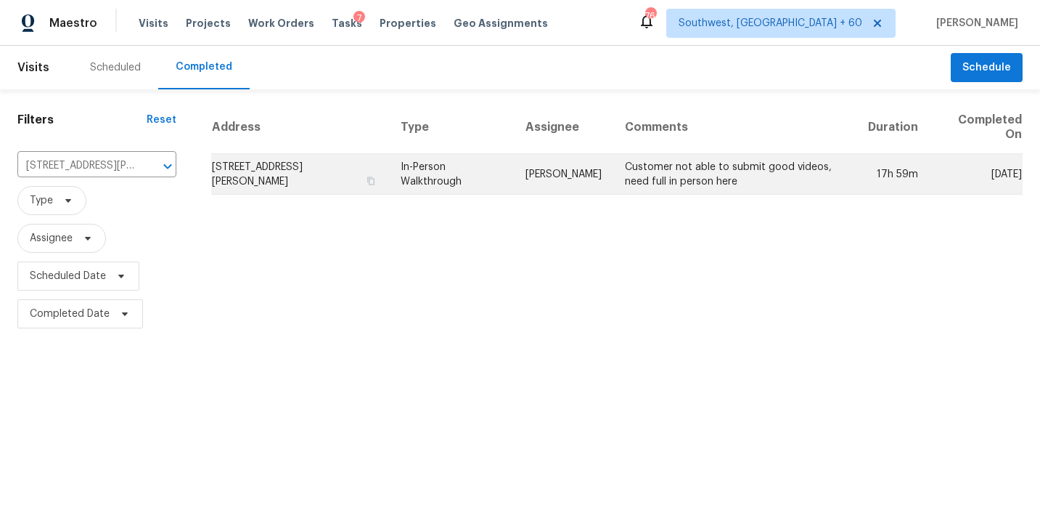
click at [521, 190] on td "Michael Durham" at bounding box center [563, 174] width 99 height 41
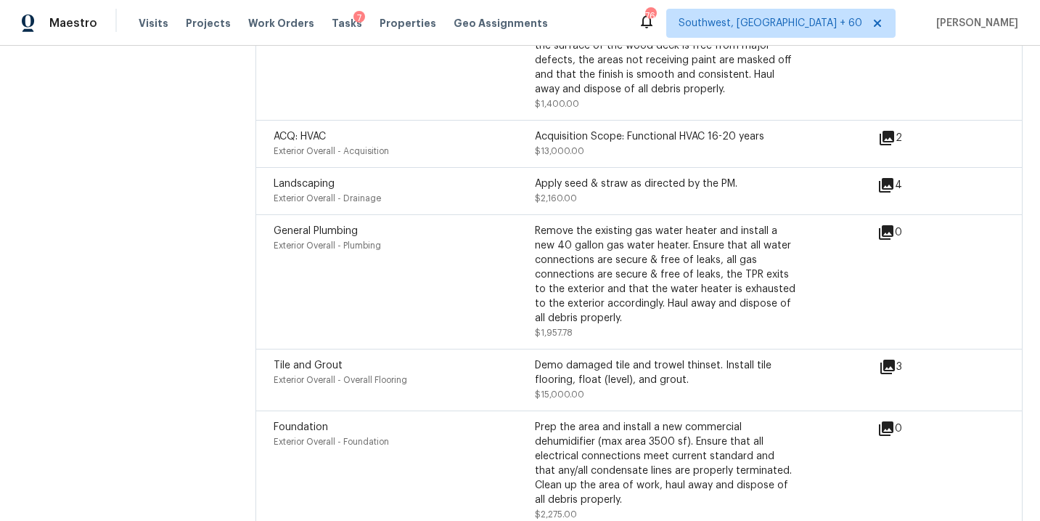
scroll to position [4601, 0]
click at [891, 357] on icon at bounding box center [887, 365] width 17 height 17
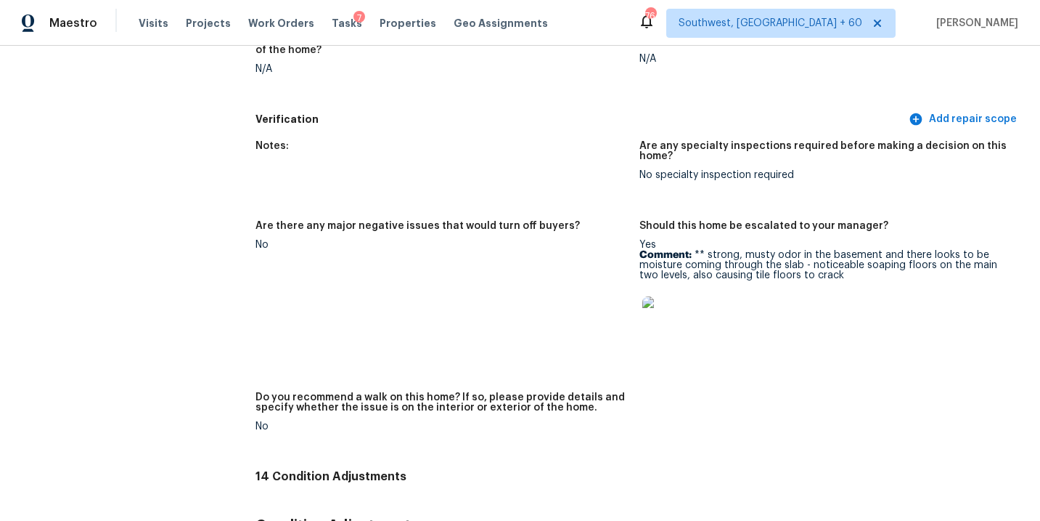
scroll to position [3849, 0]
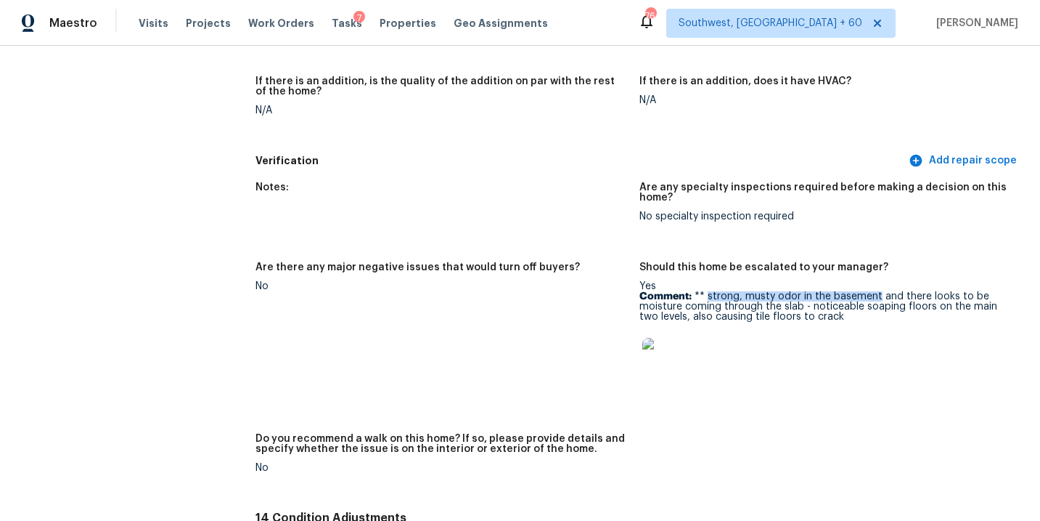
drag, startPoint x: 706, startPoint y: 277, endPoint x: 875, endPoint y: 274, distance: 168.5
click at [875, 291] on p "Comment: ** strong, musty odor in the basement and there looks to be moisture c…" at bounding box center [826, 306] width 372 height 30
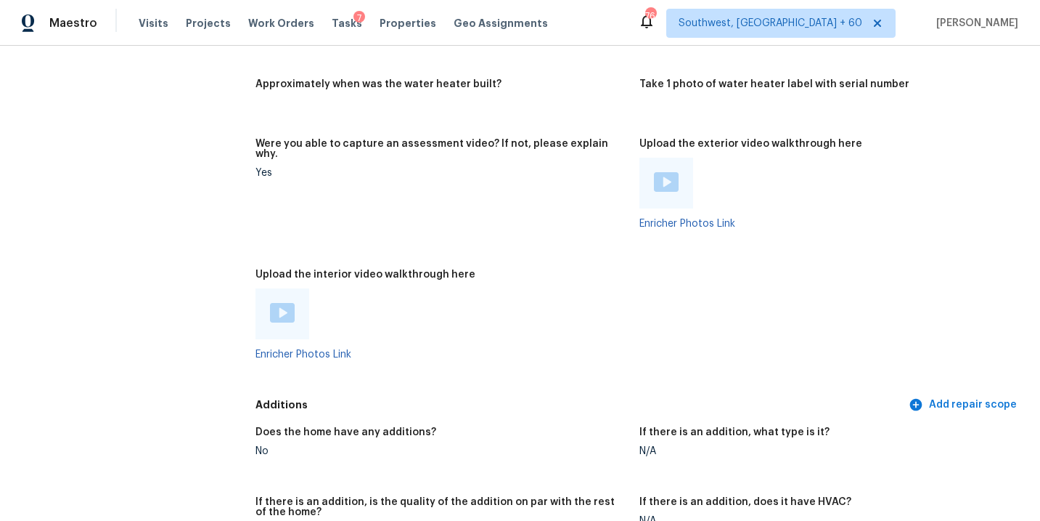
scroll to position [3422, 0]
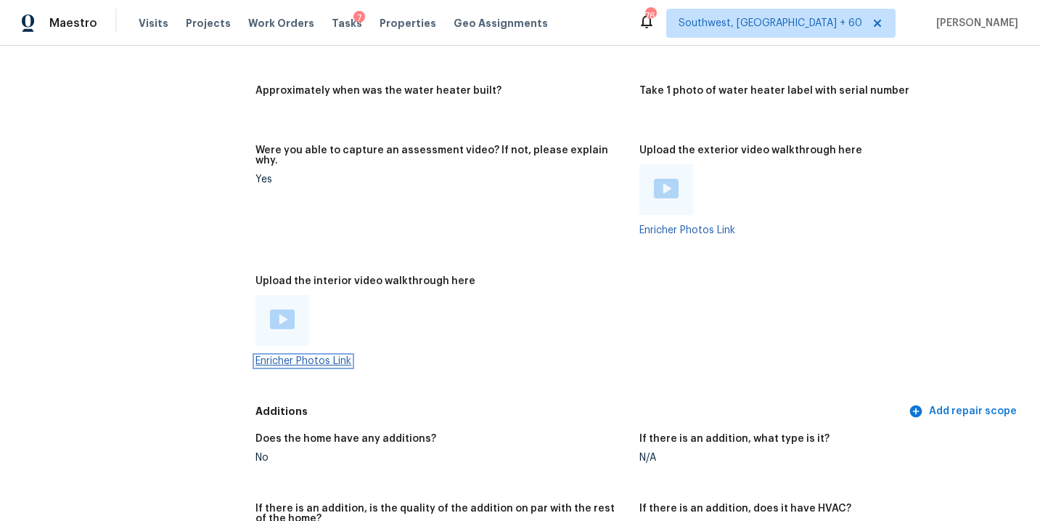
click at [297, 356] on link "Enricher Photos Link" at bounding box center [304, 361] width 96 height 10
click at [413, 296] on div at bounding box center [442, 320] width 372 height 51
click at [277, 309] on img at bounding box center [282, 319] width 25 height 20
click at [499, 304] on div at bounding box center [442, 320] width 372 height 51
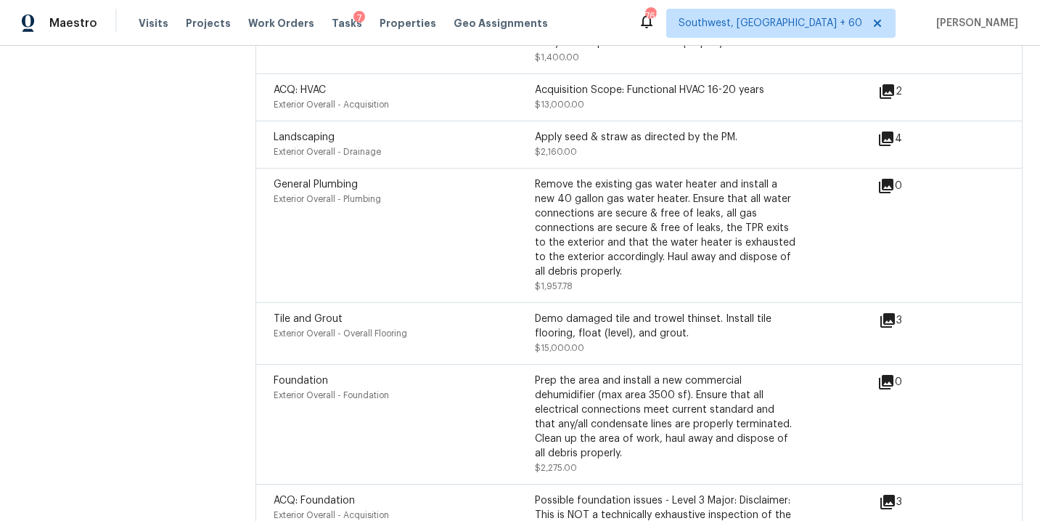
scroll to position [4663, 0]
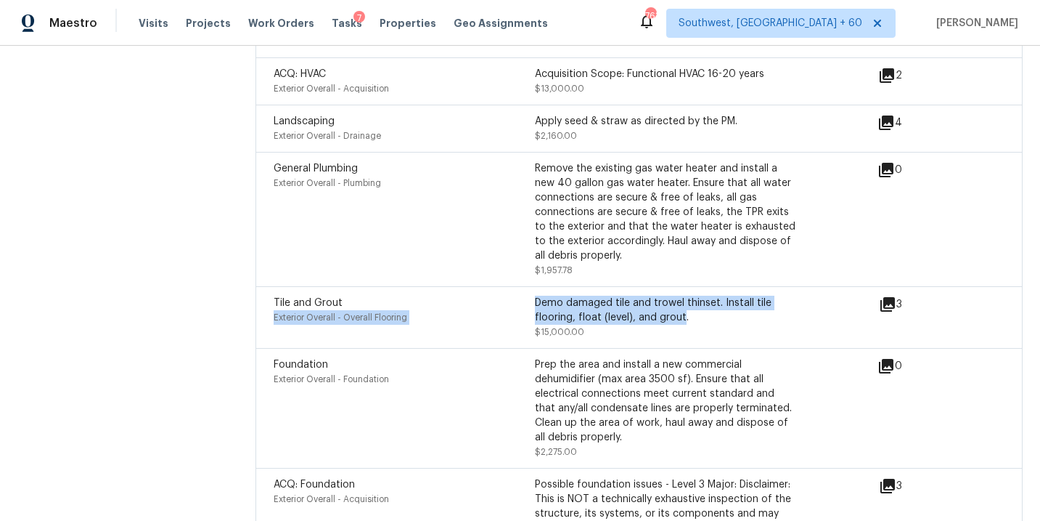
drag, startPoint x: 534, startPoint y: 271, endPoint x: 682, endPoint y: 278, distance: 148.3
click at [682, 295] on div "Tile and Grout Exterior Overall - Overall Flooring Demo damaged tile and trowel…" at bounding box center [535, 317] width 523 height 44
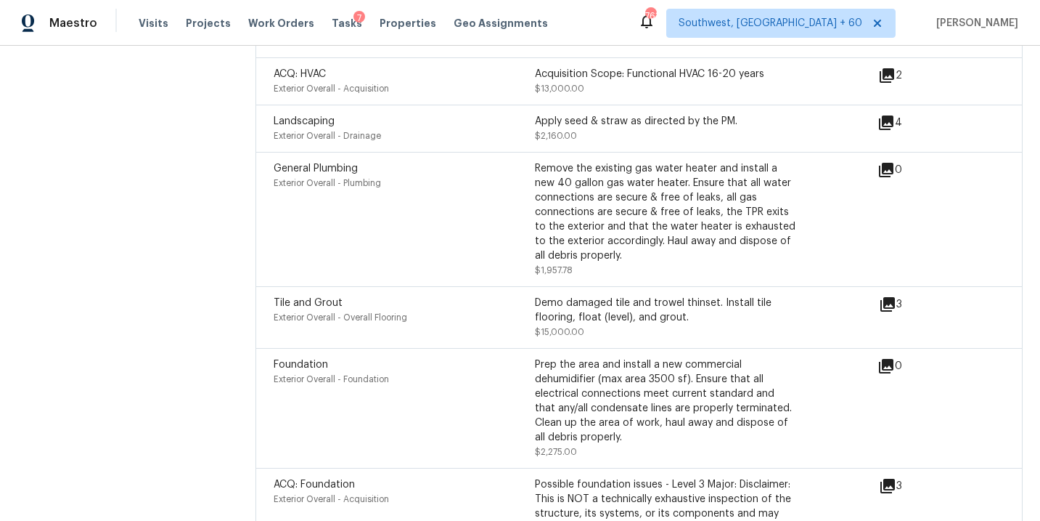
click at [699, 295] on div "Demo damaged tile and trowel thinset. Install tile flooring, float (level), and…" at bounding box center [665, 309] width 261 height 29
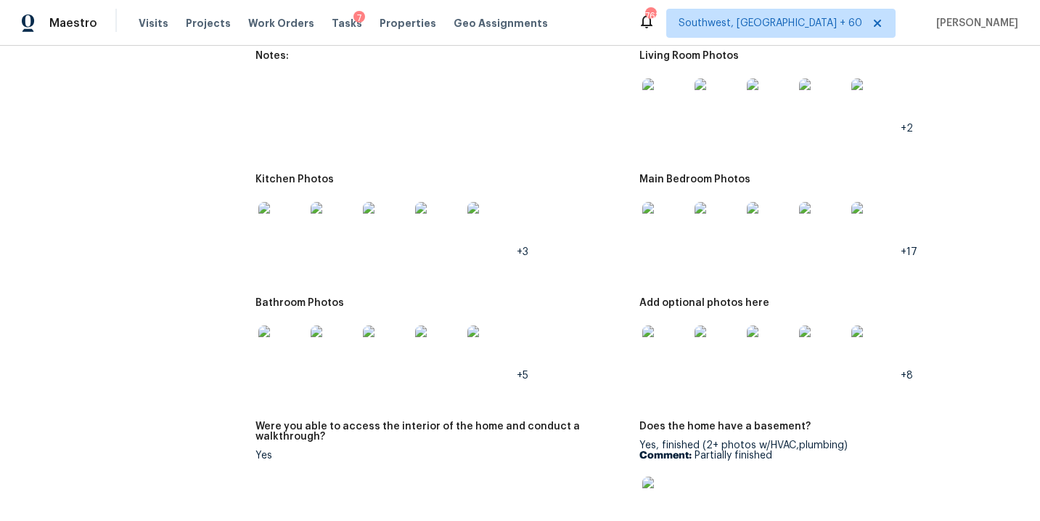
scroll to position [2302, 0]
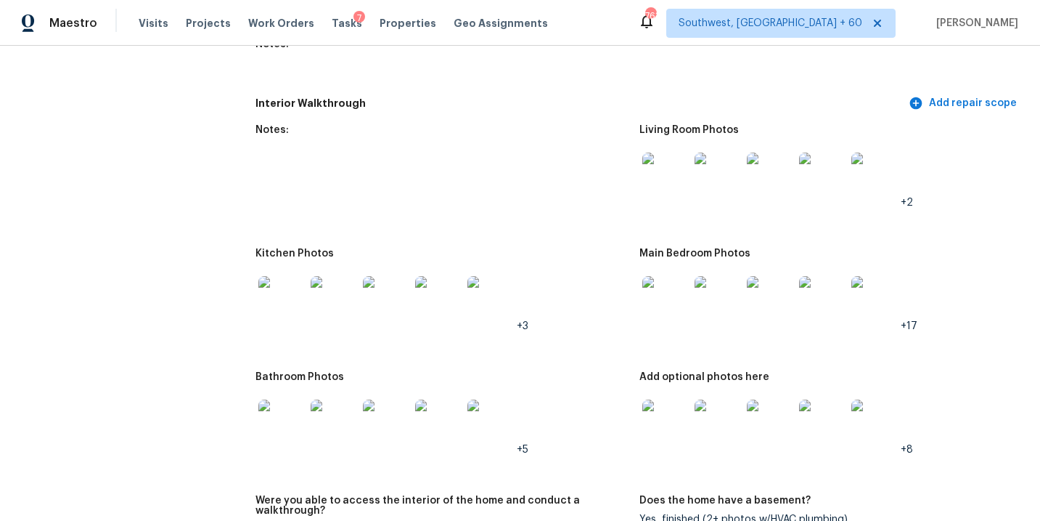
click at [643, 152] on img at bounding box center [666, 175] width 46 height 46
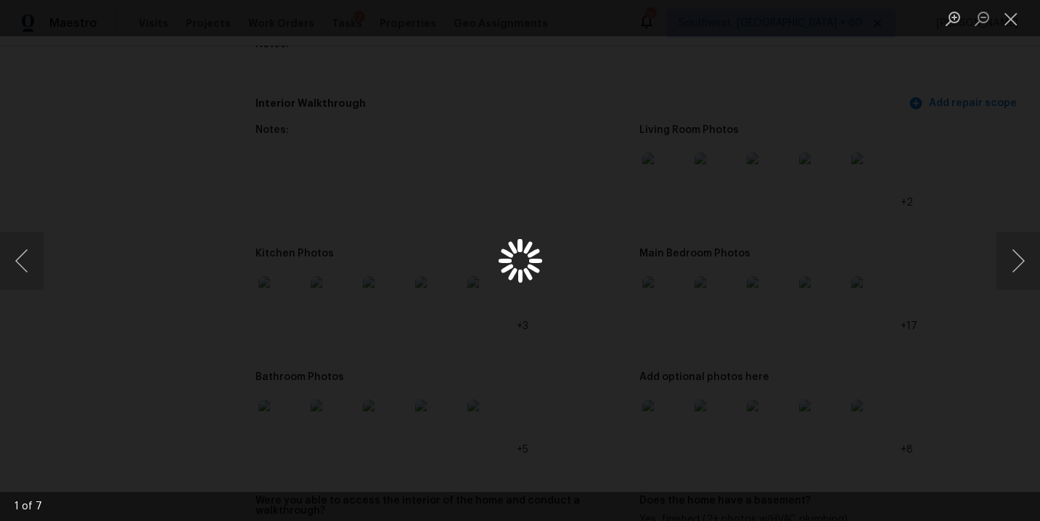
click at [653, 144] on div "Lightbox" at bounding box center [520, 260] width 1040 height 521
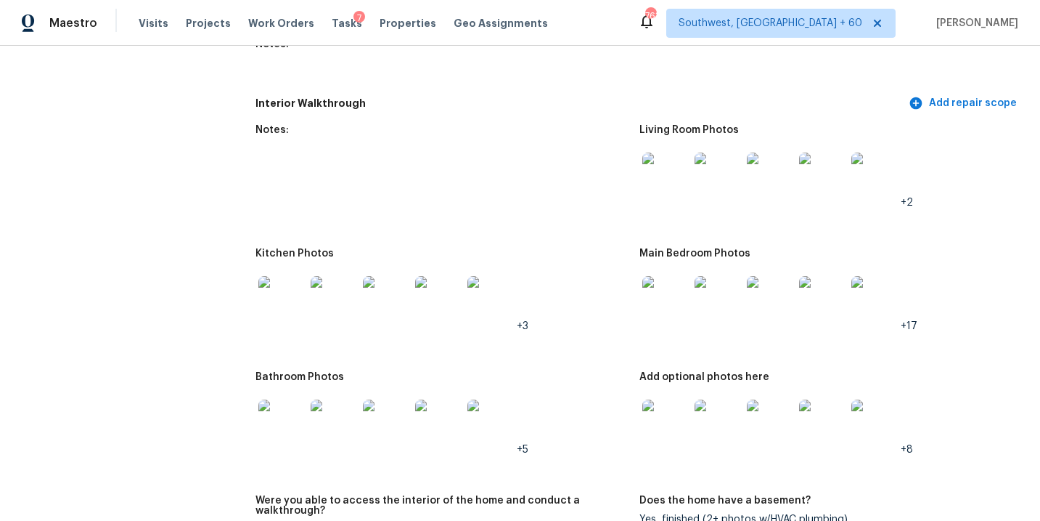
click at [666, 285] on img at bounding box center [666, 299] width 46 height 46
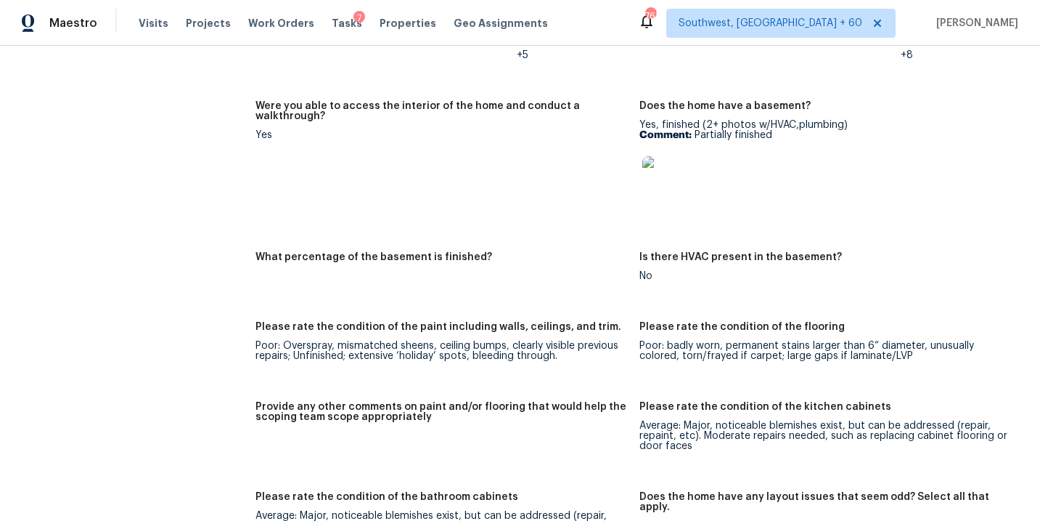
scroll to position [2709, 0]
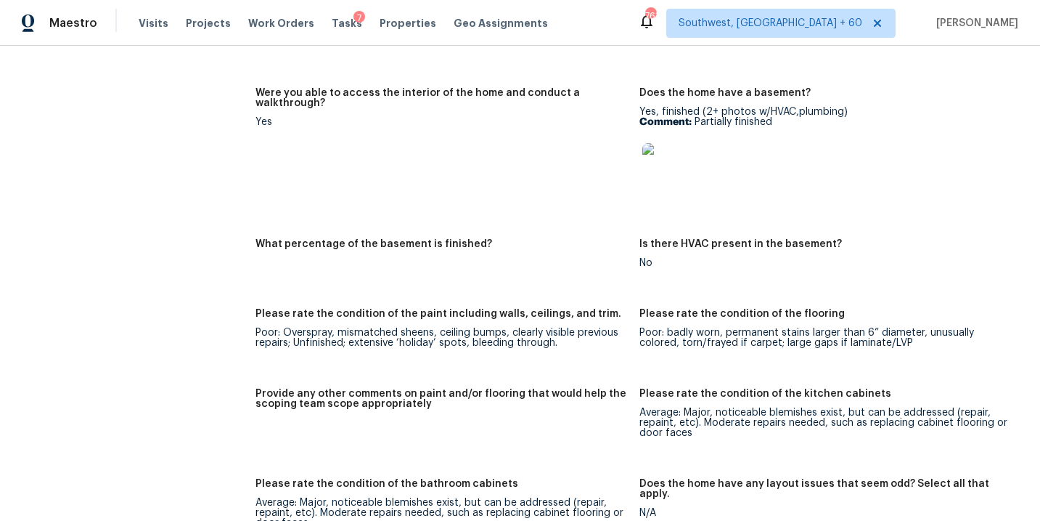
click at [914, 174] on div at bounding box center [826, 166] width 372 height 64
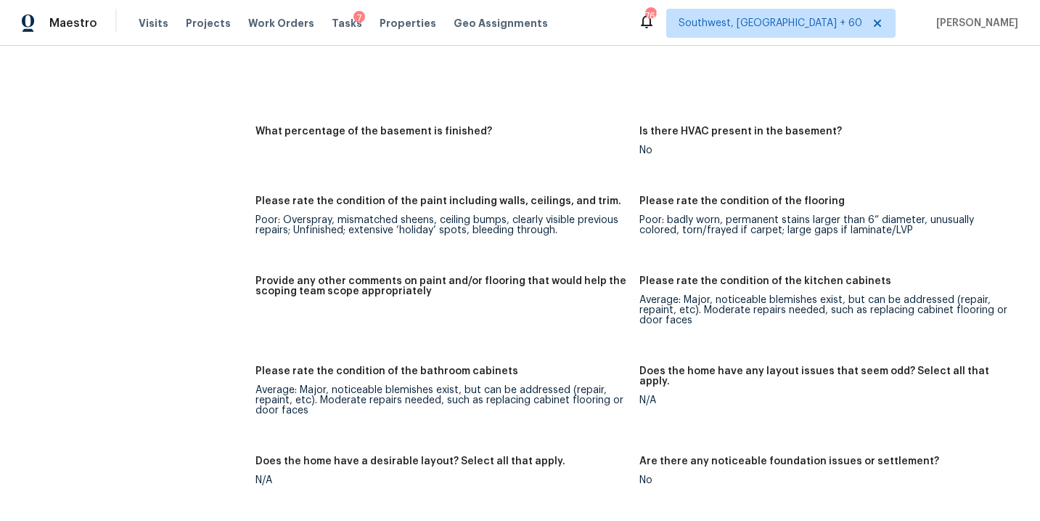
scroll to position [3381, 0]
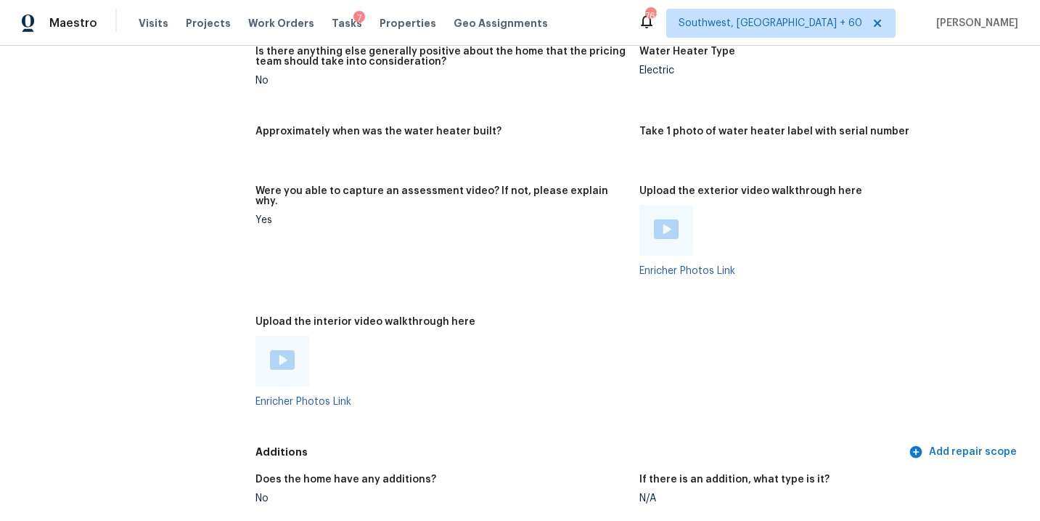
click at [486, 335] on div at bounding box center [442, 360] width 372 height 51
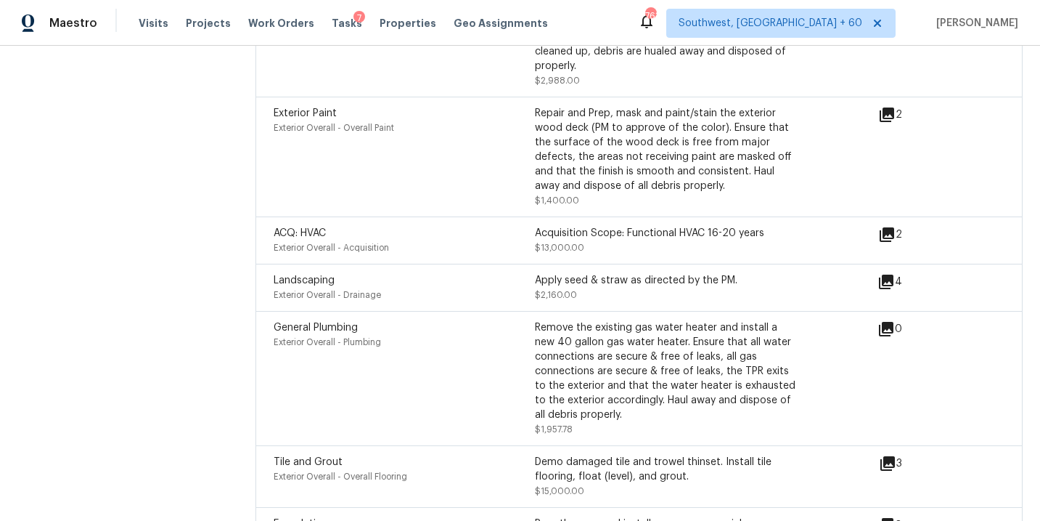
scroll to position [4585, 0]
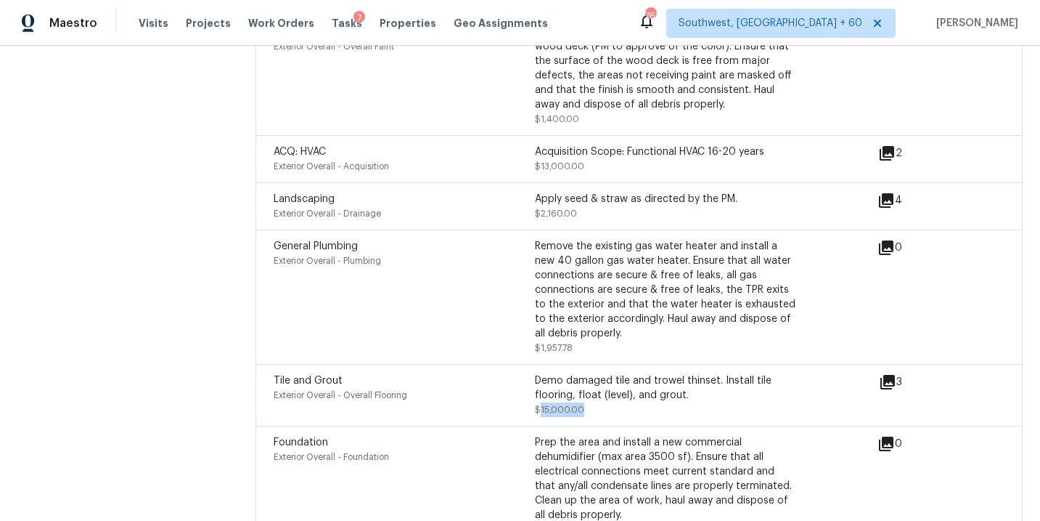
drag, startPoint x: 539, startPoint y: 376, endPoint x: 595, endPoint y: 376, distance: 55.2
click at [595, 376] on div "Demo damaged tile and trowel thinset. Install tile flooring, float (level), and…" at bounding box center [665, 395] width 261 height 44
click at [633, 377] on div "Demo damaged tile and trowel thinset. Install tile flooring, float (level), and…" at bounding box center [665, 395] width 261 height 44
click at [890, 375] on icon at bounding box center [888, 382] width 15 height 15
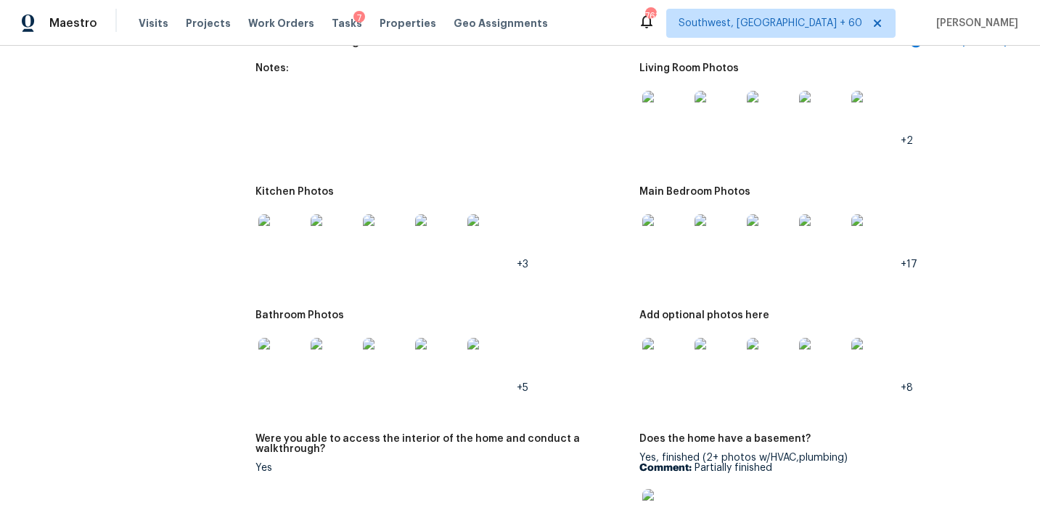
scroll to position [2357, 0]
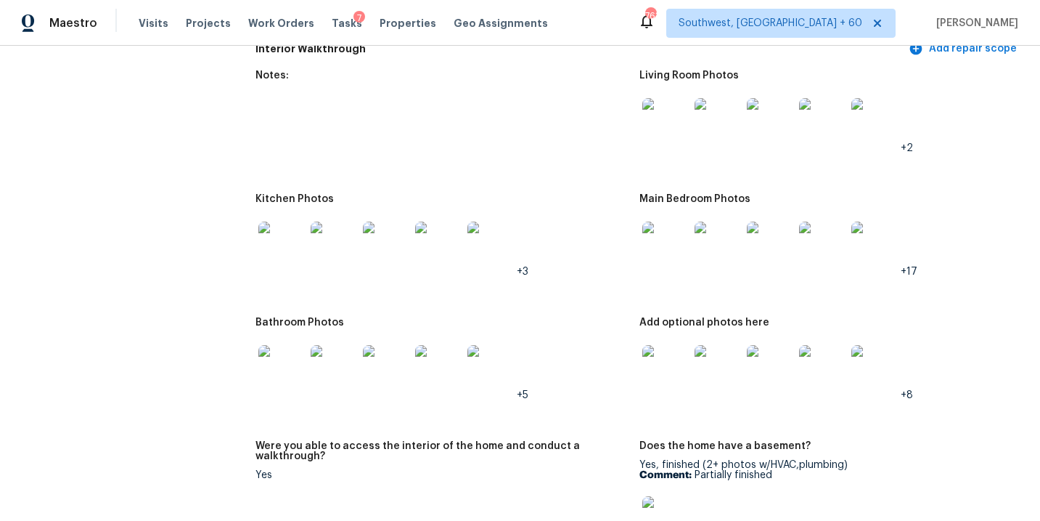
click at [661, 229] on img at bounding box center [666, 244] width 46 height 46
click at [664, 349] on img at bounding box center [666, 368] width 46 height 46
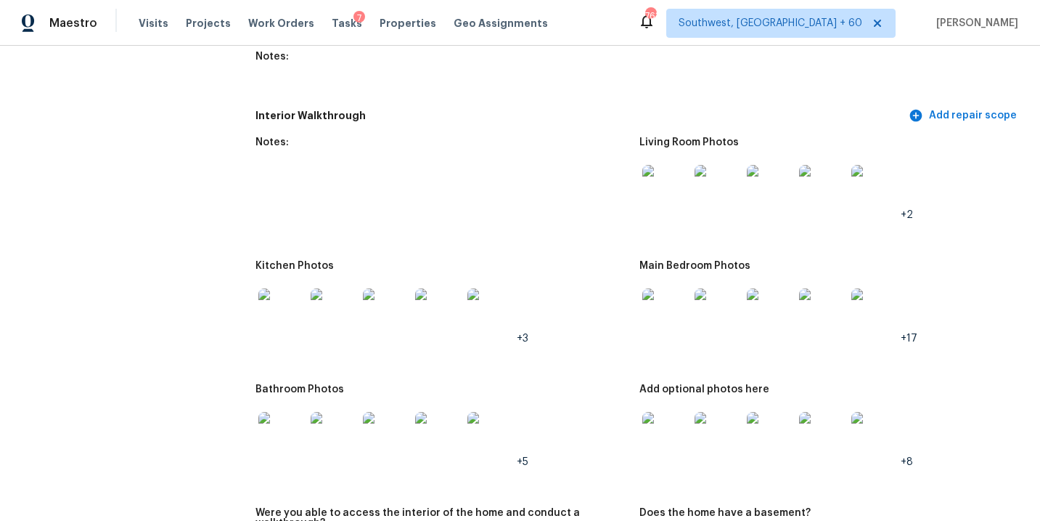
click at [845, 288] on img at bounding box center [822, 311] width 46 height 46
click at [664, 179] on img at bounding box center [666, 188] width 46 height 46
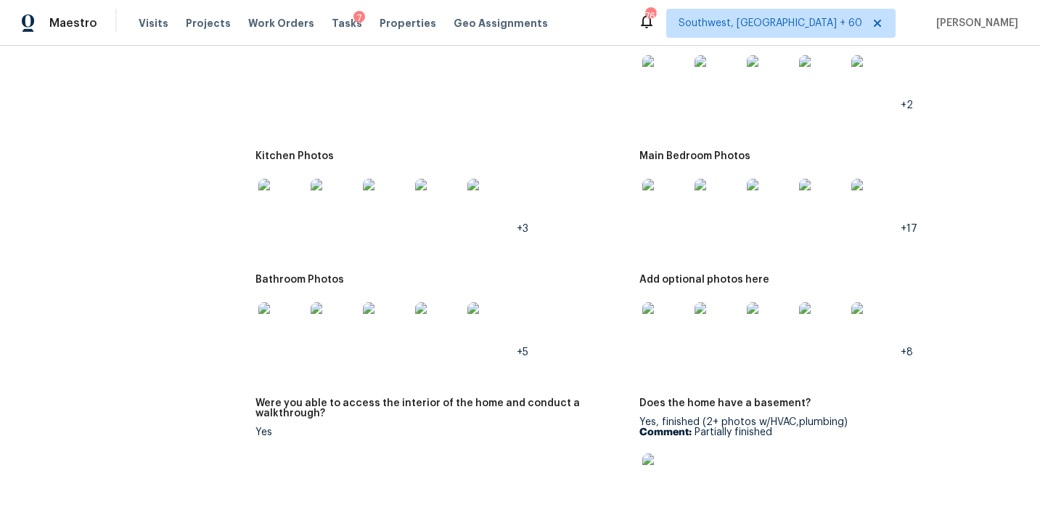
click at [275, 311] on img at bounding box center [281, 325] width 46 height 46
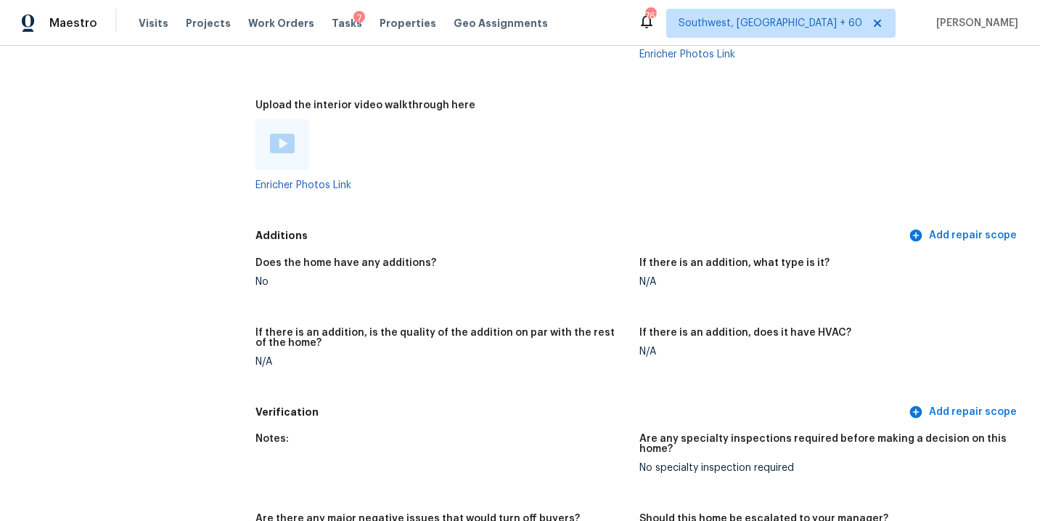
scroll to position [3790, 0]
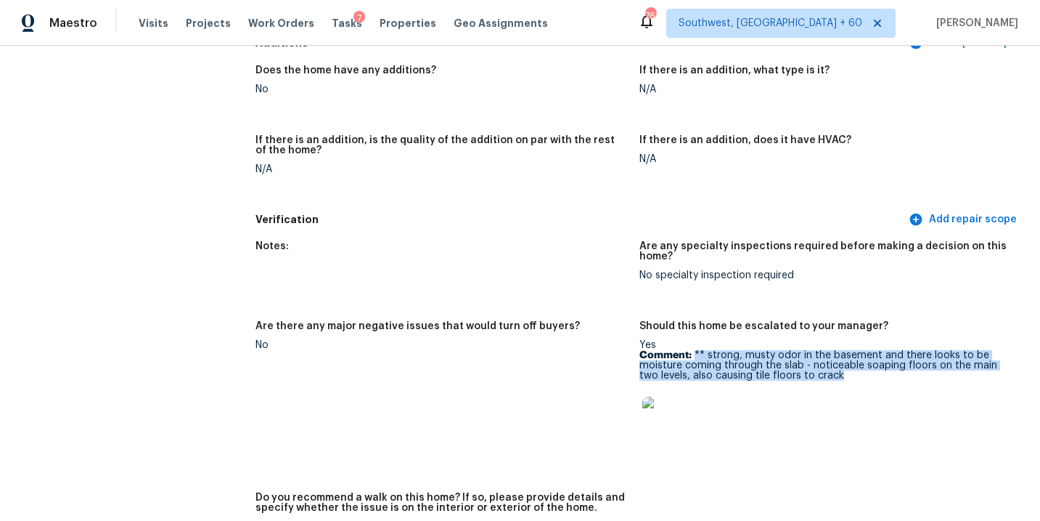
drag, startPoint x: 696, startPoint y: 334, endPoint x: 821, endPoint y: 354, distance: 126.5
click at [821, 354] on p "Comment: ** strong, musty odor in the basement and there looks to be moisture c…" at bounding box center [826, 365] width 372 height 30
copy p "** strong, musty odor in the basement and there looks to be moisture coming thr…"
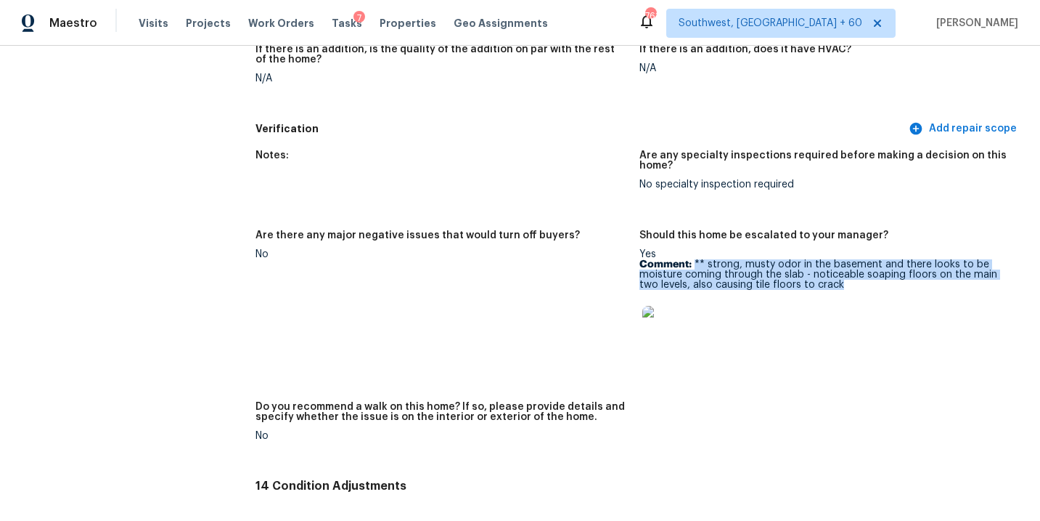
scroll to position [3883, 0]
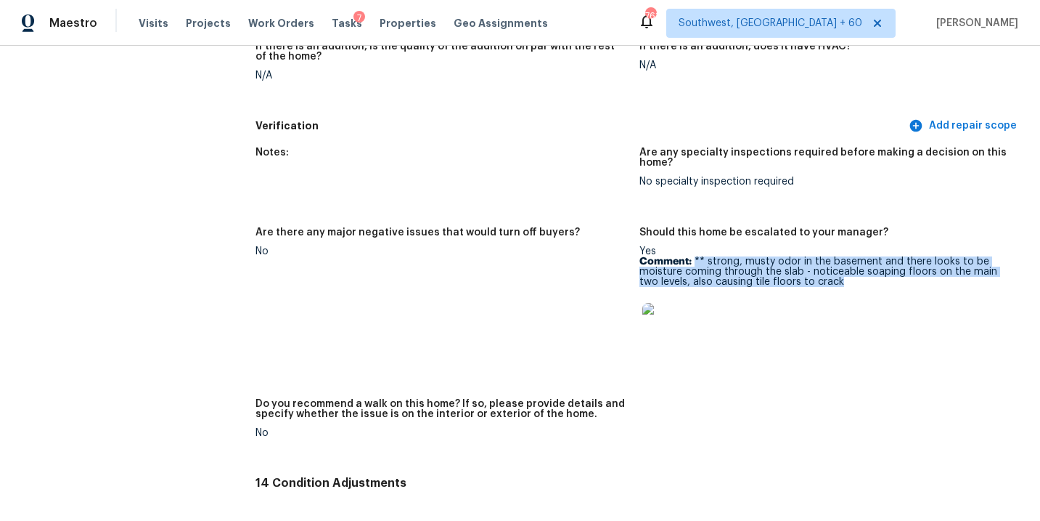
click at [650, 305] on img at bounding box center [666, 326] width 46 height 46
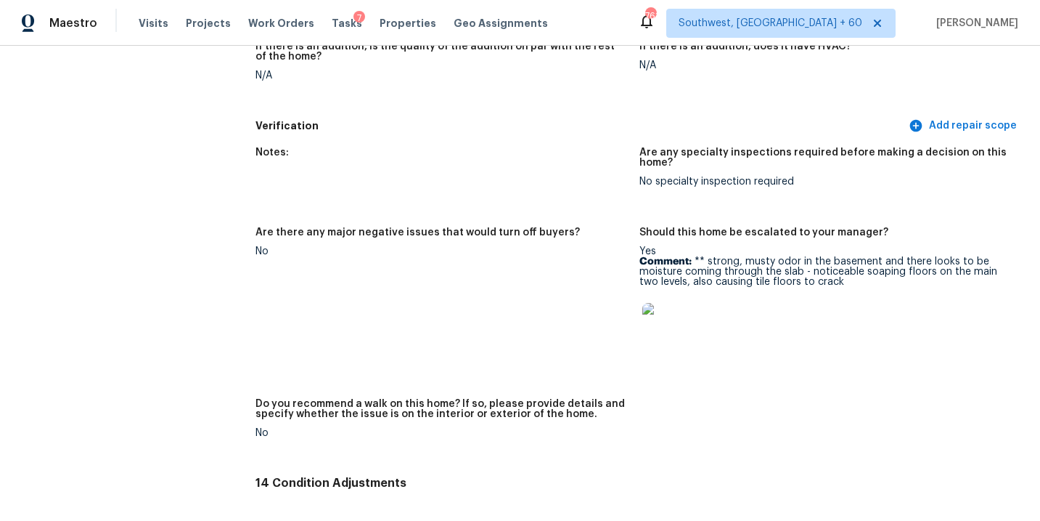
click at [748, 361] on div "Notes: Are any specialty inspections required before making a decision on this …" at bounding box center [639, 304] width 767 height 331
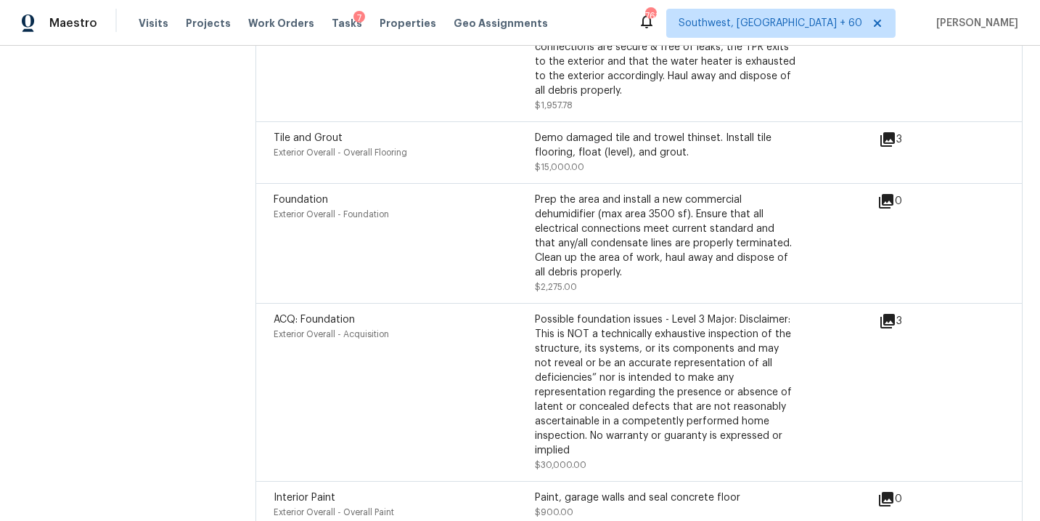
scroll to position [4846, 0]
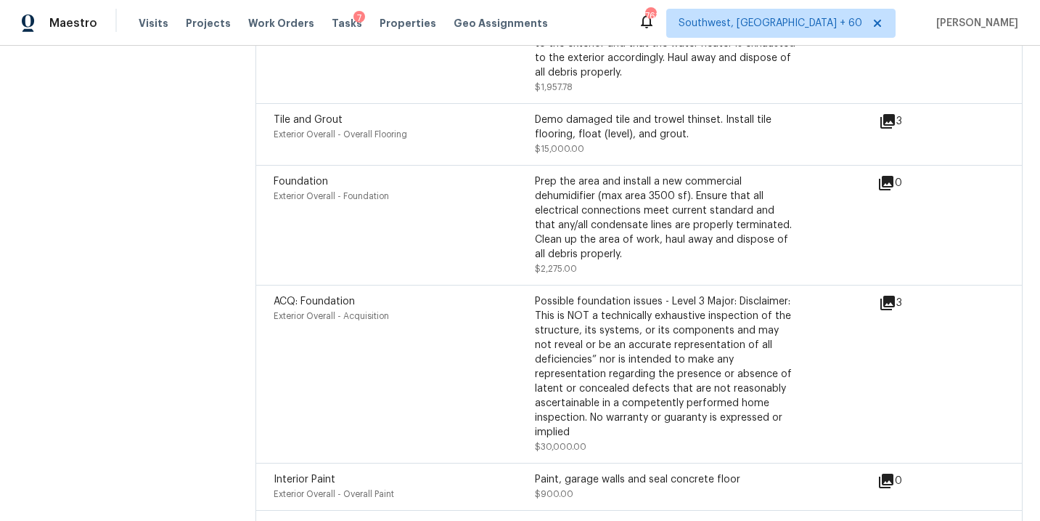
click at [891, 295] on icon at bounding box center [888, 302] width 15 height 15
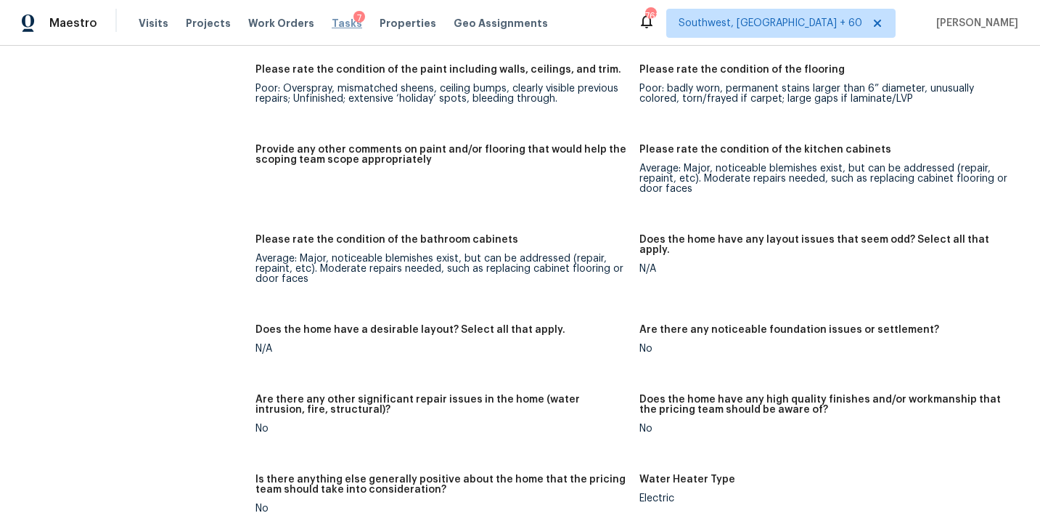
scroll to position [2940, 0]
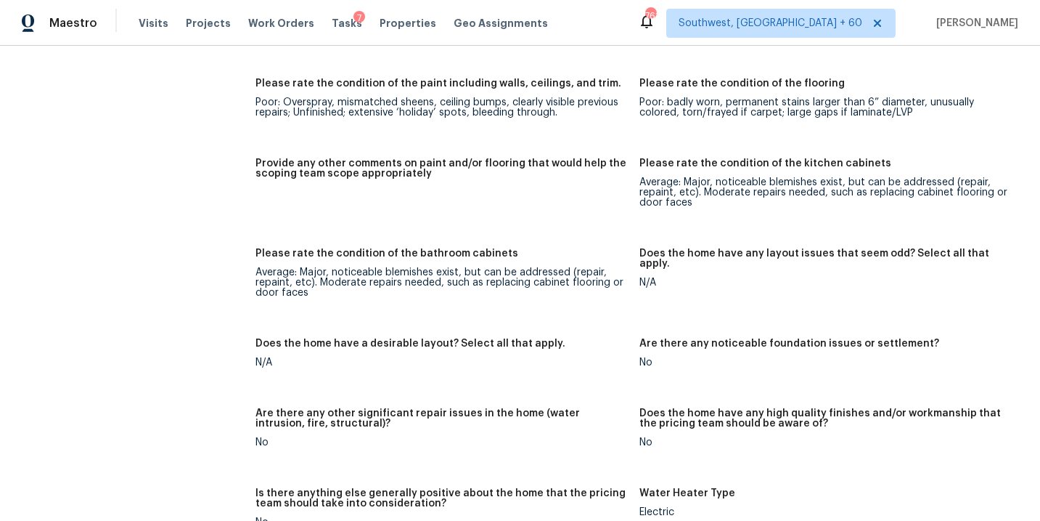
click at [463, 203] on figure "Provide any other comments on paint and/or flooring that would help the scoping…" at bounding box center [447, 194] width 383 height 73
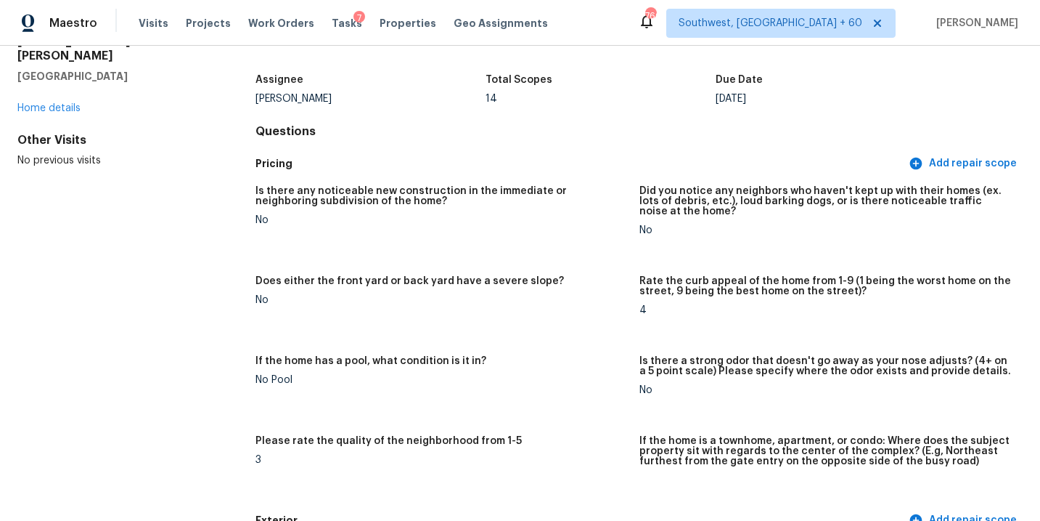
scroll to position [0, 0]
